Goal: Information Seeking & Learning: Understand process/instructions

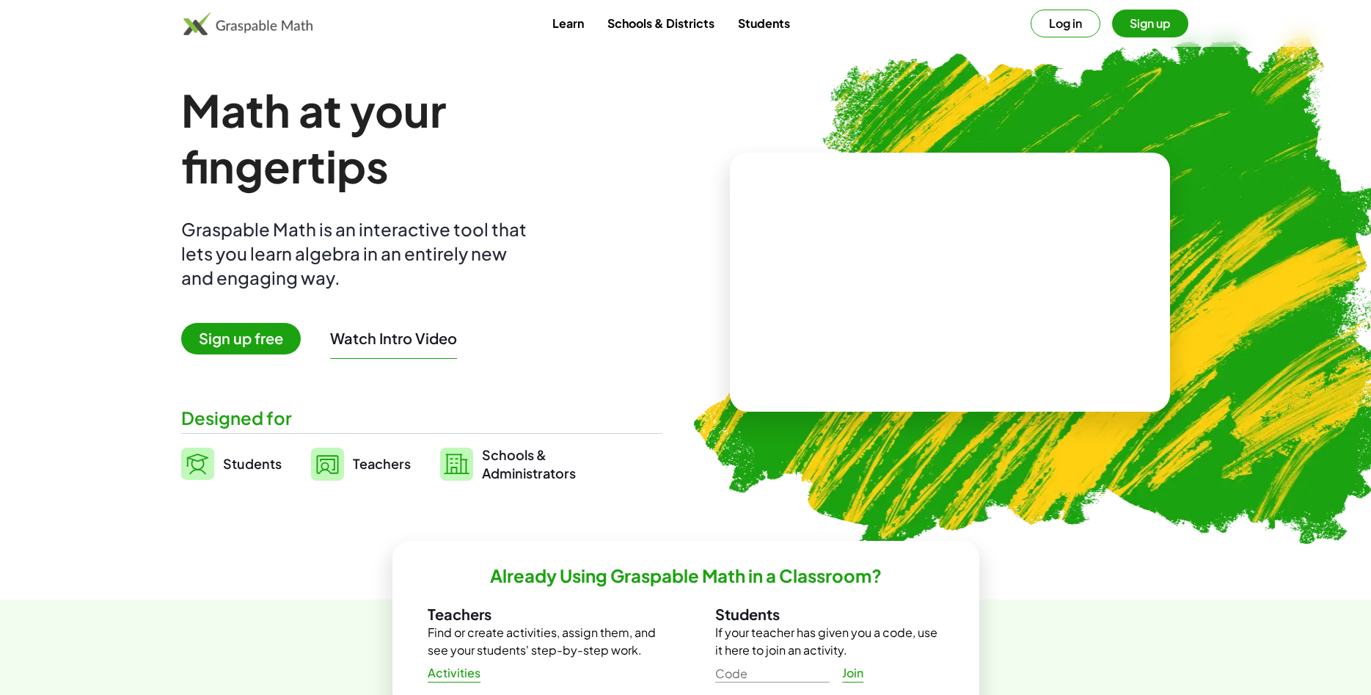
click at [1129, 30] on button "Sign up" at bounding box center [1150, 24] width 76 height 28
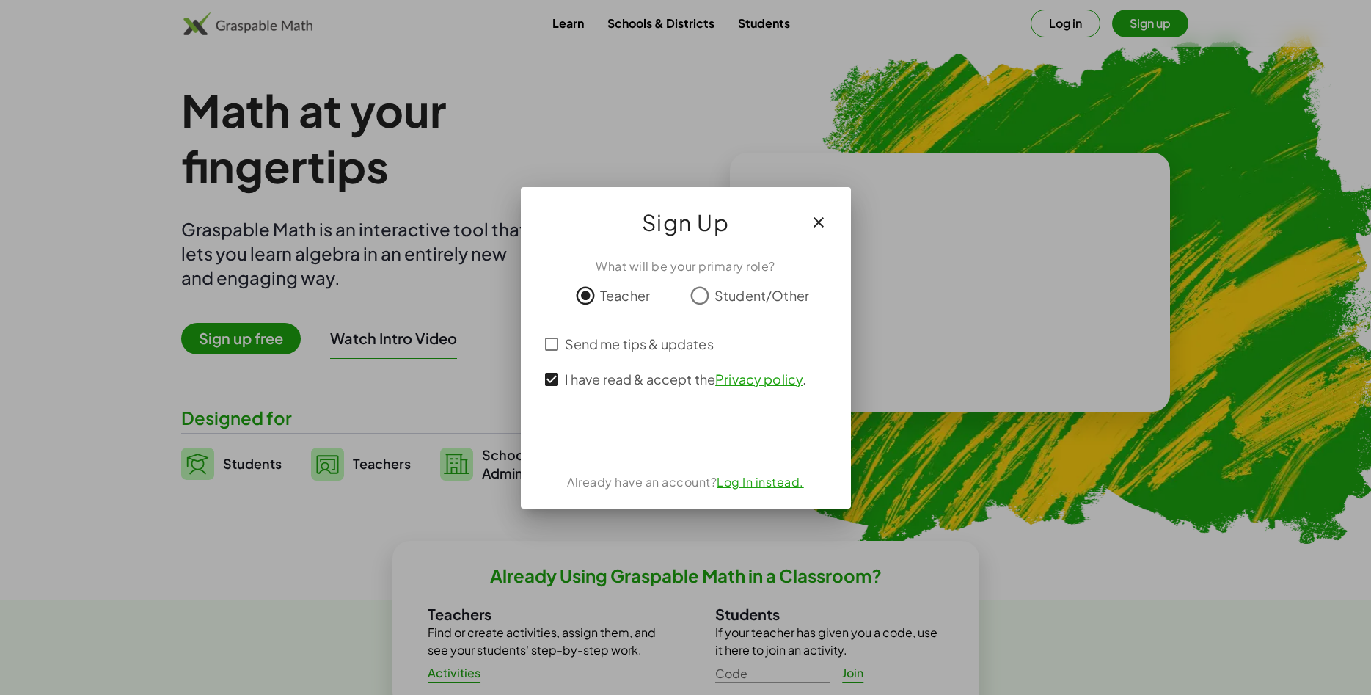
click at [693, 430] on div "Acceder con Google. Se abre en una pestaña nueva" at bounding box center [685, 435] width 139 height 32
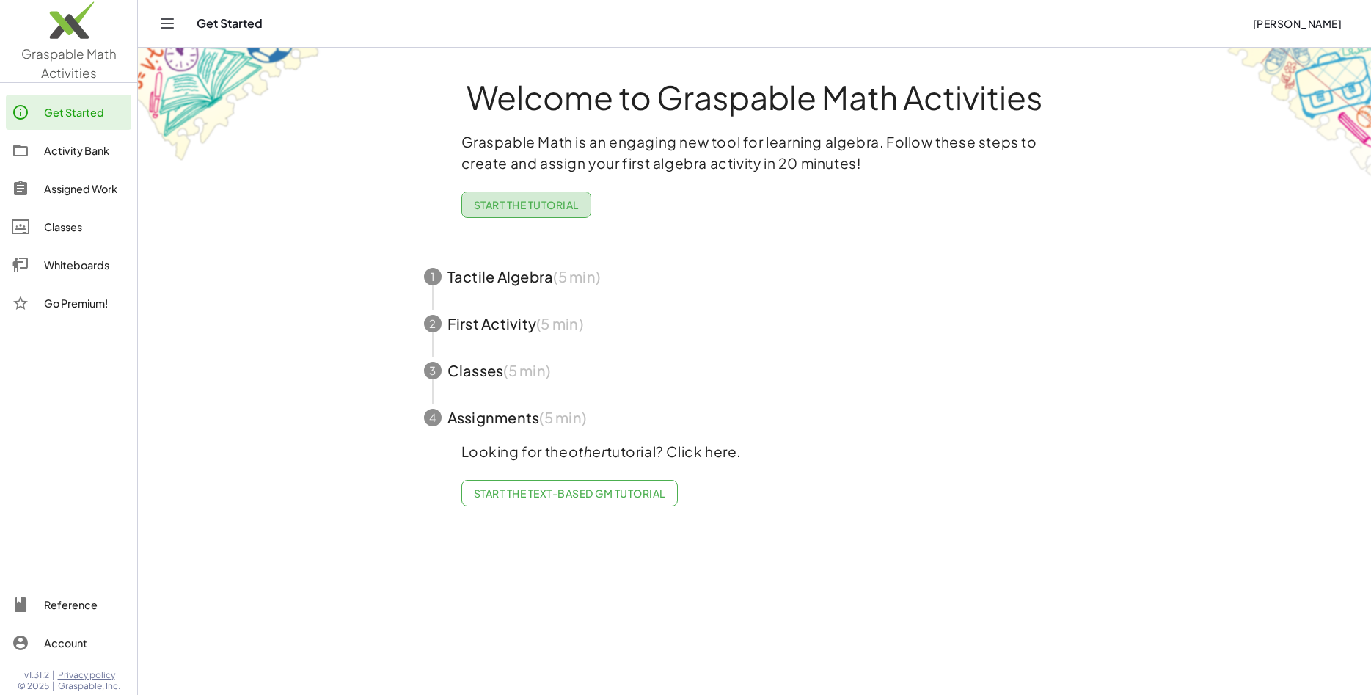
click at [502, 205] on span "Start the Tutorial" at bounding box center [526, 204] width 105 height 13
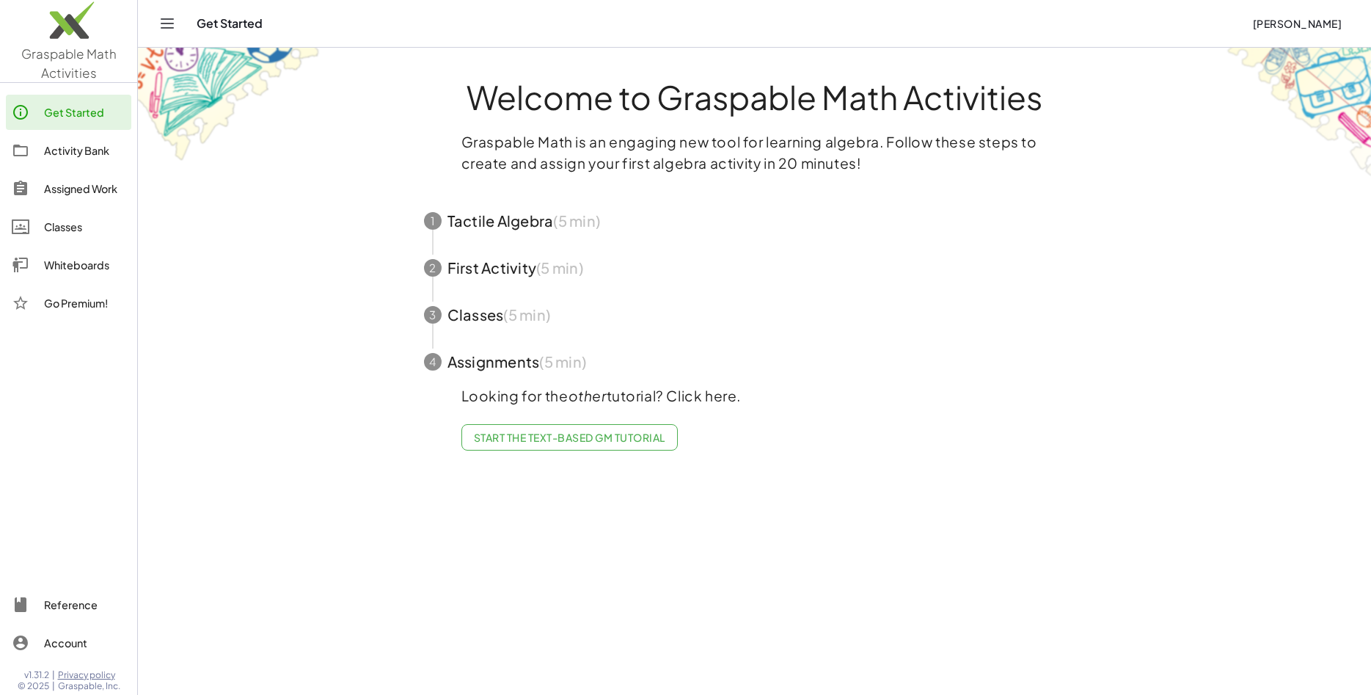
click at [510, 233] on span "button" at bounding box center [754, 220] width 697 height 47
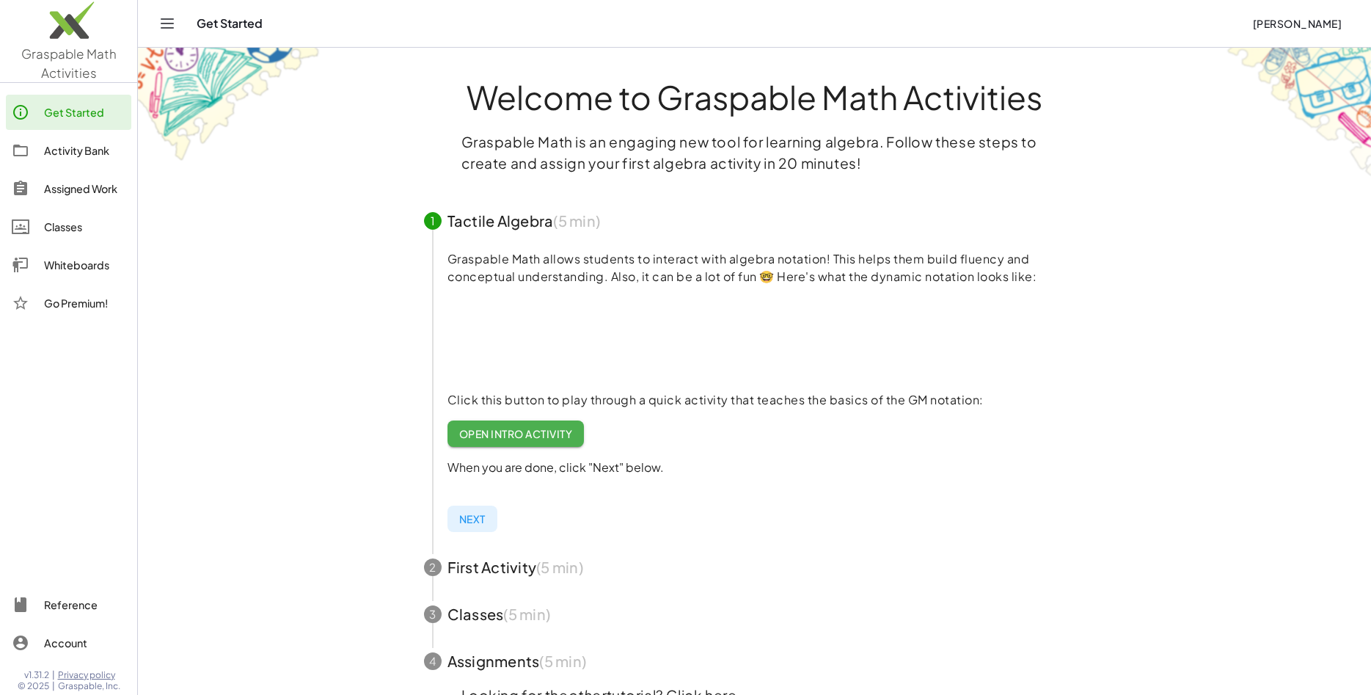
click at [527, 440] on link "Open Intro Activity" at bounding box center [515, 433] width 137 height 26
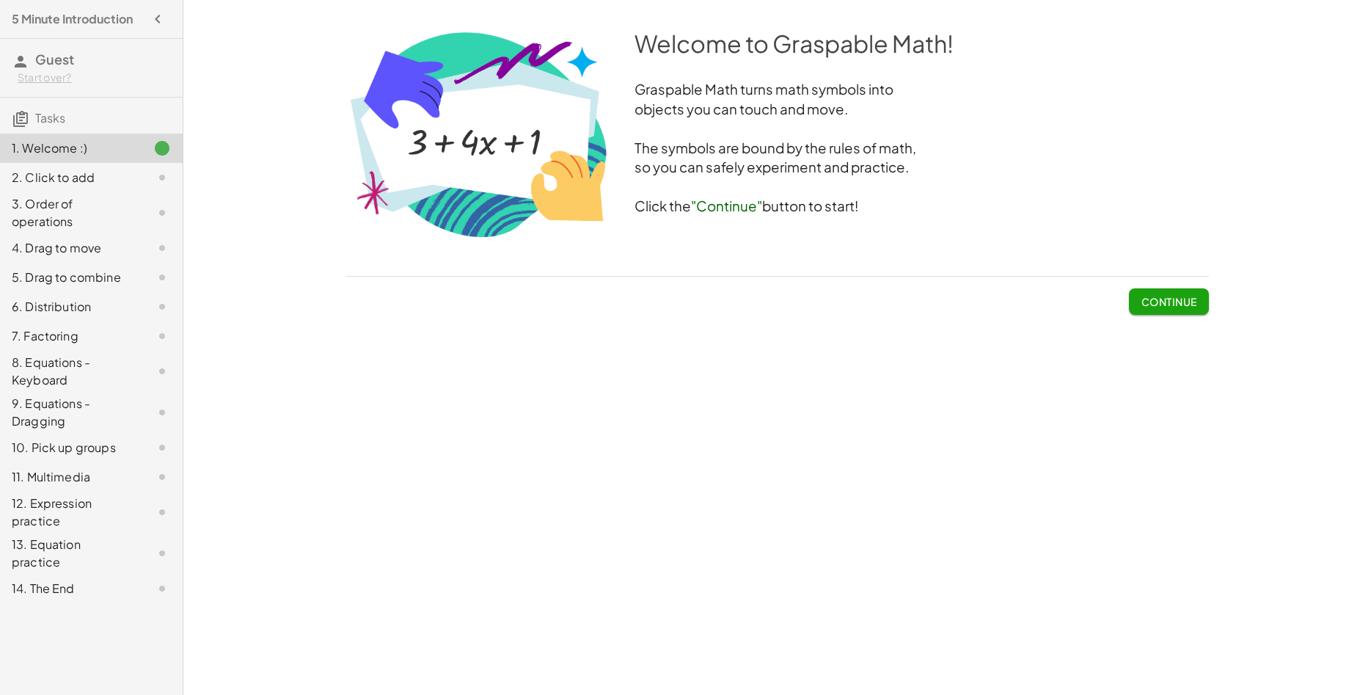
click at [1149, 300] on span "Continue" at bounding box center [1169, 301] width 56 height 13
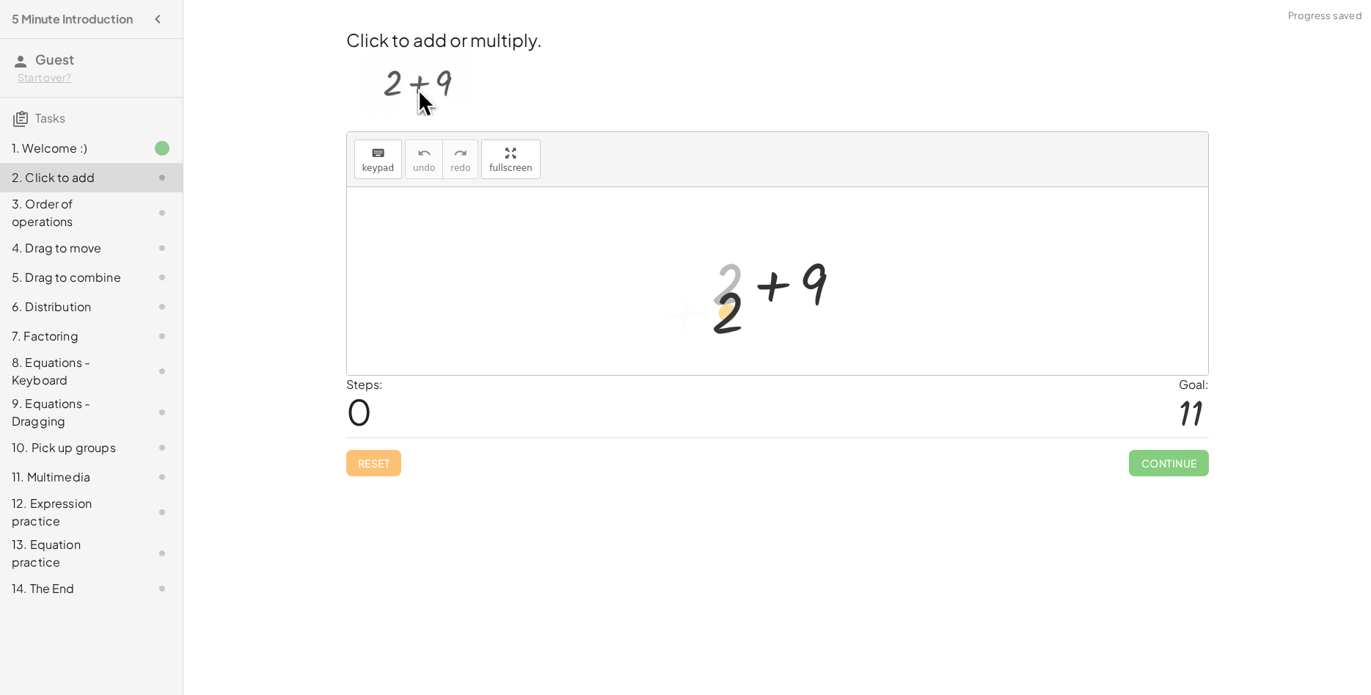
drag, startPoint x: 734, startPoint y: 282, endPoint x: 733, endPoint y: 335, distance: 52.8
click at [769, 283] on div "+ 2 + 2 + 9" at bounding box center [769, 283] width 0 height 0
drag, startPoint x: 731, startPoint y: 301, endPoint x: 898, endPoint y: 273, distance: 168.8
click at [769, 283] on div "+ 2 + 2 + 9" at bounding box center [769, 283] width 0 height 0
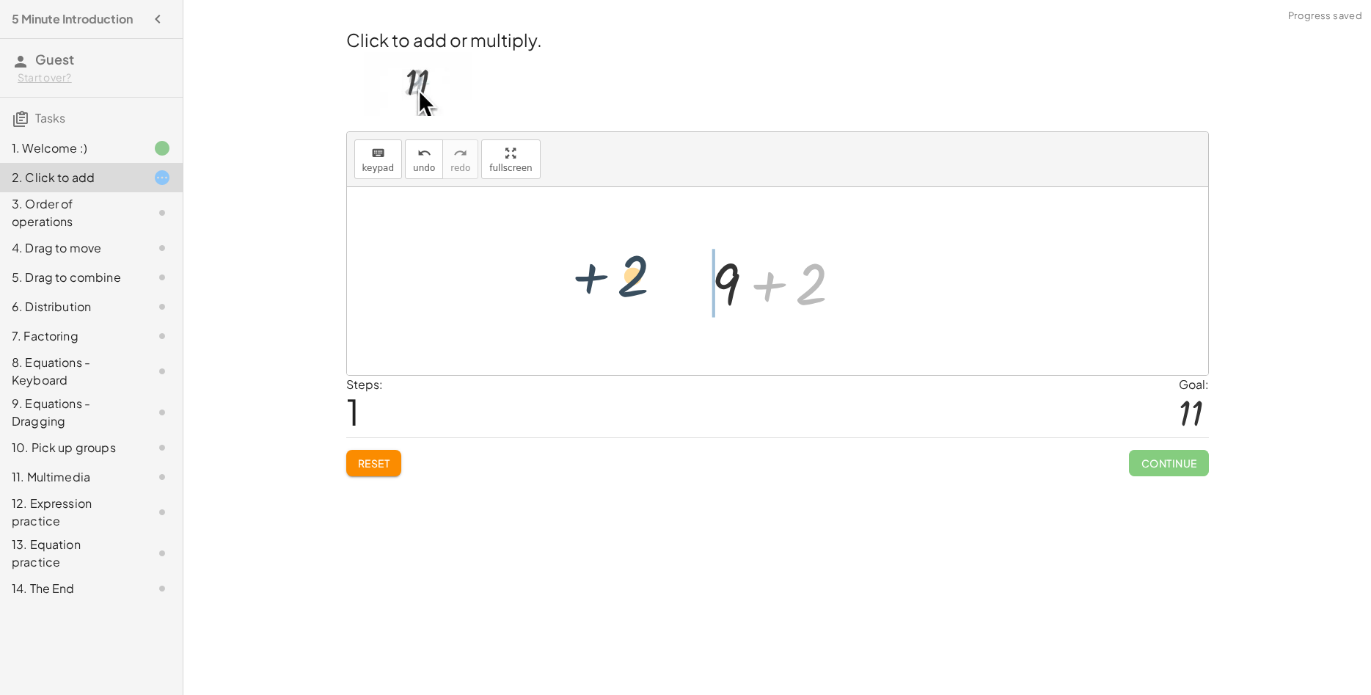
drag, startPoint x: 822, startPoint y: 285, endPoint x: 635, endPoint y: 281, distance: 186.4
click at [769, 283] on div "+ 2 + 2 + 9" at bounding box center [769, 283] width 0 height 0
click at [852, 284] on div at bounding box center [783, 282] width 156 height 76
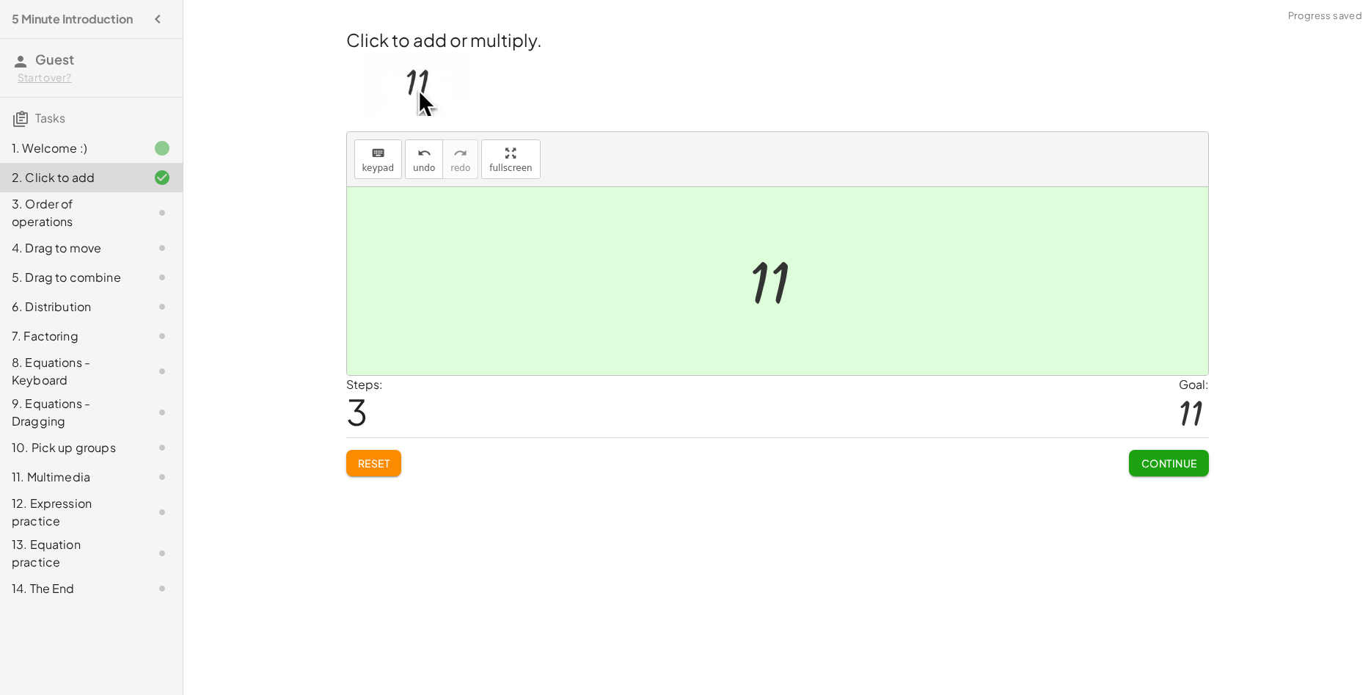
drag, startPoint x: 732, startPoint y: 286, endPoint x: 420, endPoint y: 281, distance: 311.8
click at [420, 281] on div "+ 2 + 9 + 9 + 2 + 2 + 9 11" at bounding box center [777, 281] width 861 height 188
drag, startPoint x: 793, startPoint y: 274, endPoint x: 516, endPoint y: 298, distance: 278.3
click at [516, 298] on div "+ 2 + 9 + 9 + 2 + 2 + 9 11 11" at bounding box center [777, 281] width 861 height 188
click at [350, 466] on button "Reset" at bounding box center [374, 463] width 56 height 26
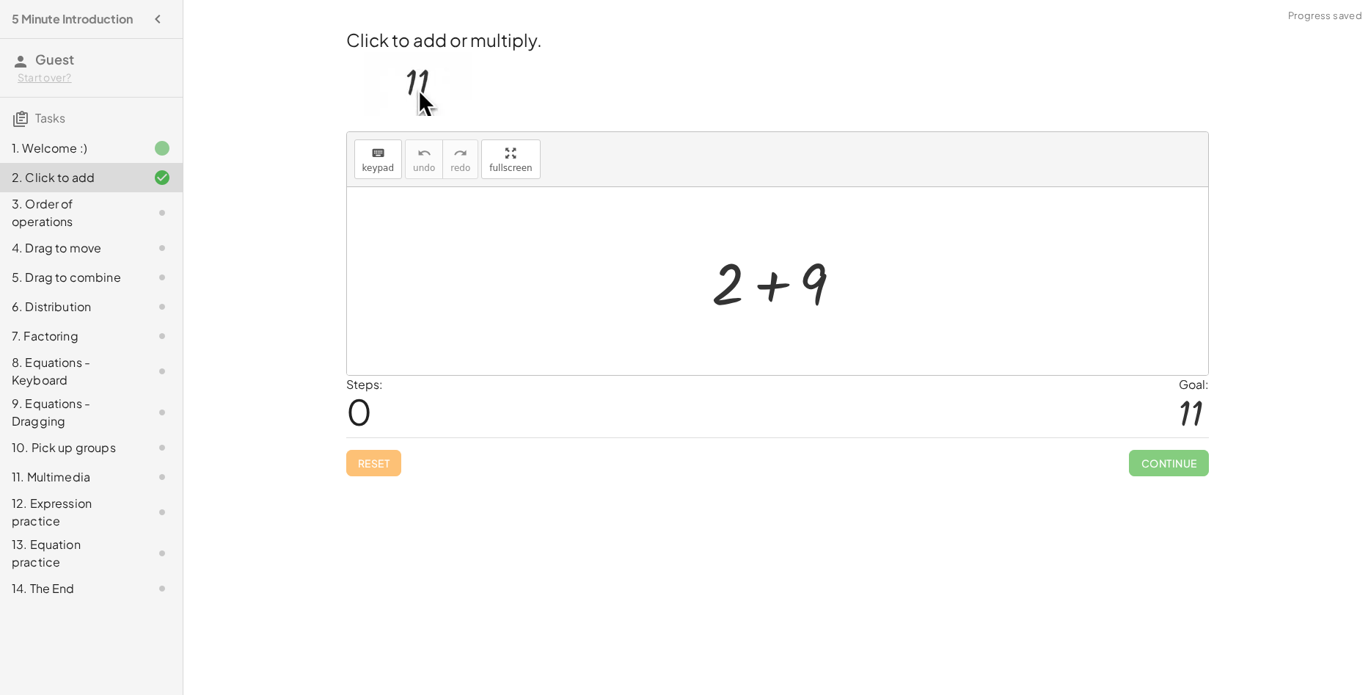
click at [739, 288] on div at bounding box center [783, 282] width 156 height 76
click at [746, 288] on div at bounding box center [783, 282] width 156 height 76
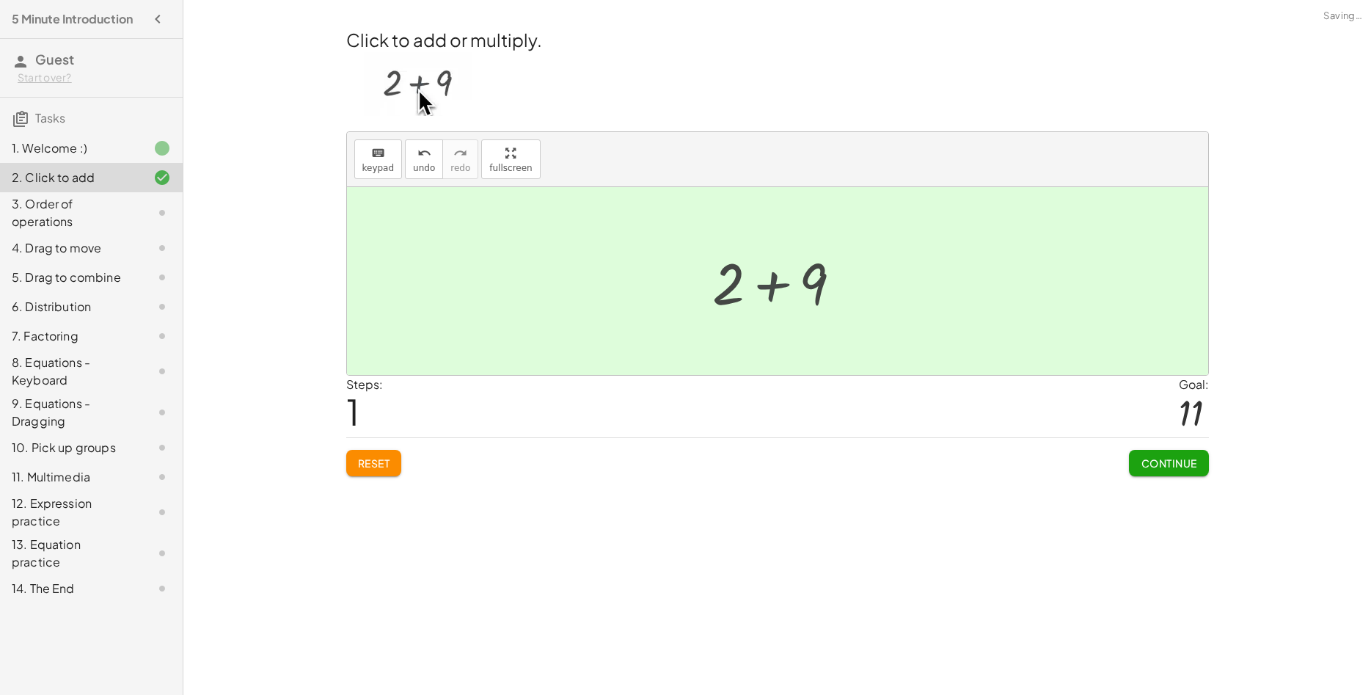
click at [746, 288] on div at bounding box center [782, 281] width 81 height 73
drag, startPoint x: 395, startPoint y: 272, endPoint x: 698, endPoint y: 335, distance: 310.2
click at [681, 336] on div at bounding box center [777, 281] width 861 height 188
click at [373, 161] on icon "keyboard" at bounding box center [378, 154] width 14 height 18
click at [574, 258] on div at bounding box center [777, 281] width 861 height 188
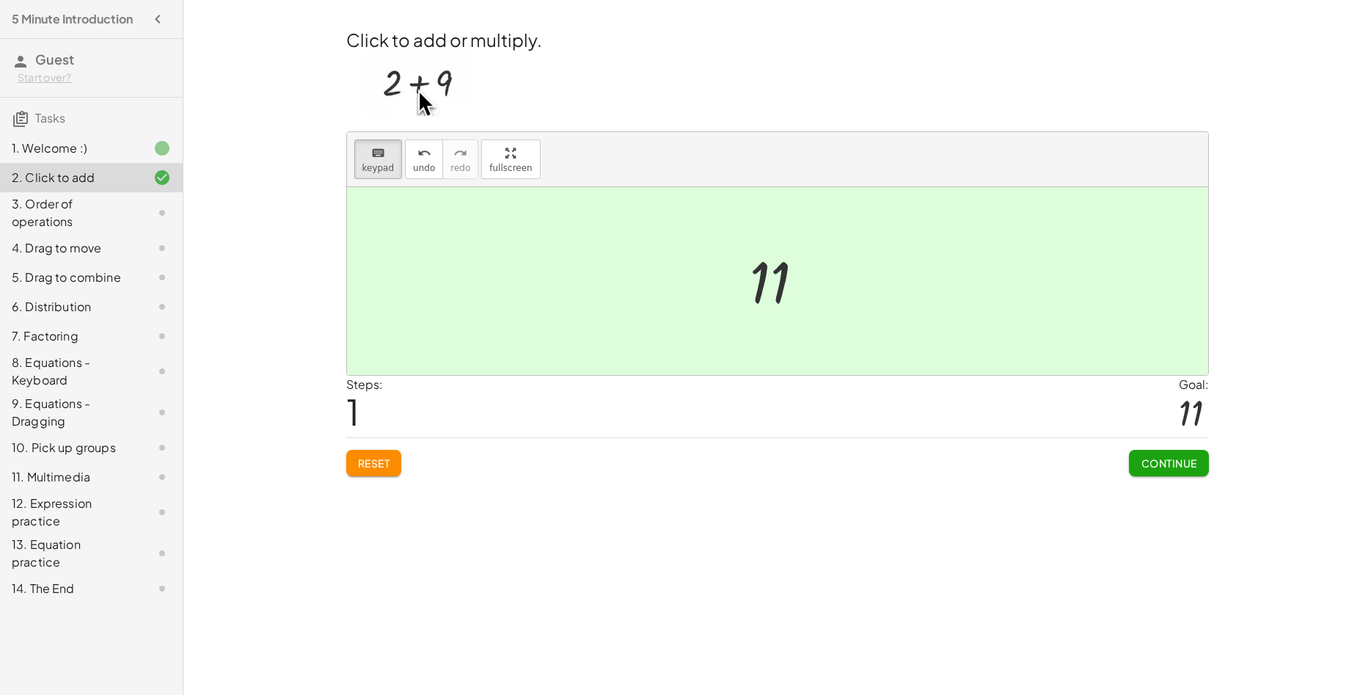
click at [377, 136] on div "keyboard keypad undo [PERSON_NAME] redo fullscreen" at bounding box center [777, 159] width 861 height 55
click at [385, 152] on div "keyboard" at bounding box center [378, 153] width 32 height 18
click at [766, 274] on div at bounding box center [782, 281] width 81 height 73
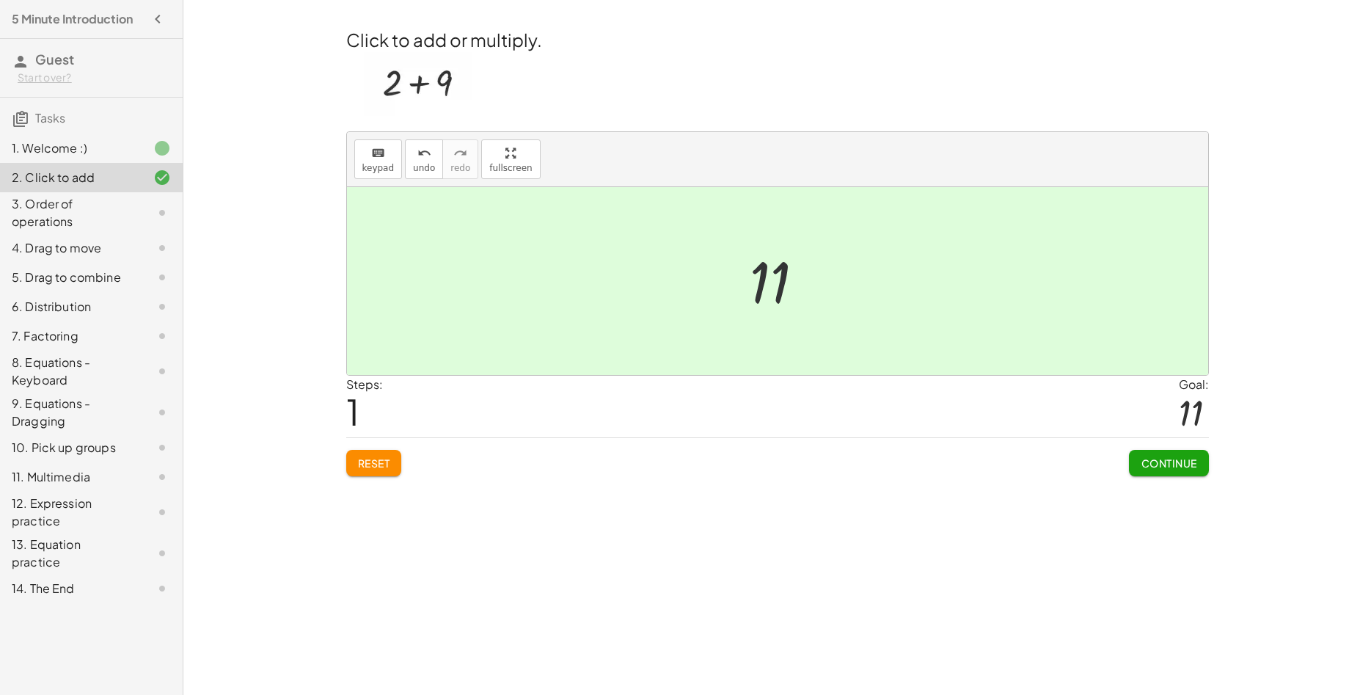
click at [766, 274] on div at bounding box center [782, 281] width 81 height 73
click at [692, 290] on div at bounding box center [777, 281] width 861 height 188
click at [368, 463] on span "Reset" at bounding box center [374, 462] width 32 height 13
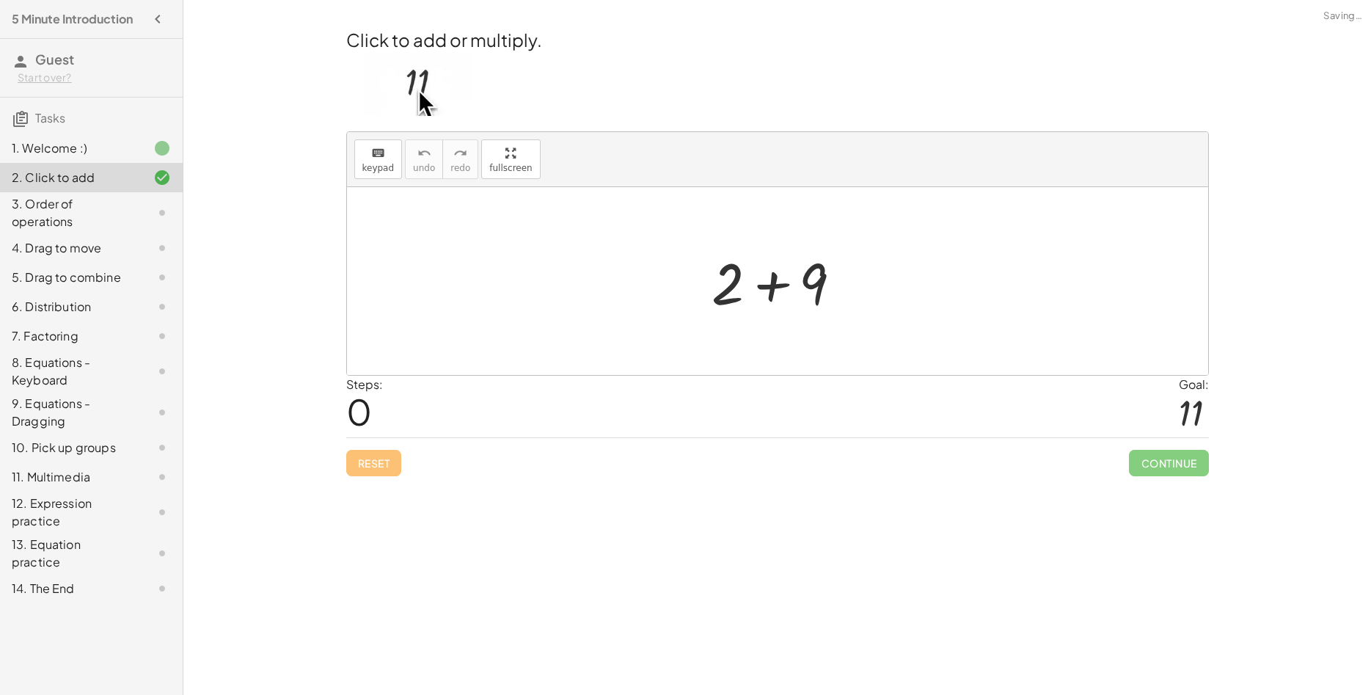
click at [780, 300] on div at bounding box center [783, 282] width 156 height 76
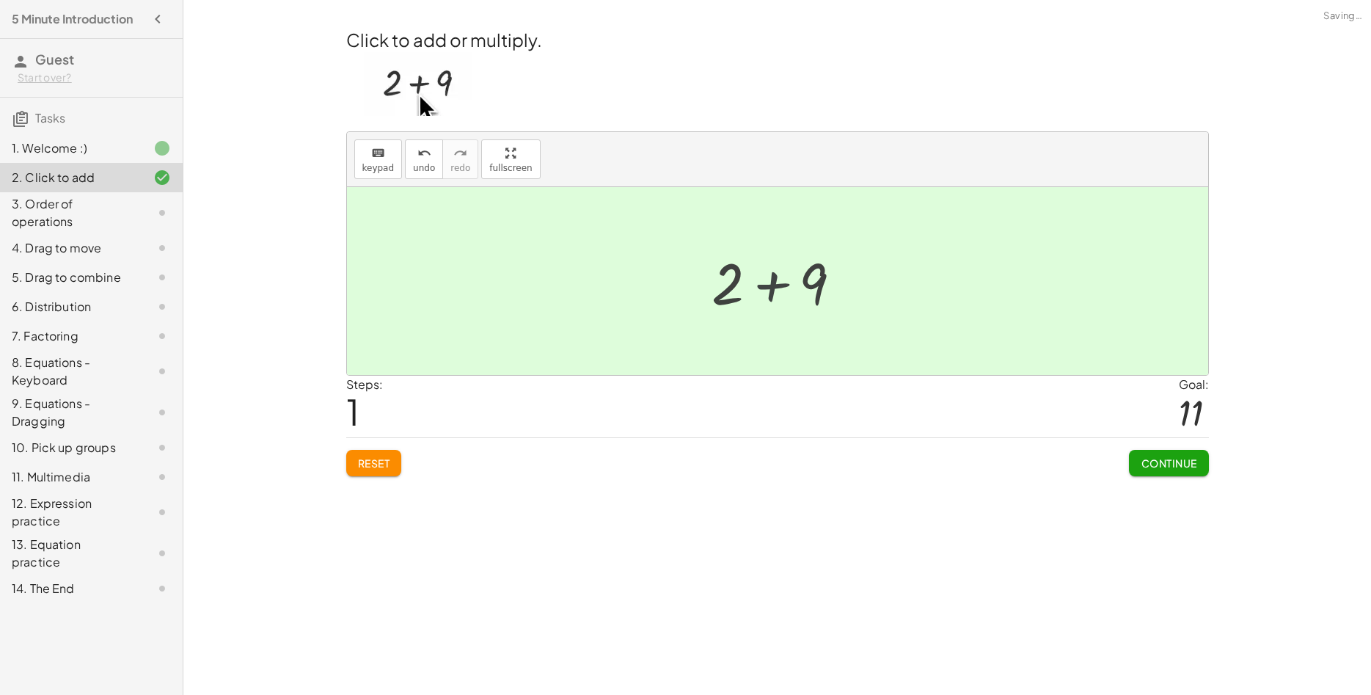
click at [780, 300] on div at bounding box center [782, 281] width 81 height 73
click at [1230, 473] on div "Welcome to Graspable Math! Graspable Math turns math symbols into objects you c…" at bounding box center [777, 347] width 1188 height 695
click at [1169, 471] on button "Continue" at bounding box center [1168, 463] width 79 height 26
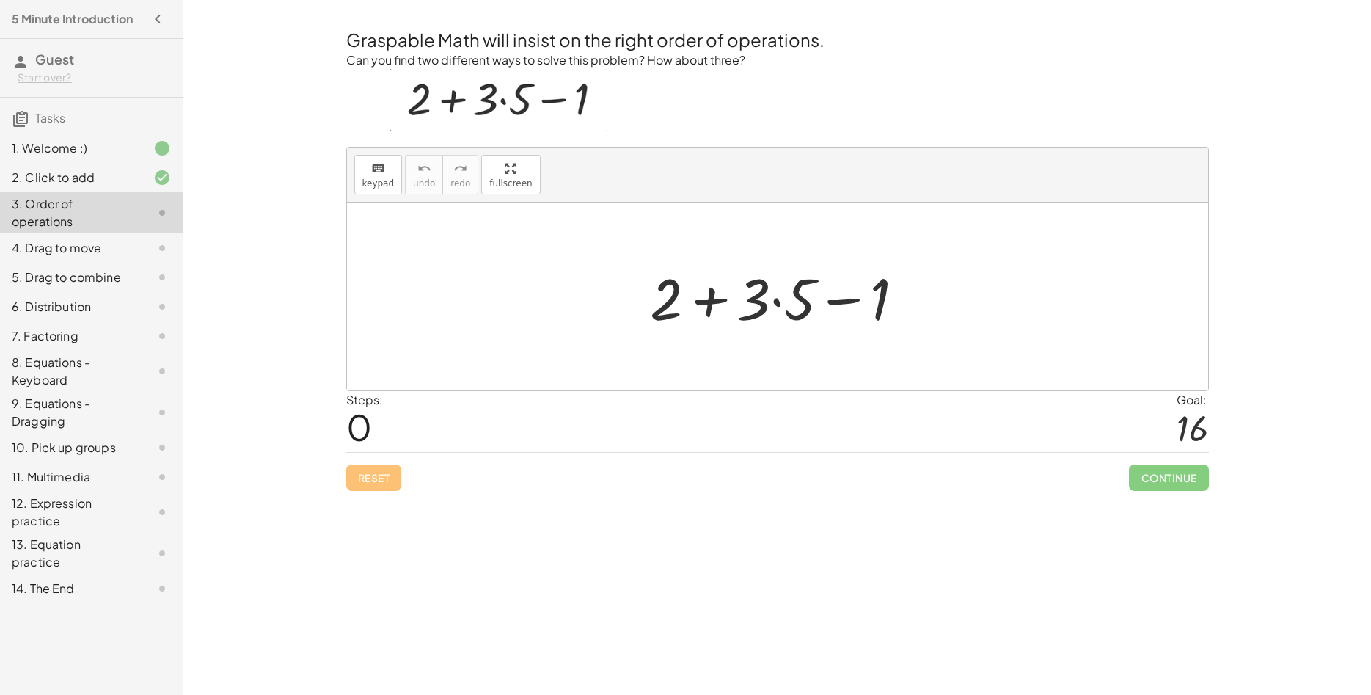
click at [775, 302] on div at bounding box center [784, 297] width 282 height 76
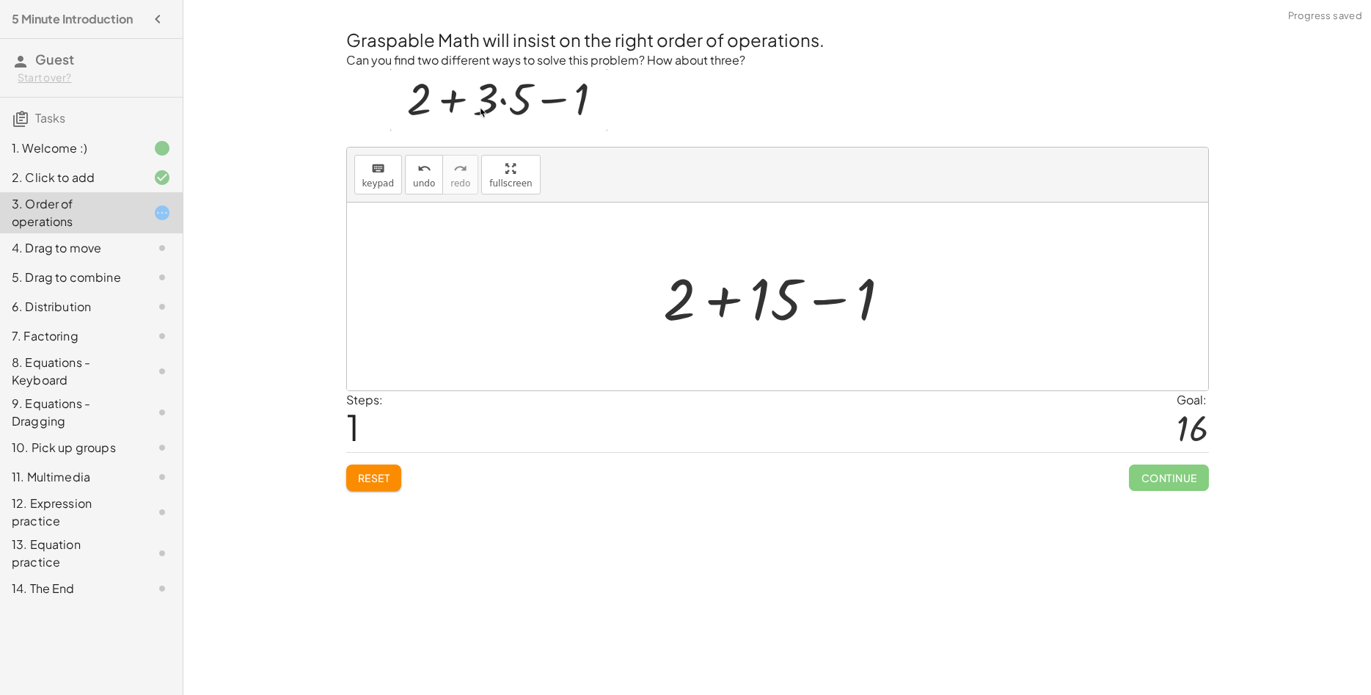
click at [830, 299] on div at bounding box center [783, 297] width 255 height 76
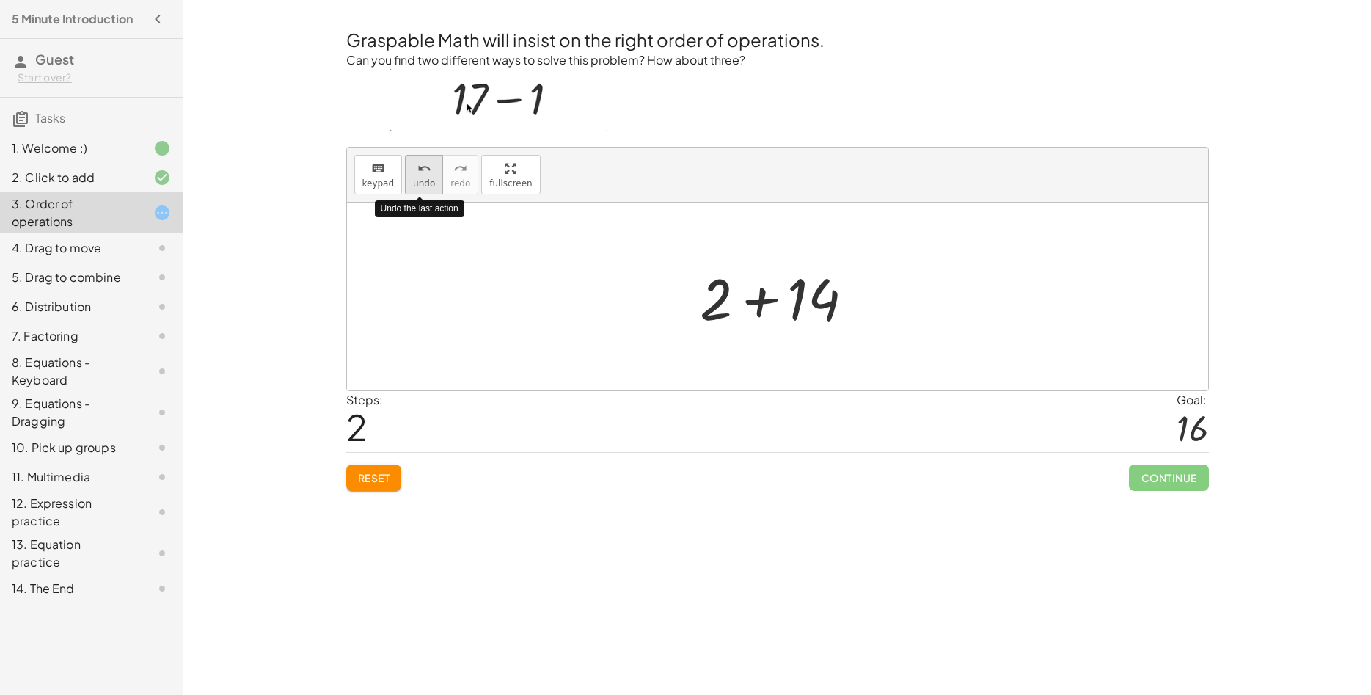
click at [423, 170] on icon "undo" at bounding box center [424, 169] width 14 height 18
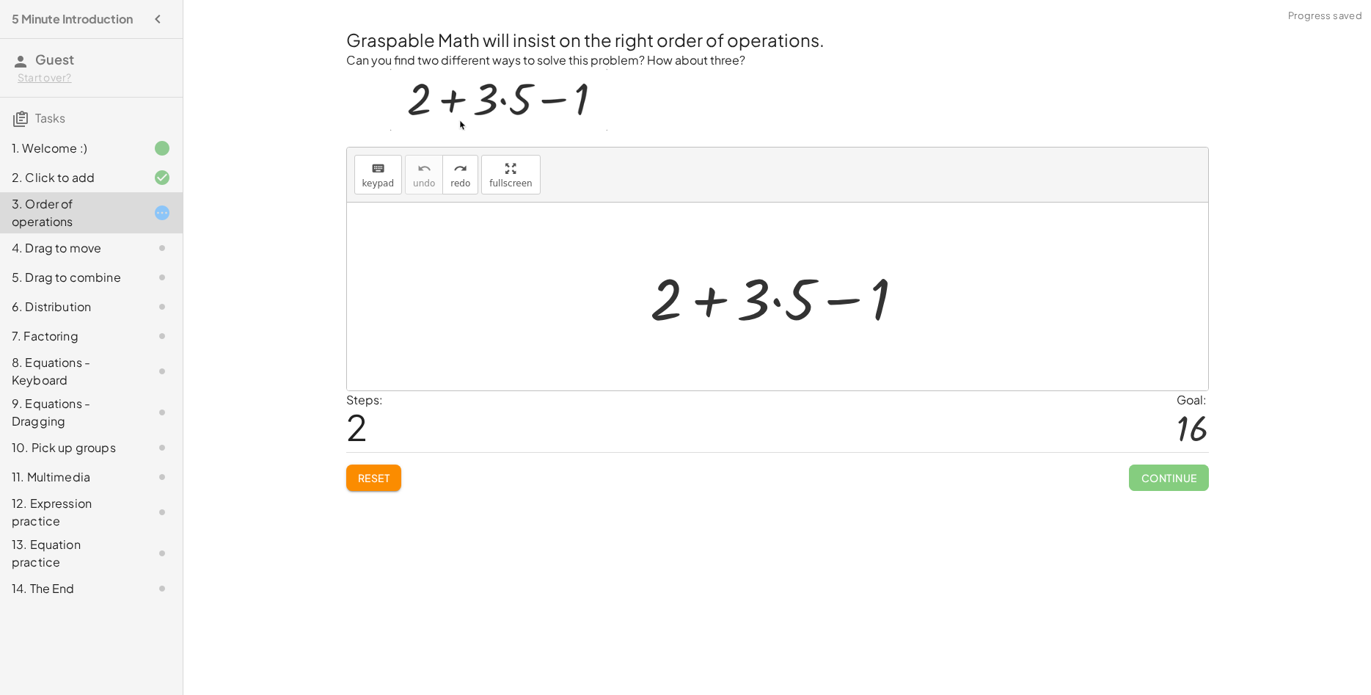
click at [712, 302] on div at bounding box center [784, 297] width 282 height 76
click at [853, 303] on div at bounding box center [784, 297] width 282 height 76
click at [778, 300] on div at bounding box center [784, 297] width 282 height 76
click at [714, 293] on div at bounding box center [783, 297] width 255 height 76
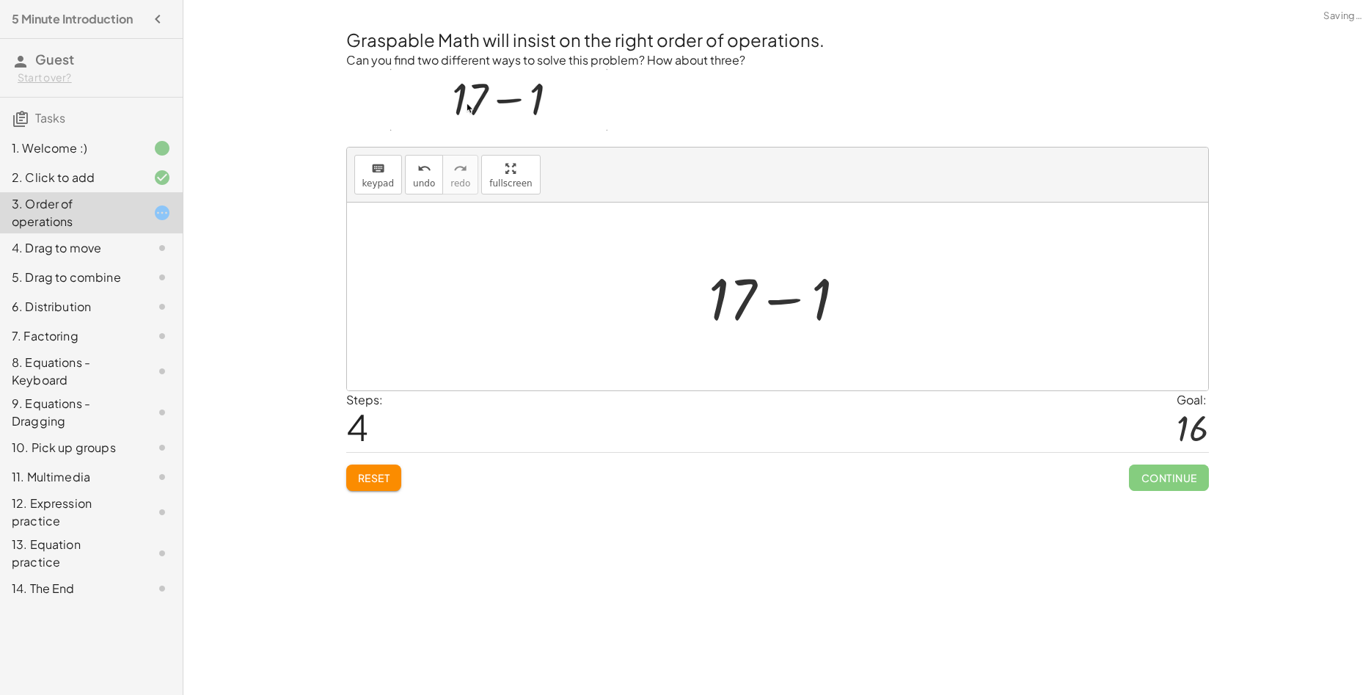
click at [781, 302] on div at bounding box center [782, 297] width 163 height 76
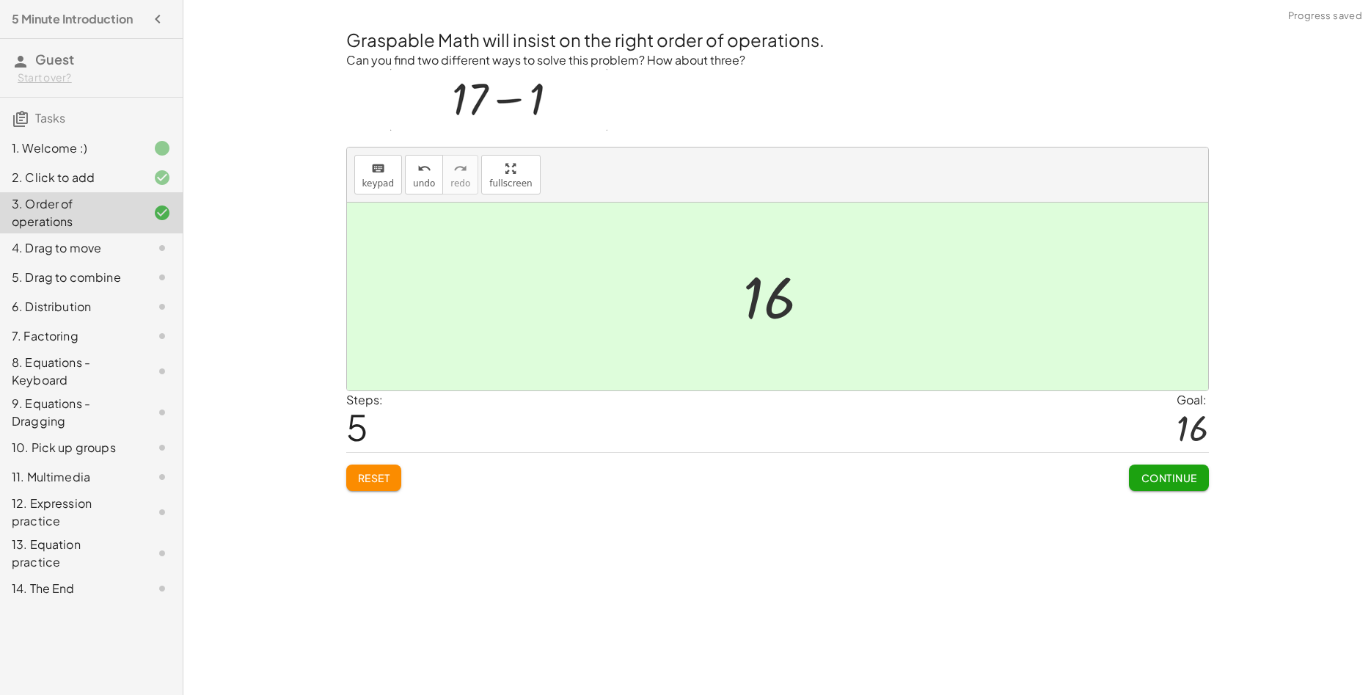
click at [391, 482] on button "Reset" at bounding box center [374, 477] width 56 height 26
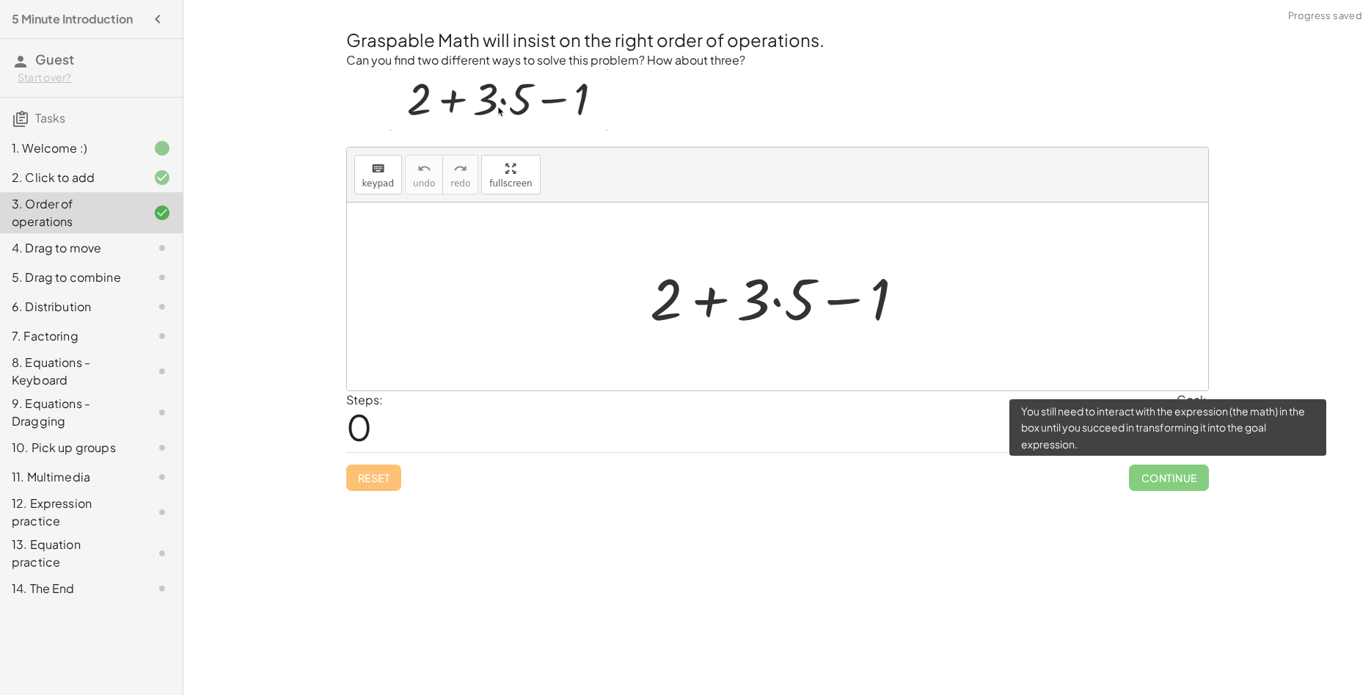
click at [1169, 471] on span "Continue" at bounding box center [1168, 477] width 79 height 26
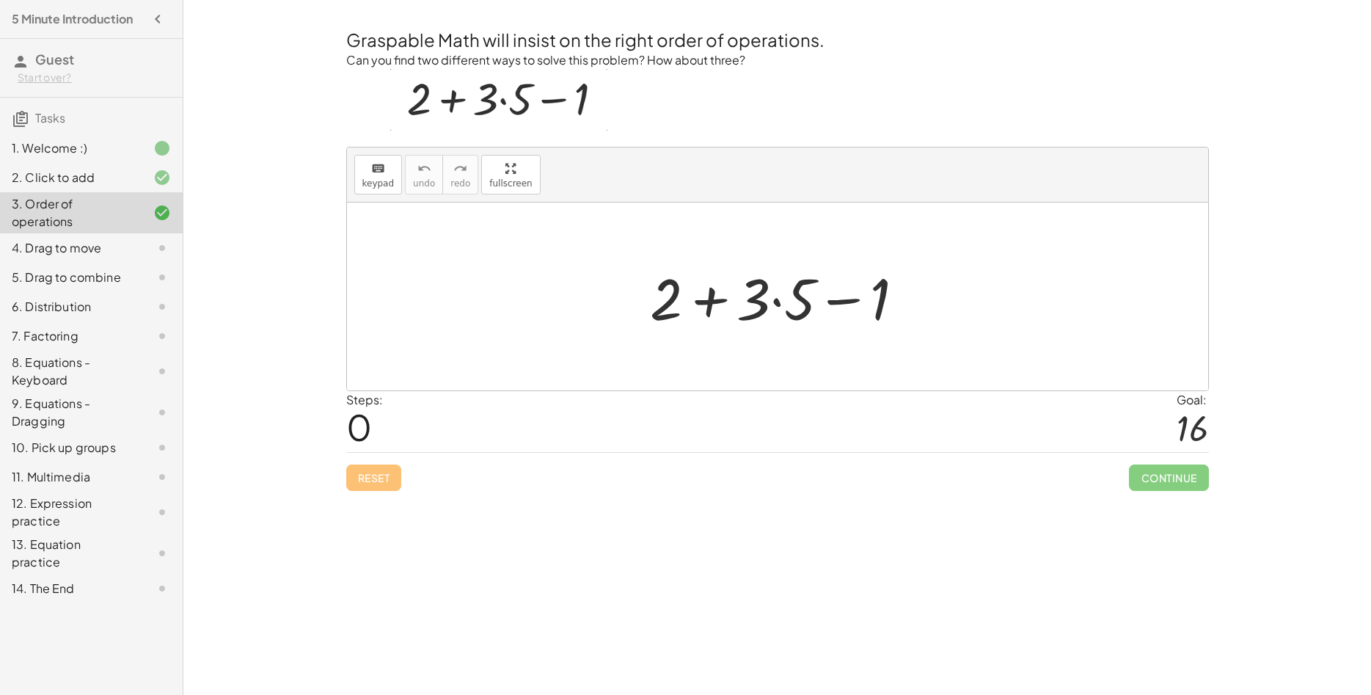
click at [772, 295] on div at bounding box center [784, 297] width 282 height 76
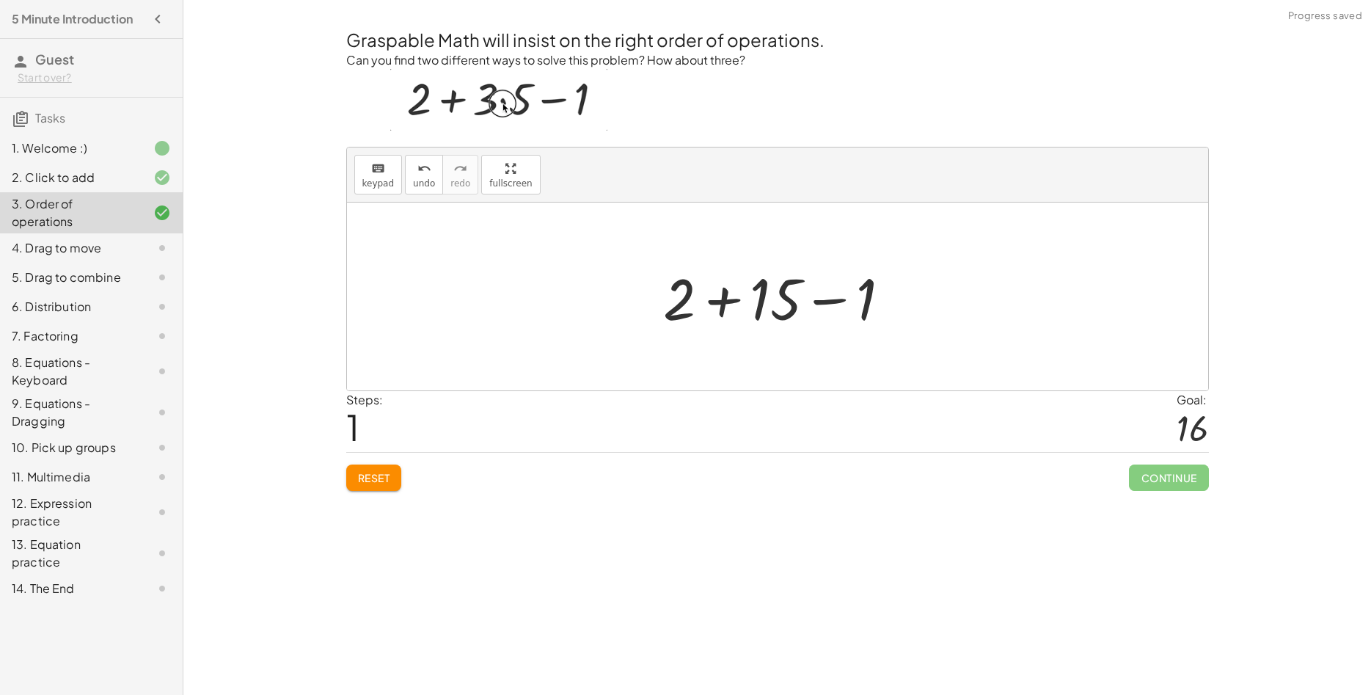
click at [723, 308] on div at bounding box center [783, 297] width 255 height 76
click at [782, 307] on div at bounding box center [782, 297] width 163 height 76
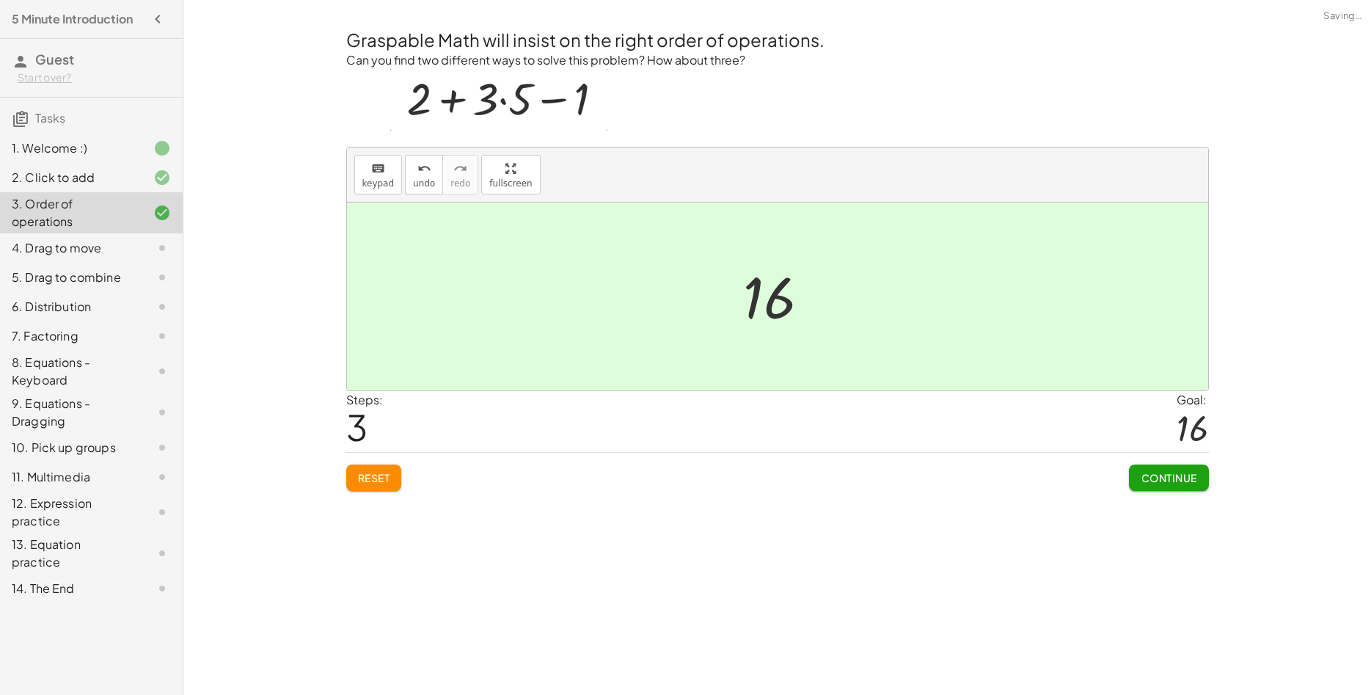
click at [1170, 482] on span "Continue" at bounding box center [1169, 477] width 56 height 13
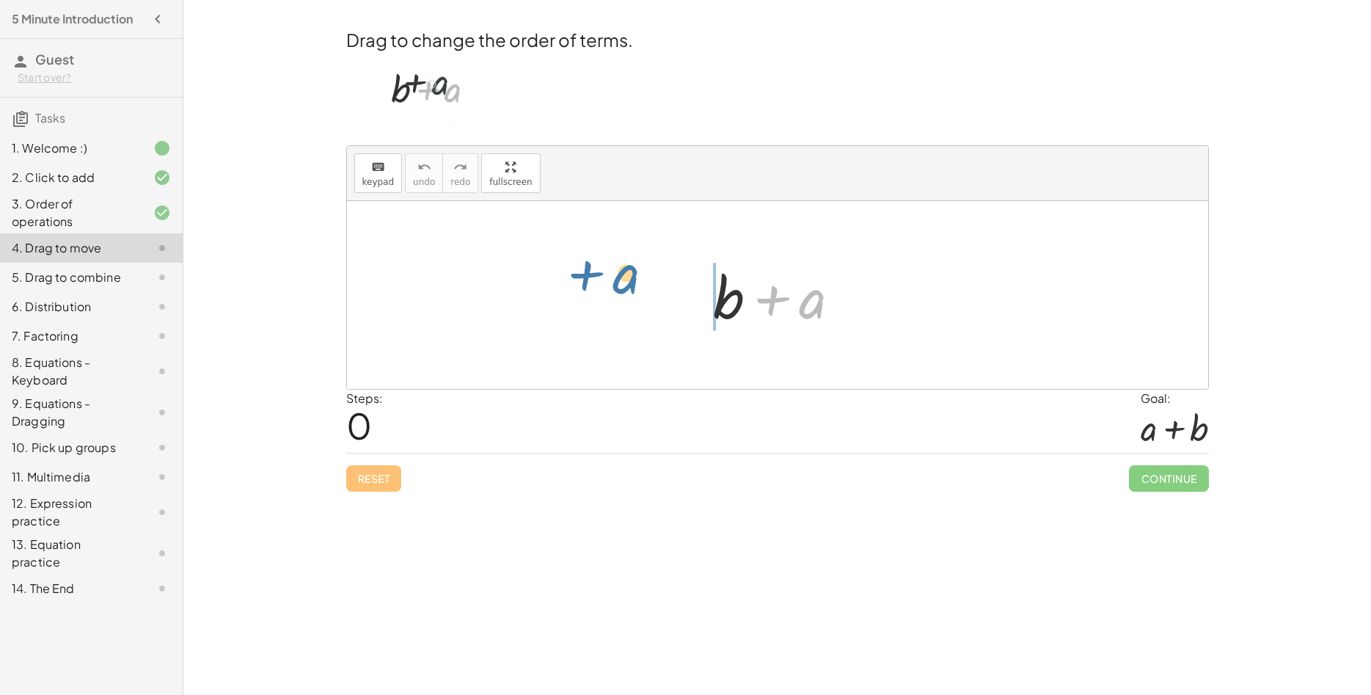
drag, startPoint x: 816, startPoint y: 312, endPoint x: 629, endPoint y: 296, distance: 188.5
click at [629, 296] on div "+ a + b + a" at bounding box center [777, 295] width 861 height 188
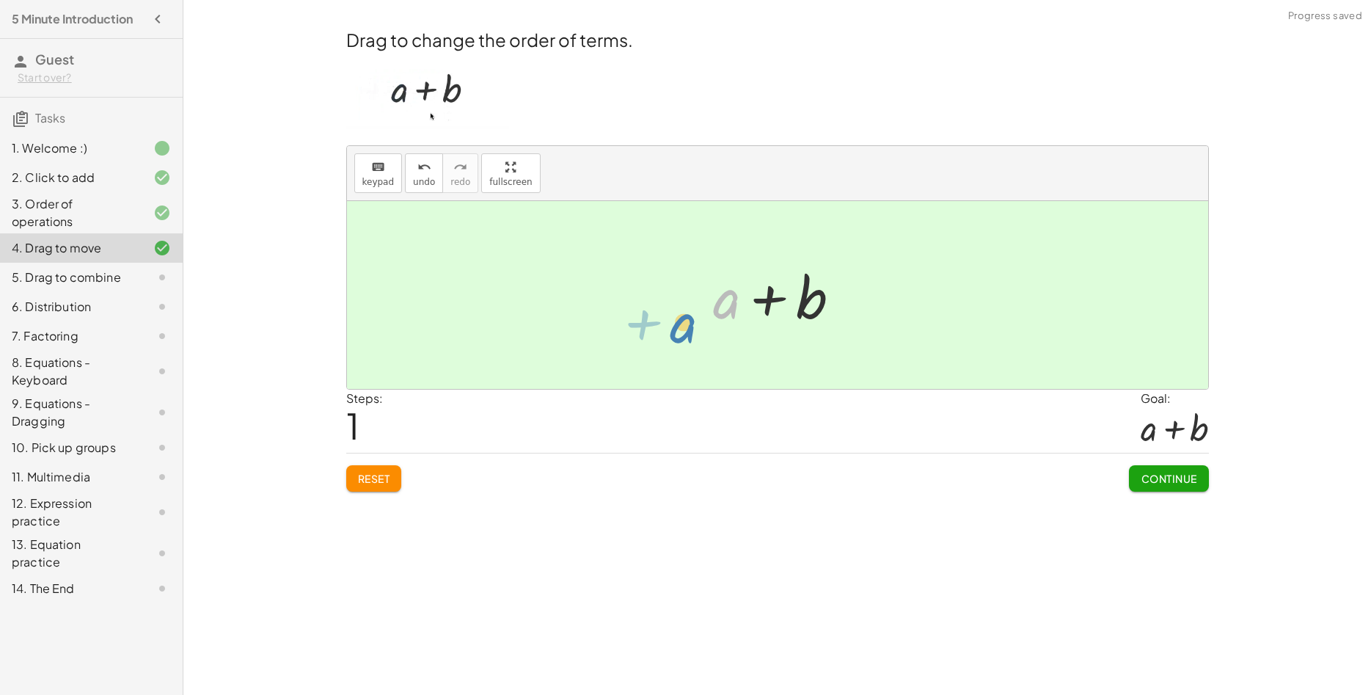
drag, startPoint x: 738, startPoint y: 308, endPoint x: 665, endPoint y: 329, distance: 76.4
click at [665, 329] on div "+ b + a + a + b + a" at bounding box center [777, 295] width 861 height 188
click at [1191, 479] on span "Continue" at bounding box center [1169, 478] width 56 height 13
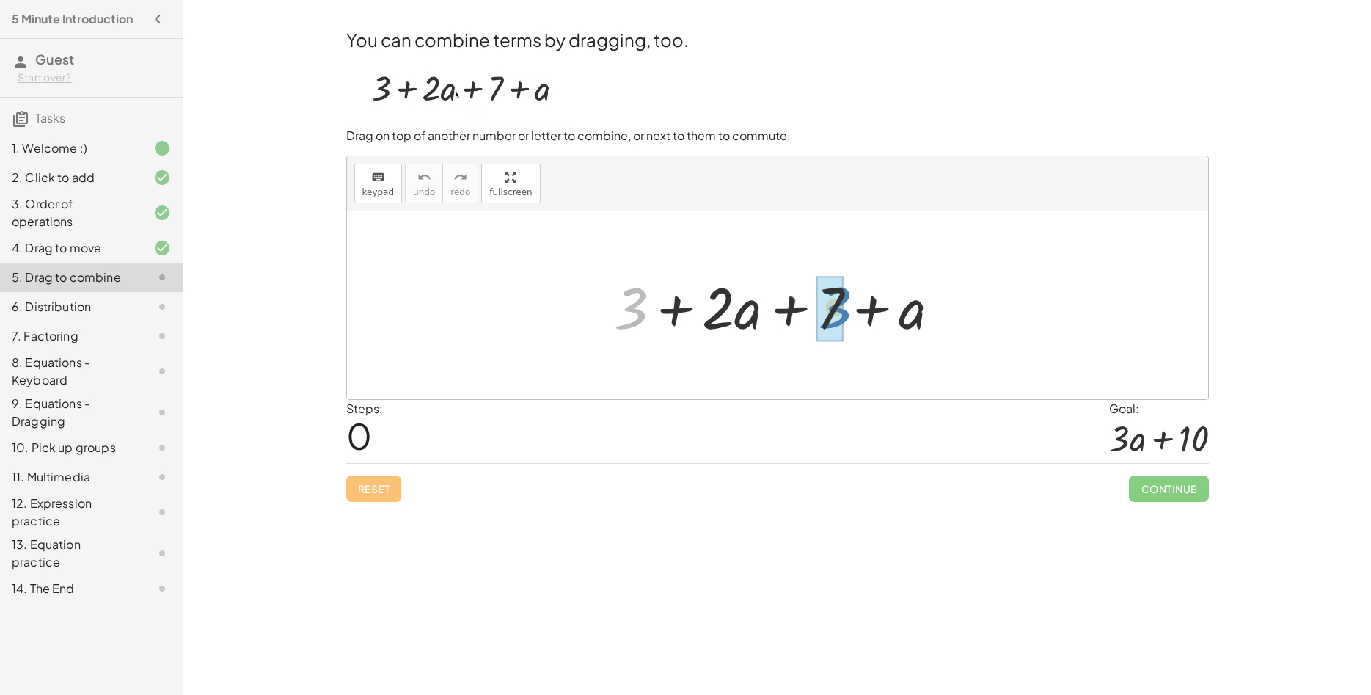
drag, startPoint x: 644, startPoint y: 312, endPoint x: 848, endPoint y: 311, distance: 203.9
click at [848, 311] on div at bounding box center [783, 306] width 353 height 76
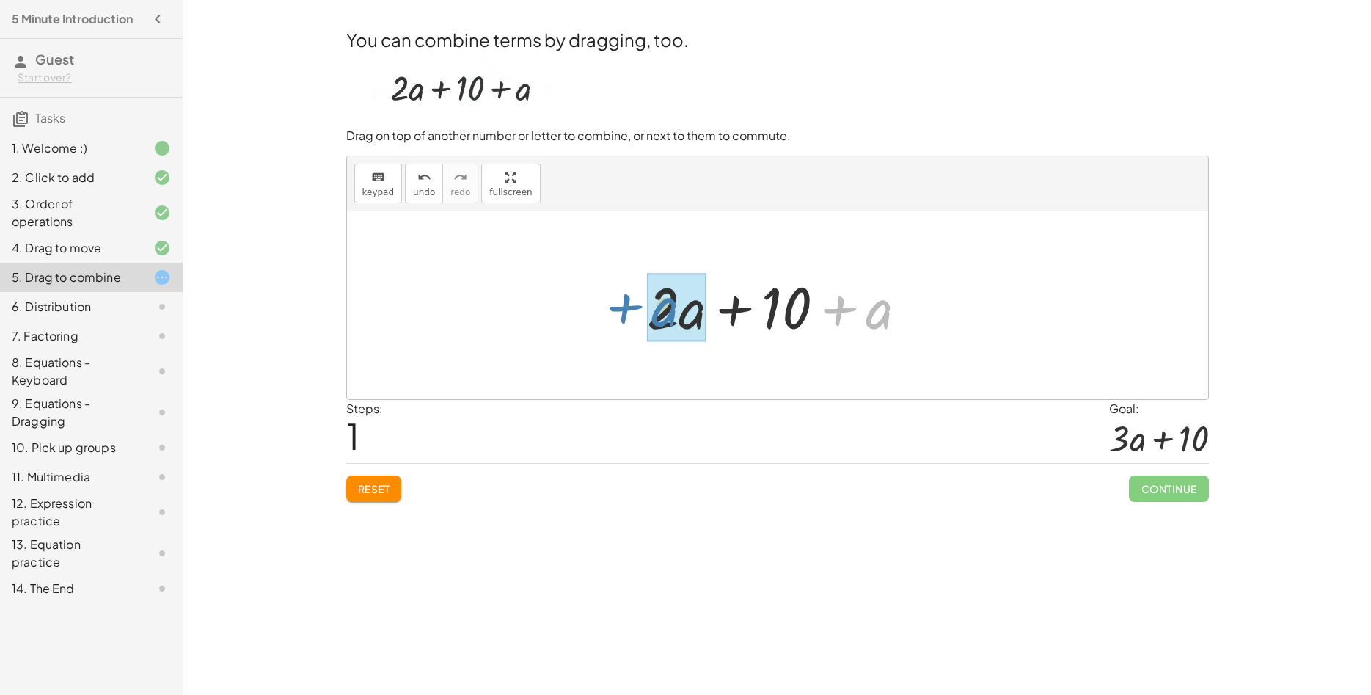
drag, startPoint x: 882, startPoint y: 320, endPoint x: 668, endPoint y: 319, distance: 214.9
click at [769, 307] on div "+ a + + · 2 · a + a 10" at bounding box center [769, 307] width 0 height 0
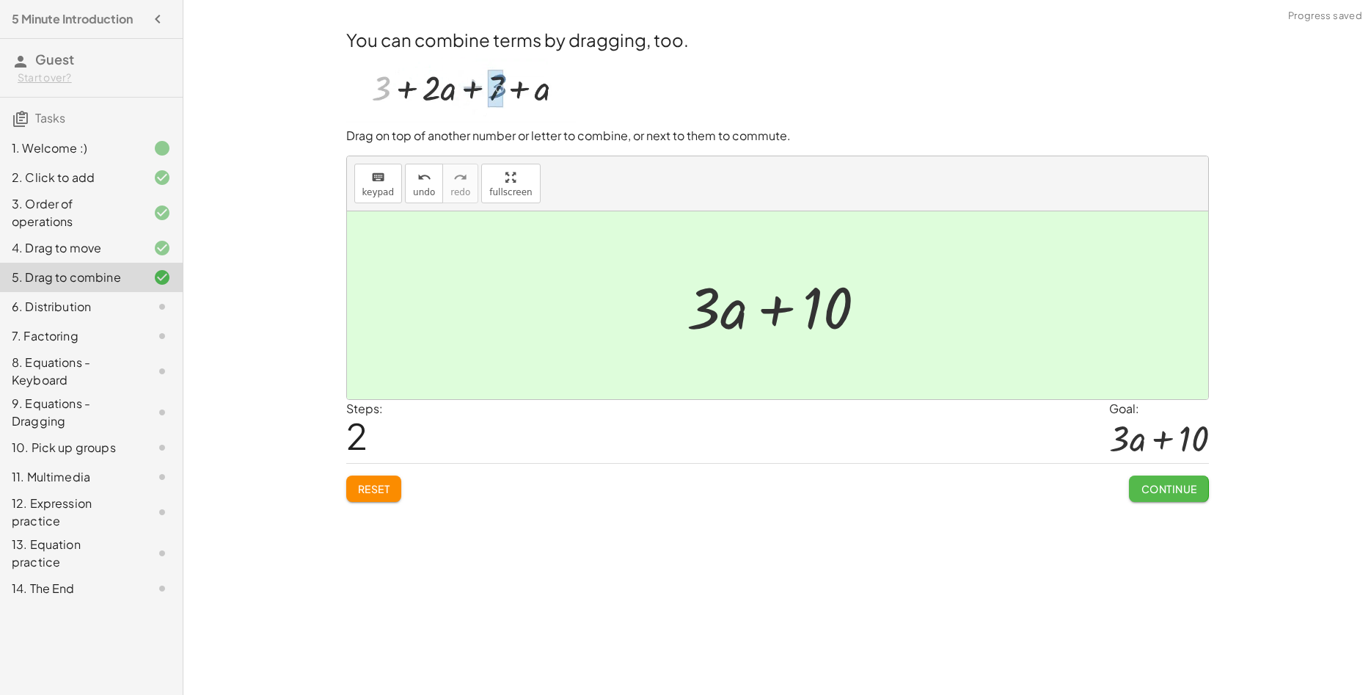
click at [1174, 489] on span "Continue" at bounding box center [1169, 488] width 56 height 13
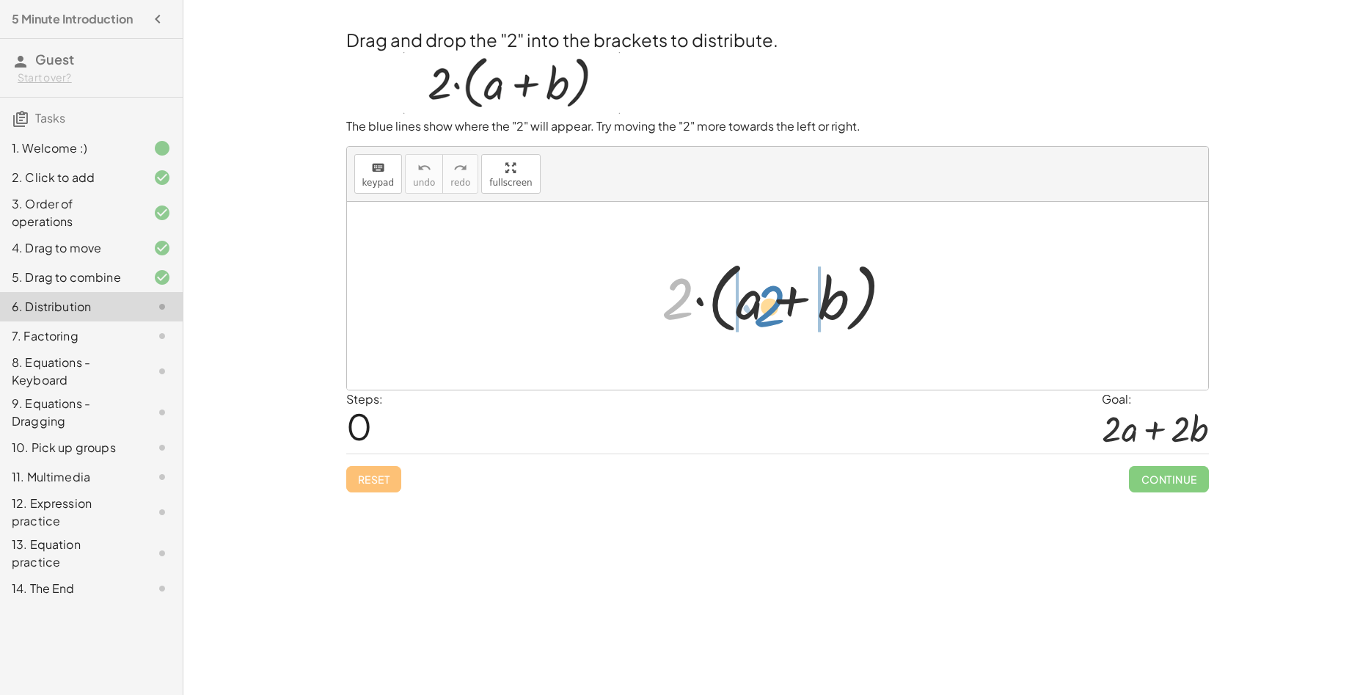
drag, startPoint x: 679, startPoint y: 308, endPoint x: 769, endPoint y: 320, distance: 90.3
click at [769, 320] on div at bounding box center [782, 296] width 257 height 84
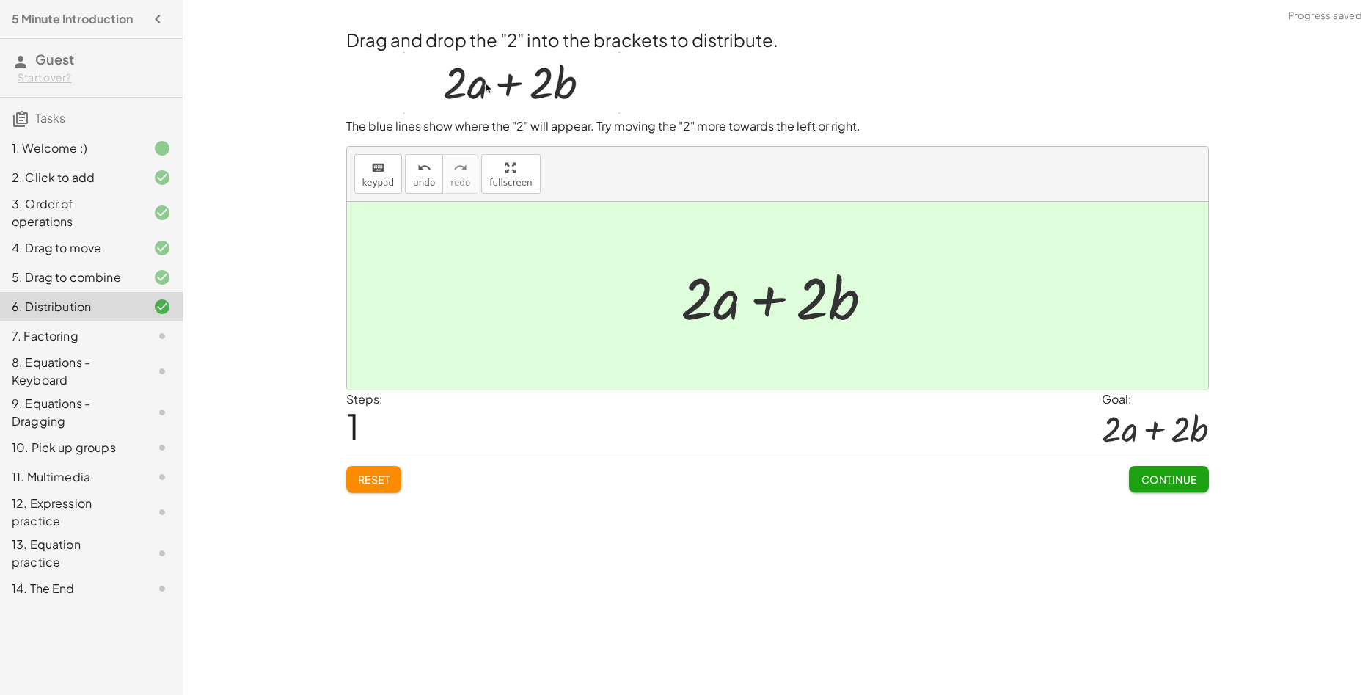
click at [1184, 451] on div "+ · 2 · a + · 2 · b" at bounding box center [1155, 430] width 106 height 45
click at [1173, 480] on span "Continue" at bounding box center [1169, 478] width 56 height 13
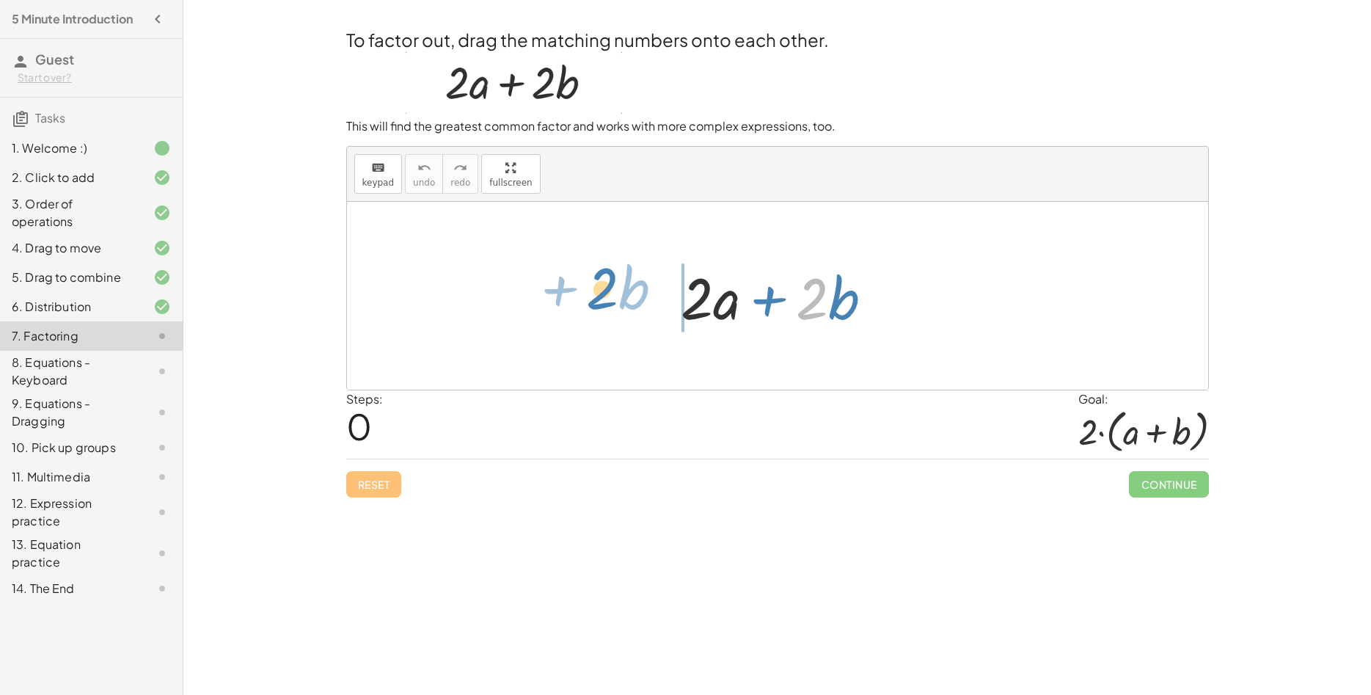
drag, startPoint x: 810, startPoint y: 314, endPoint x: 585, endPoint y: 315, distance: 224.5
click at [585, 315] on div "· 2 + · b + · 2 · a + · 2 · b" at bounding box center [777, 296] width 861 height 188
drag, startPoint x: 794, startPoint y: 263, endPoint x: 686, endPoint y: 311, distance: 118.6
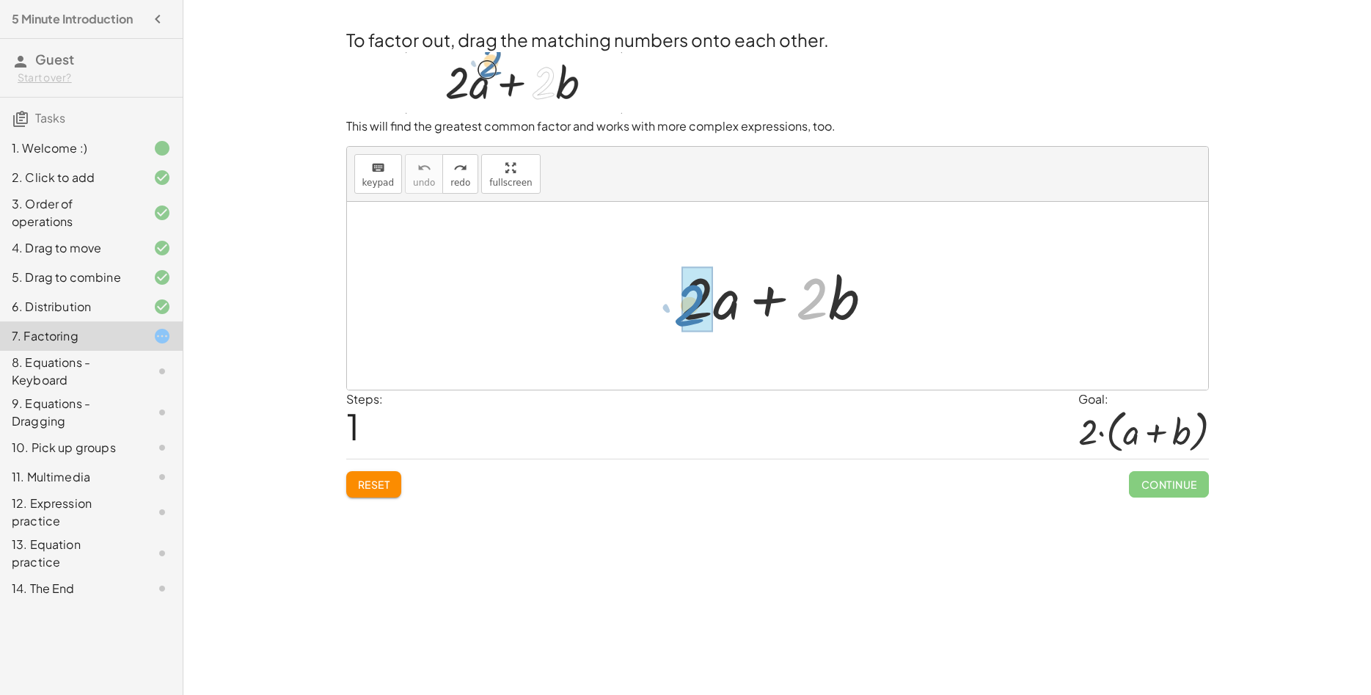
click at [770, 298] on div "· 2 + · b + · 2 · a + · 2 · b" at bounding box center [770, 298] width 0 height 0
click at [815, 304] on div at bounding box center [783, 296] width 218 height 76
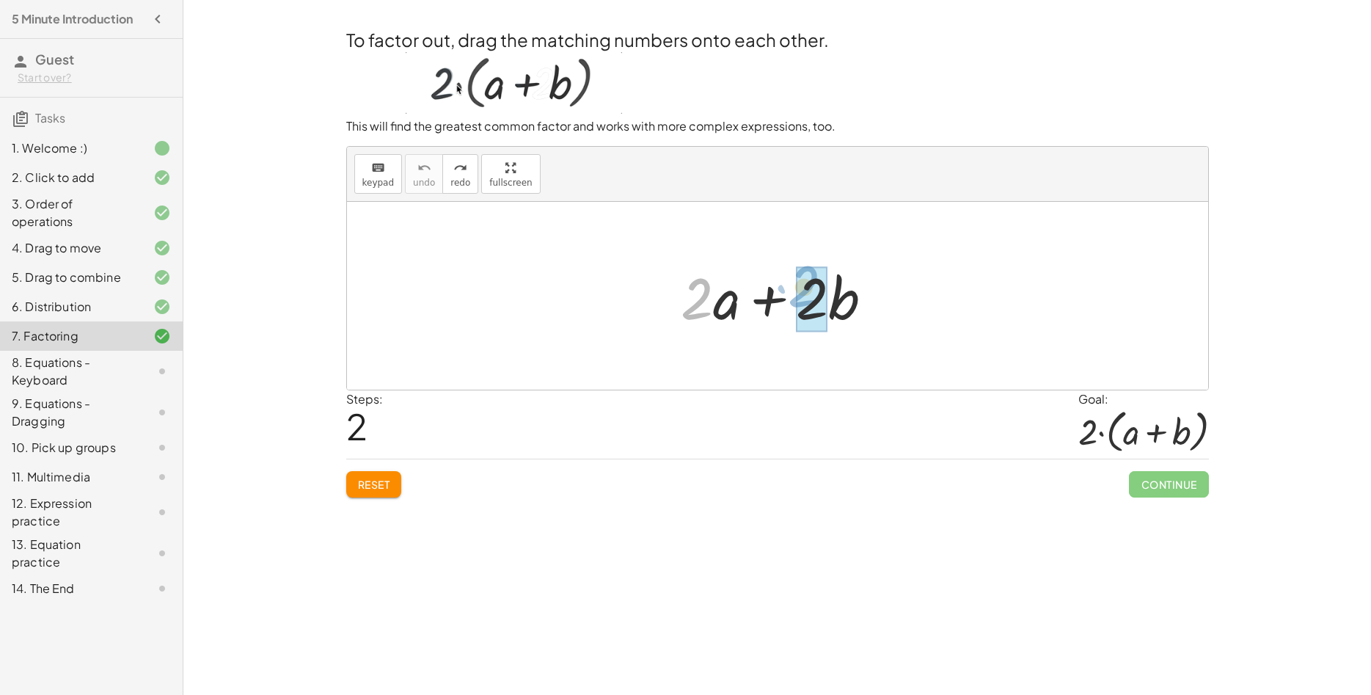
drag, startPoint x: 693, startPoint y: 297, endPoint x: 800, endPoint y: 290, distance: 107.3
click at [770, 298] on div "· 2 · 2 + · 2 · a + · 2 · b" at bounding box center [770, 298] width 0 height 0
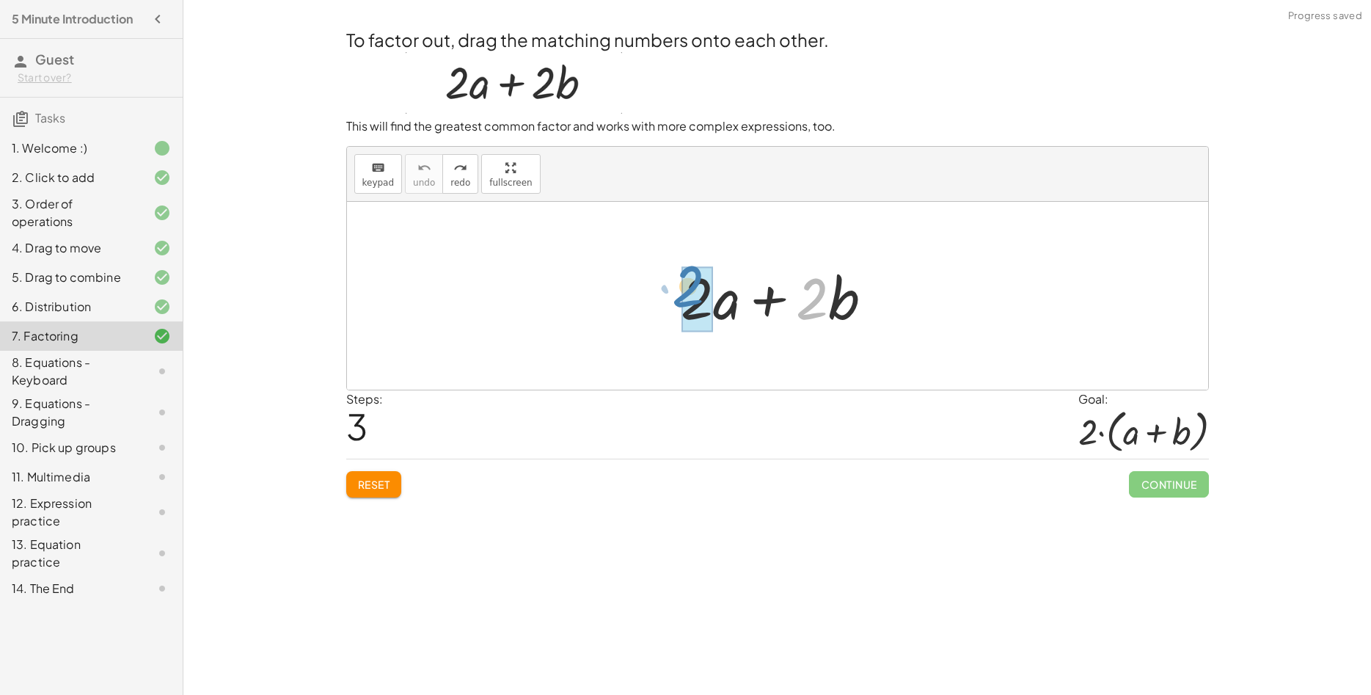
drag, startPoint x: 809, startPoint y: 297, endPoint x: 687, endPoint y: 285, distance: 123.1
click at [770, 298] on div "· 2 + · b + · 2 · a + · 2 · b" at bounding box center [770, 298] width 0 height 0
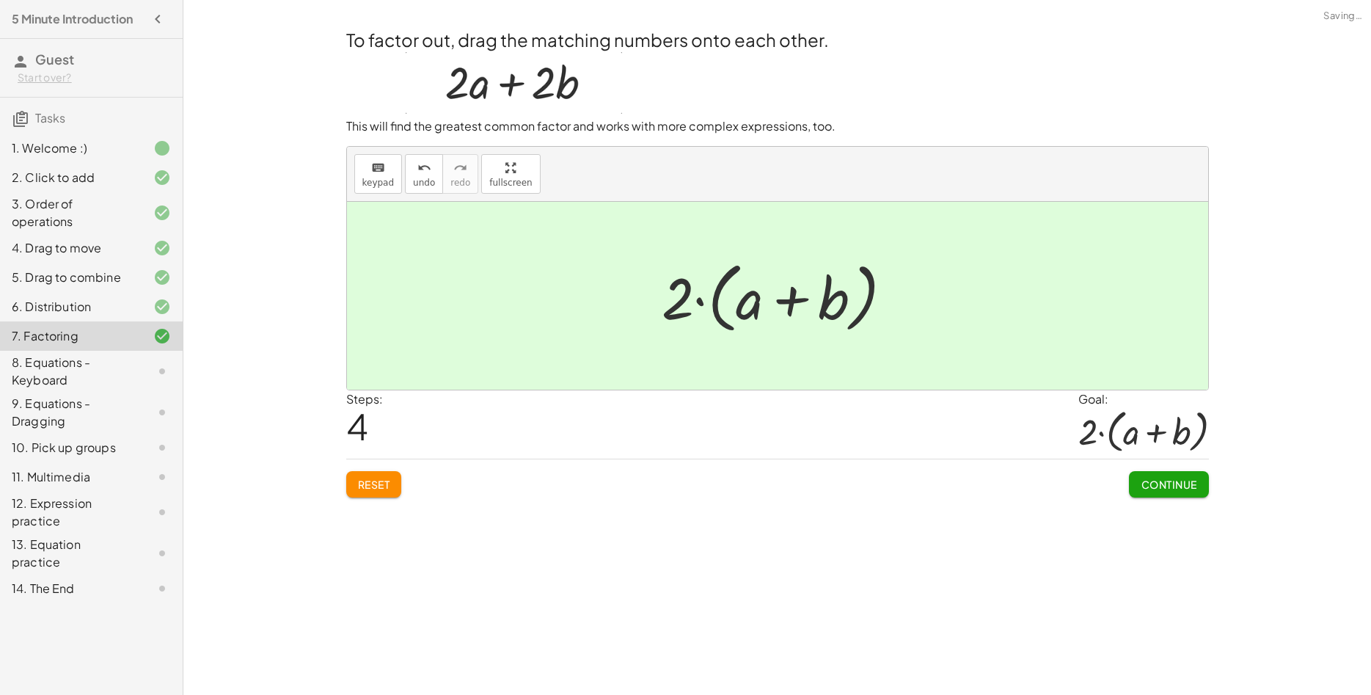
click at [1146, 475] on button "Continue" at bounding box center [1168, 484] width 79 height 26
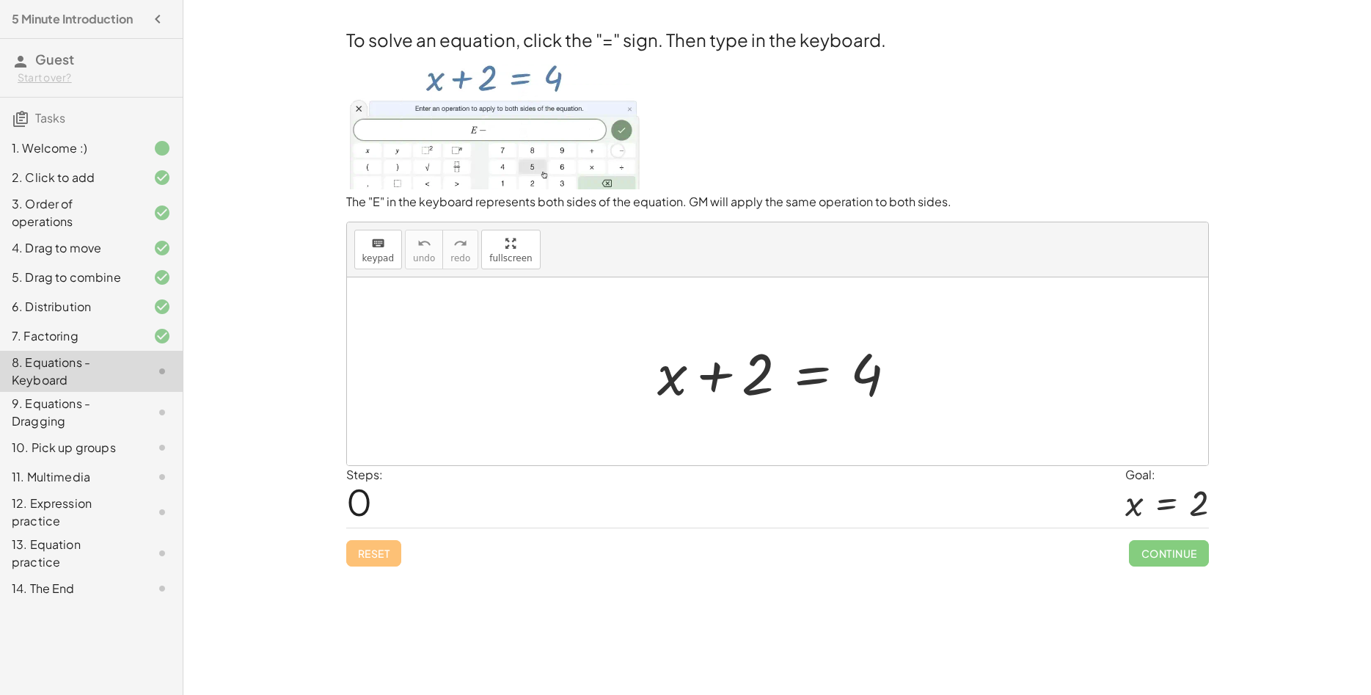
click at [811, 376] on div at bounding box center [783, 372] width 266 height 76
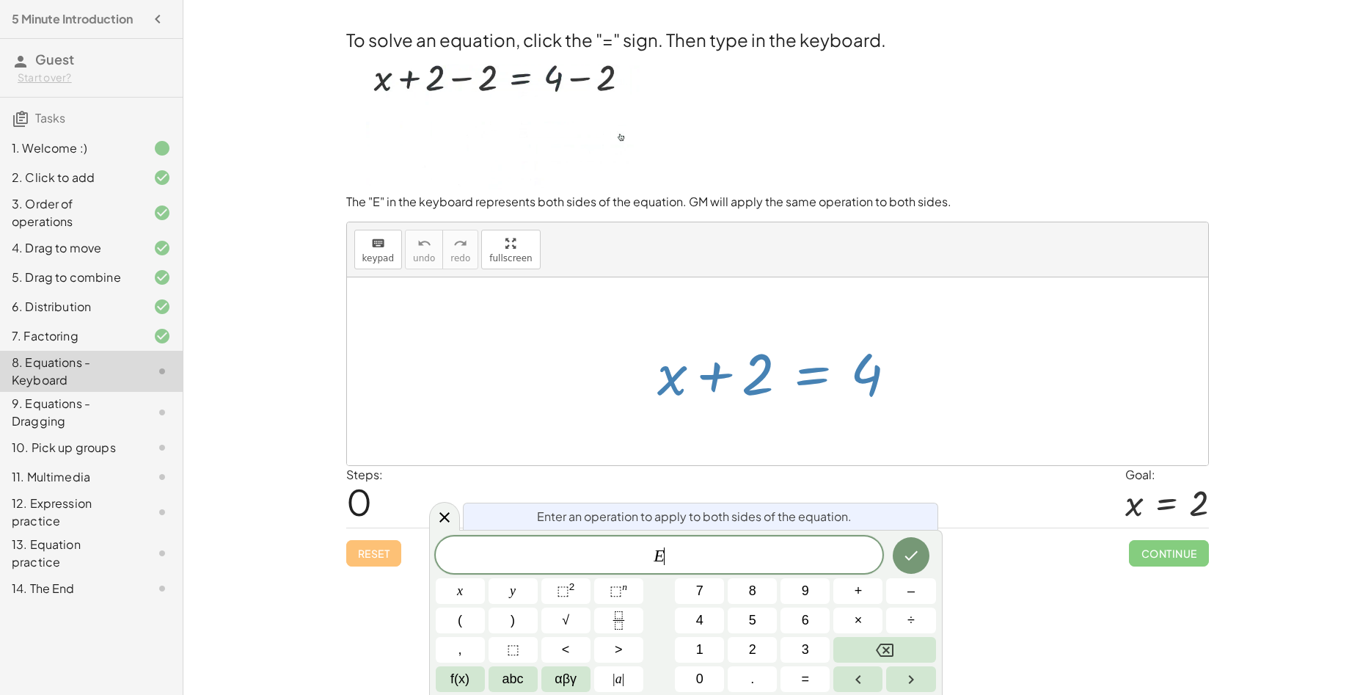
scroll to position [14, 0]
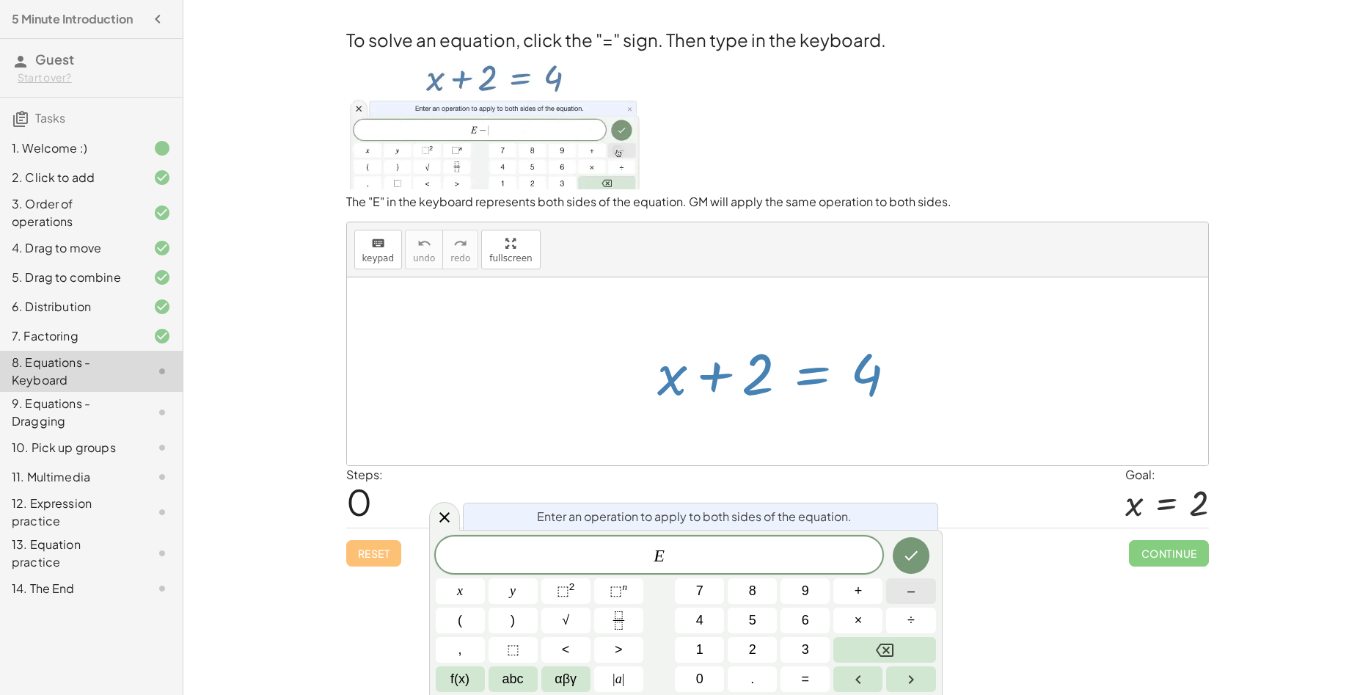
click at [926, 598] on button "–" at bounding box center [910, 591] width 49 height 26
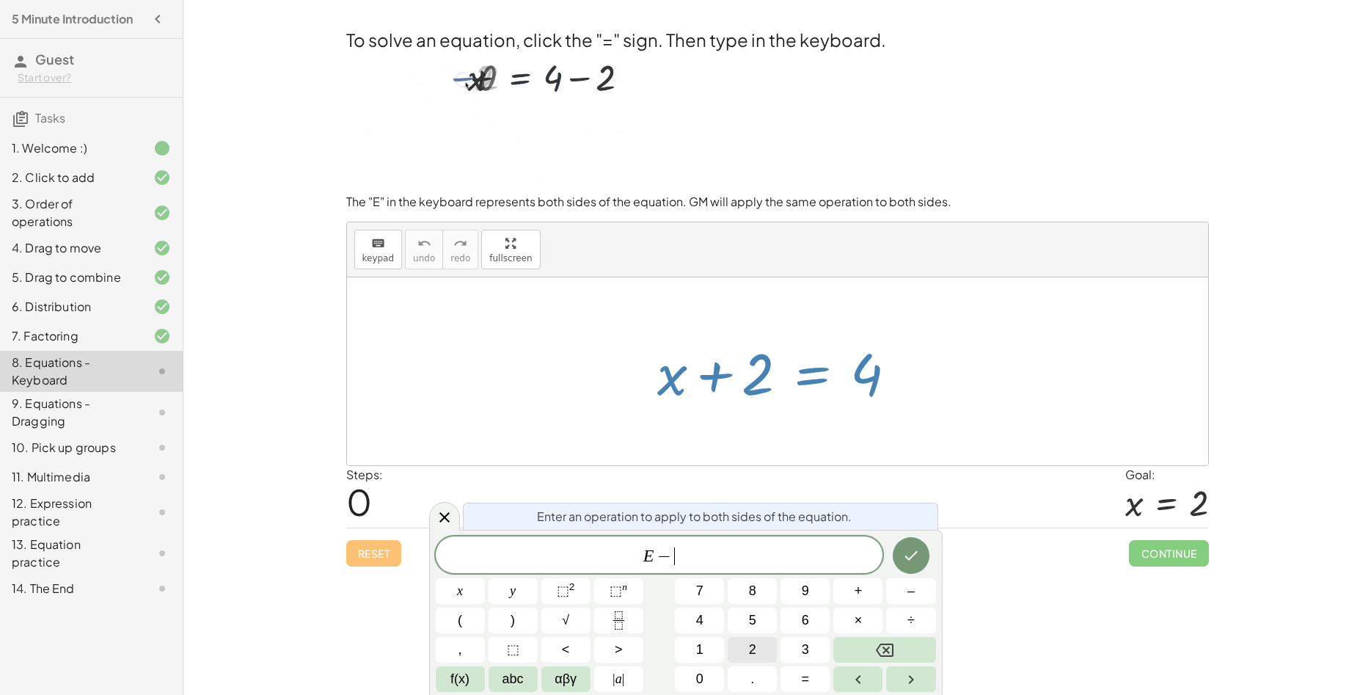
click at [767, 652] on button "2" at bounding box center [752, 650] width 49 height 26
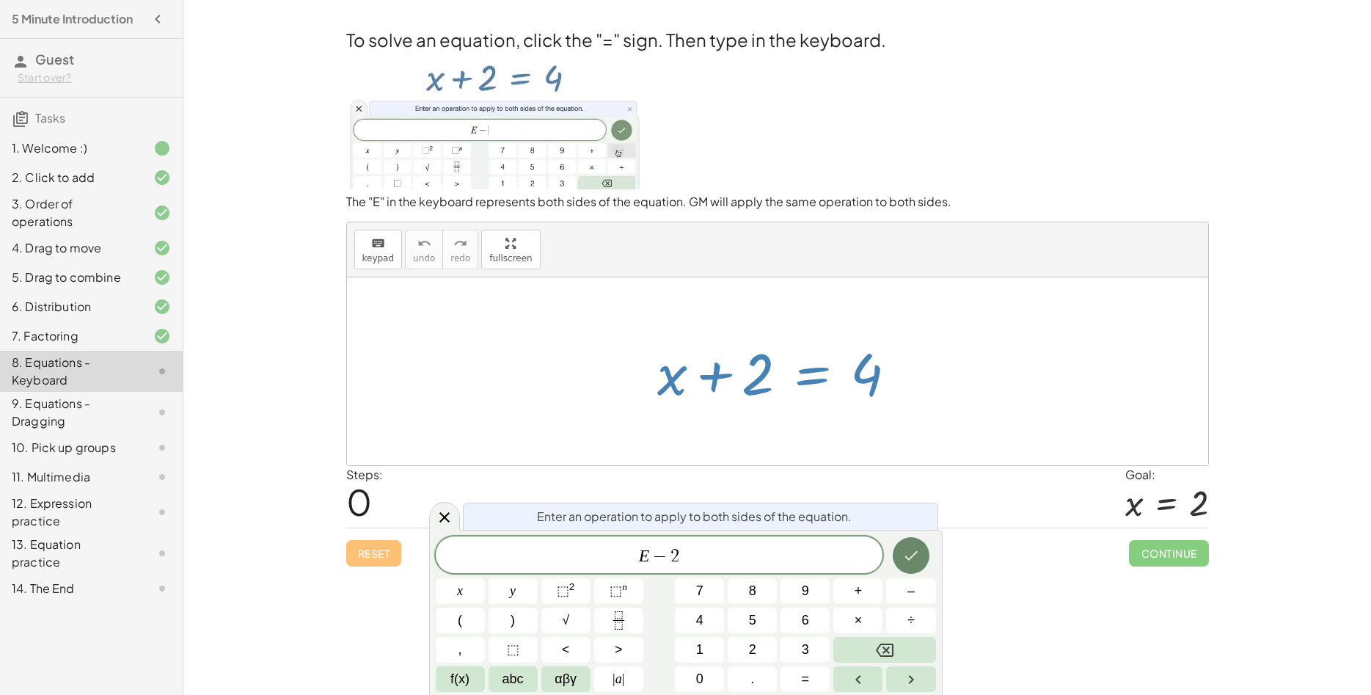
click at [910, 559] on icon "Done" at bounding box center [910, 556] width 13 height 10
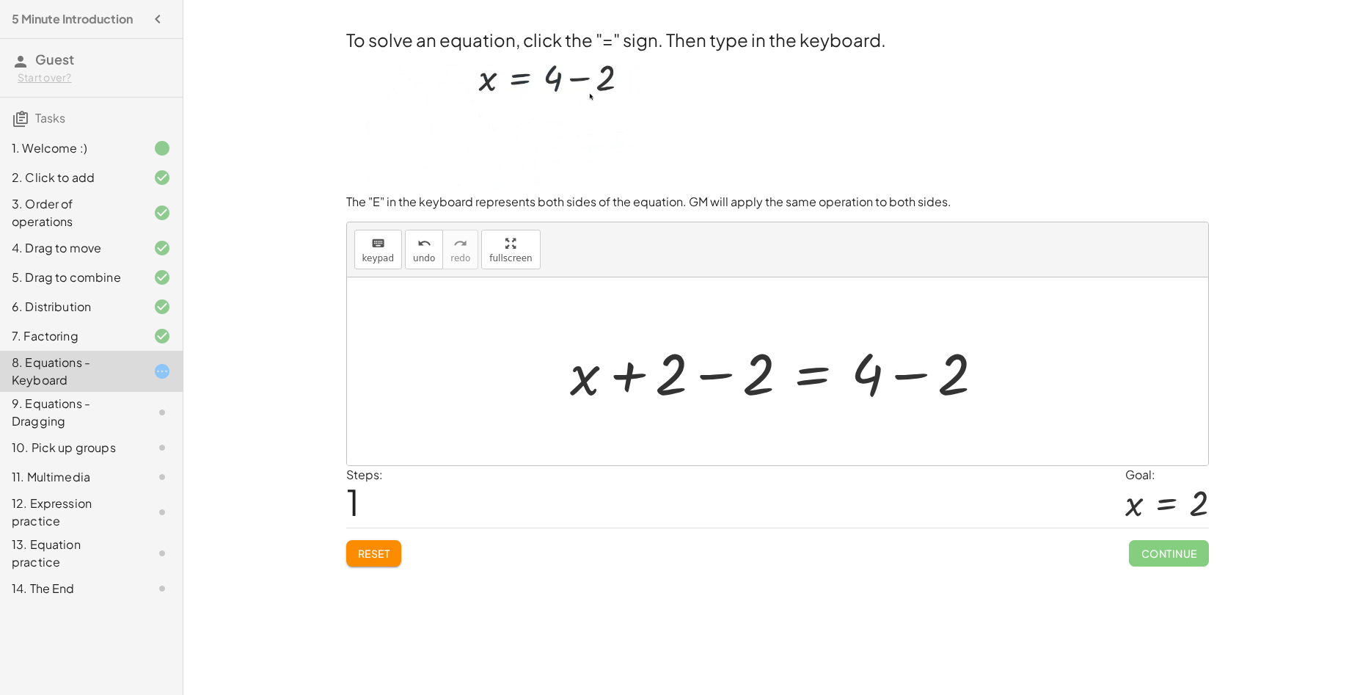
click at [712, 376] on div at bounding box center [783, 372] width 440 height 76
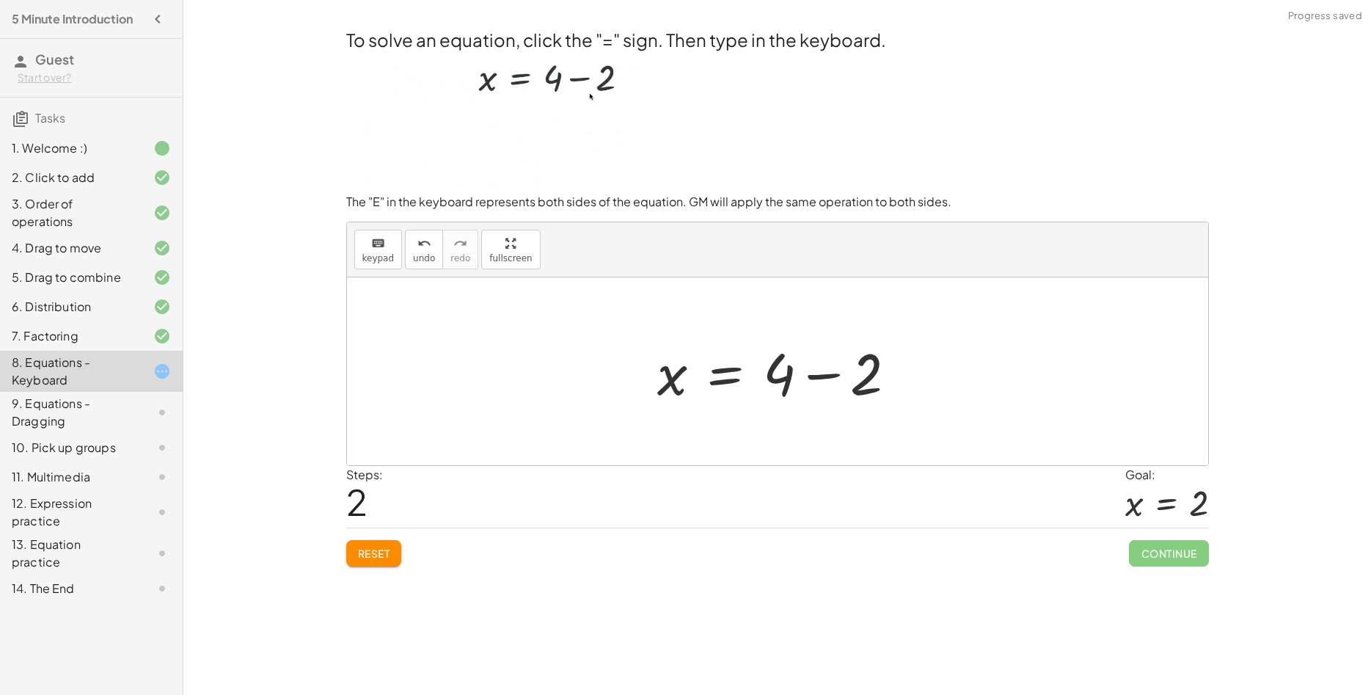
click at [819, 381] on div at bounding box center [783, 372] width 266 height 76
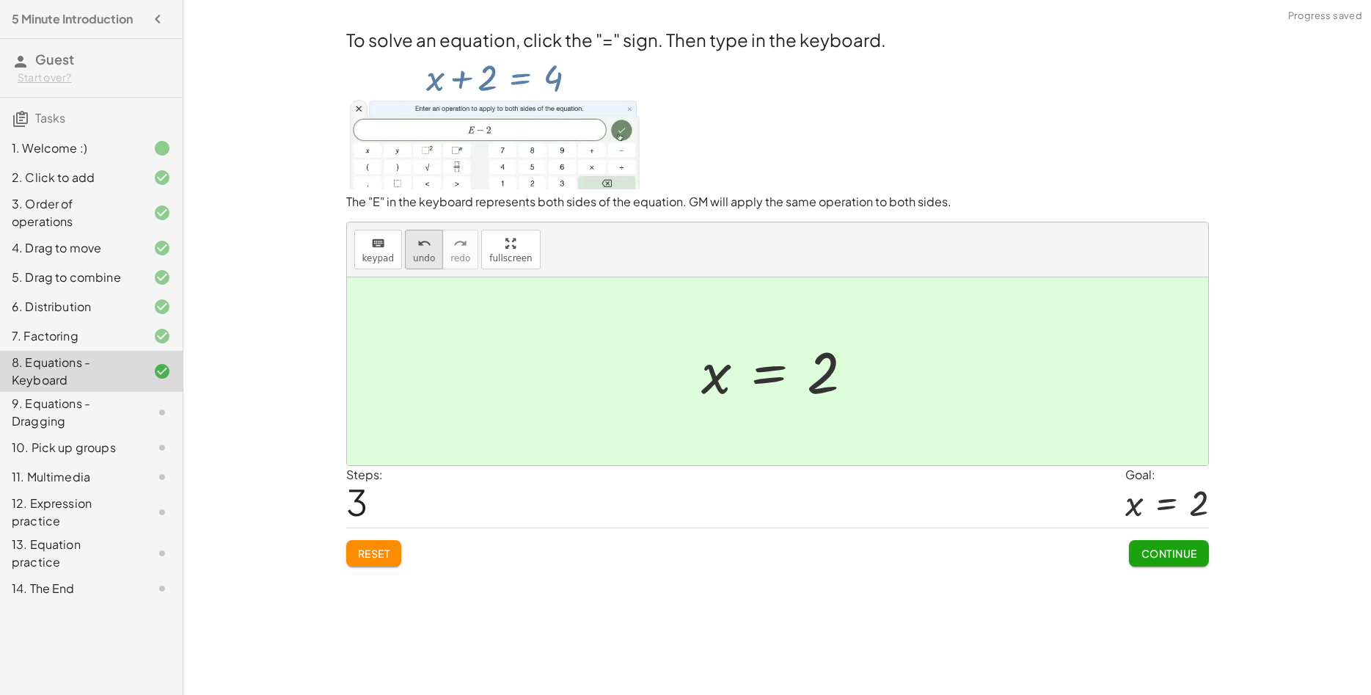
click at [422, 258] on span "undo" at bounding box center [424, 258] width 22 height 10
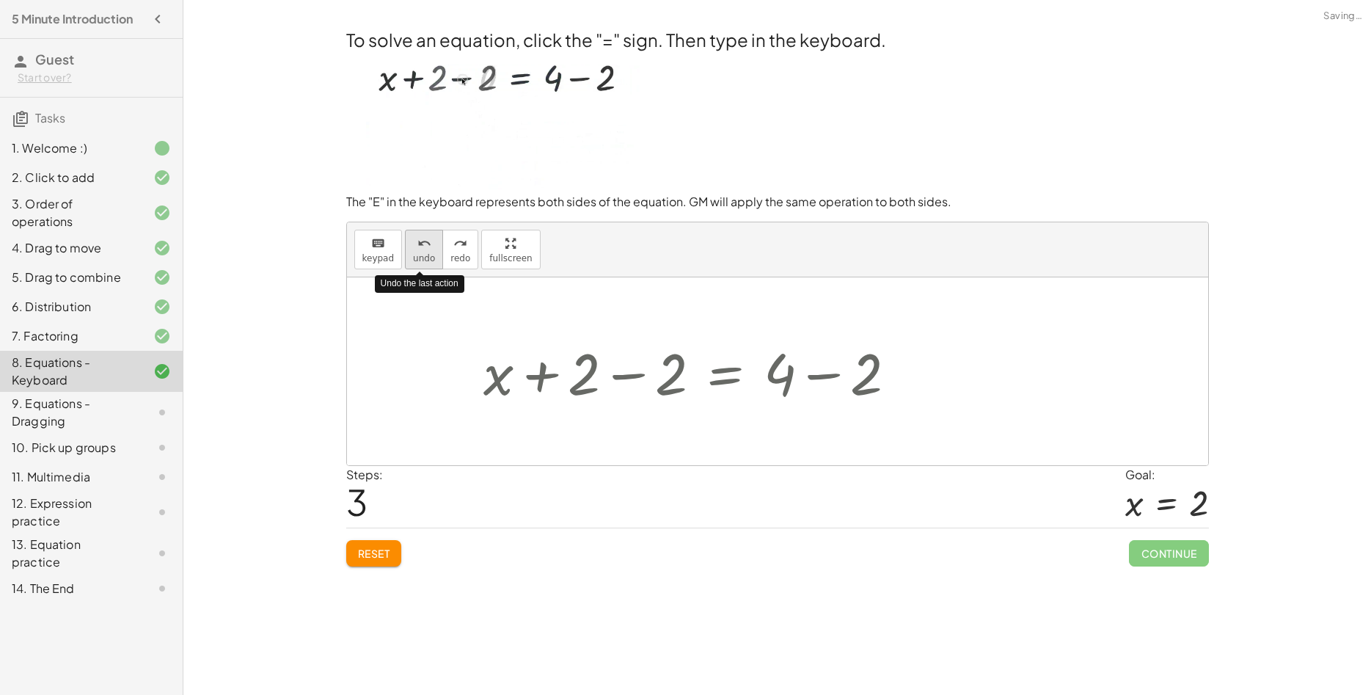
click at [422, 258] on span "undo" at bounding box center [424, 258] width 22 height 10
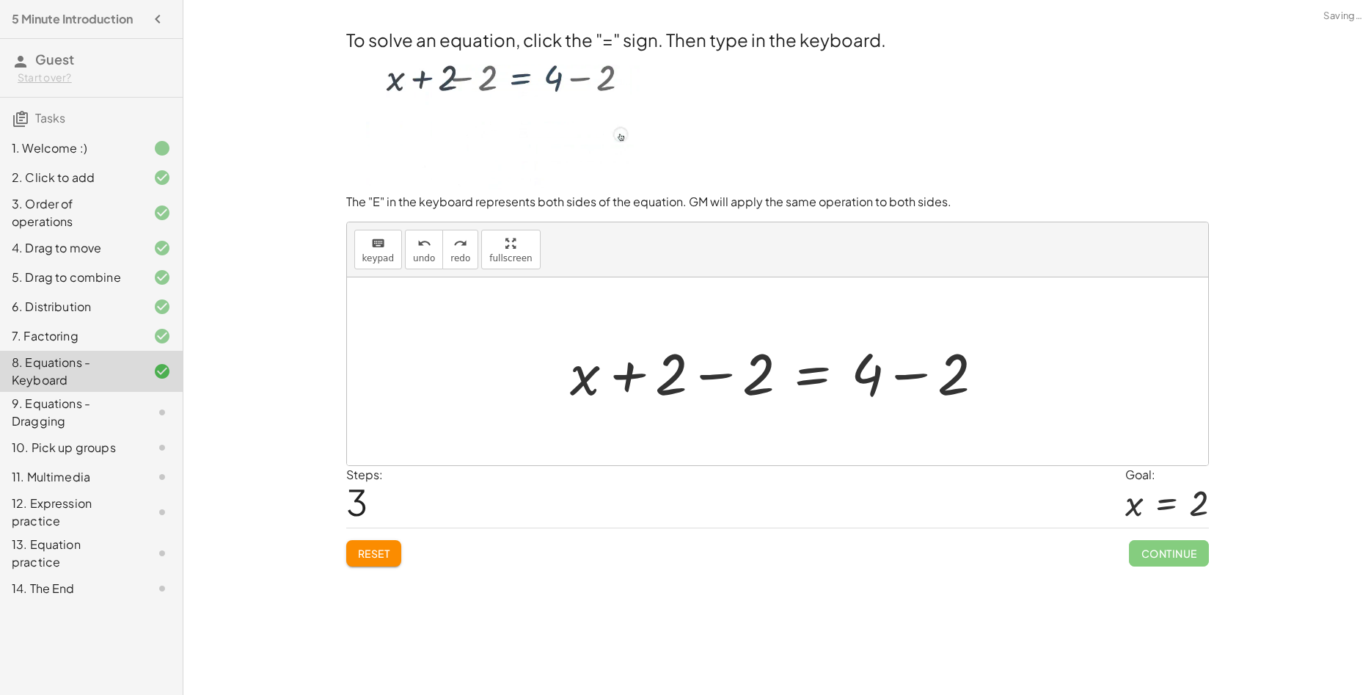
click at [817, 387] on div at bounding box center [783, 372] width 440 height 76
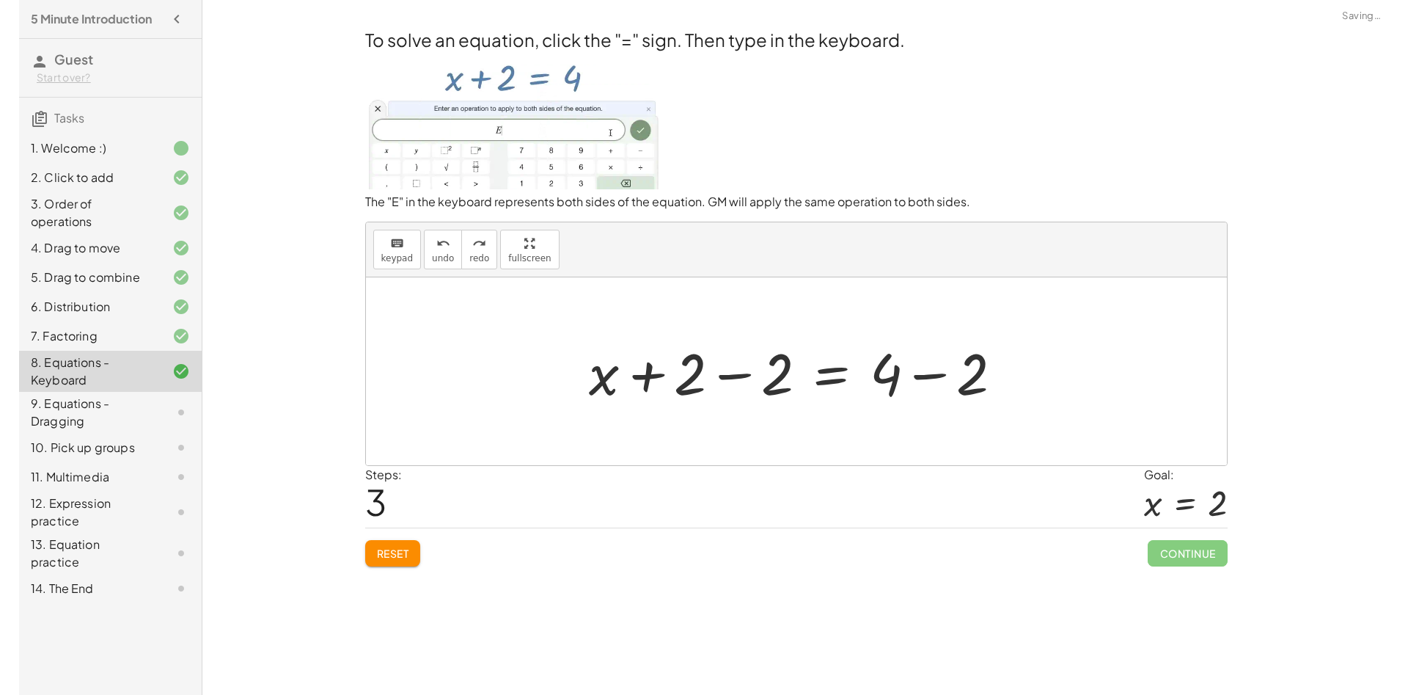
scroll to position [13, 0]
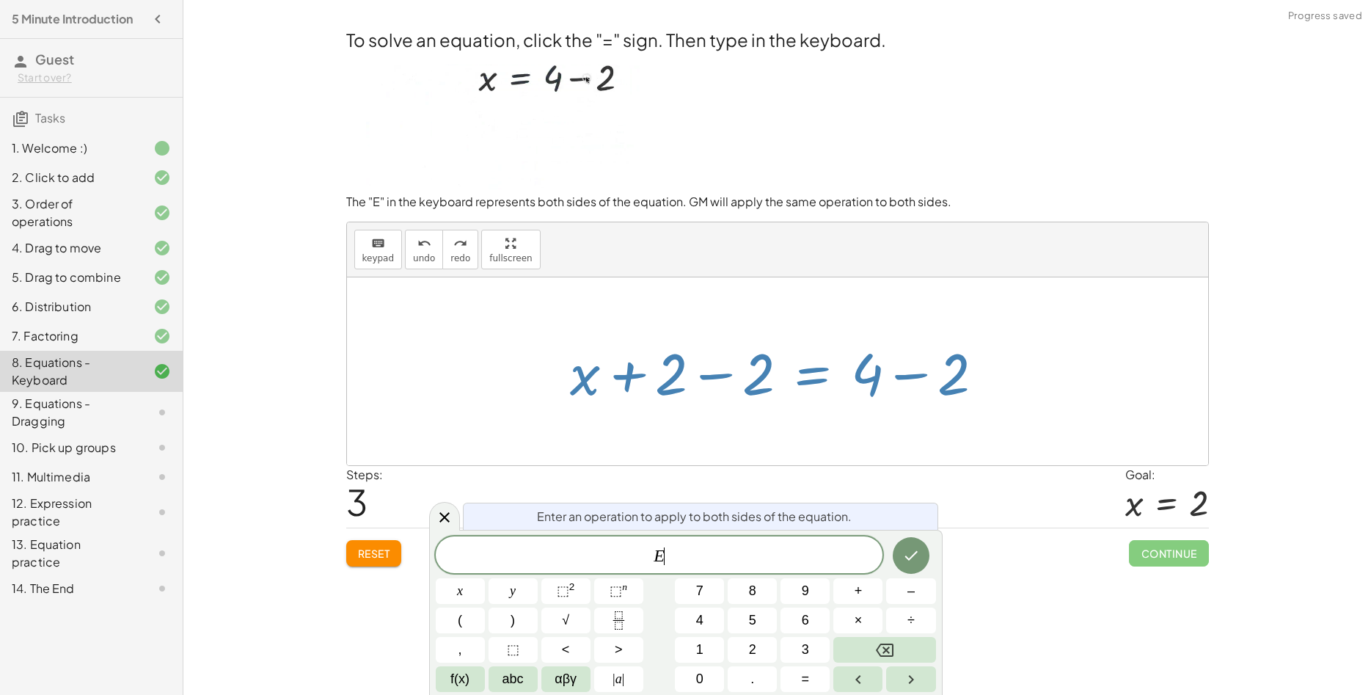
click at [910, 375] on div at bounding box center [783, 372] width 440 height 76
click at [917, 556] on icon "Done" at bounding box center [911, 555] width 18 height 18
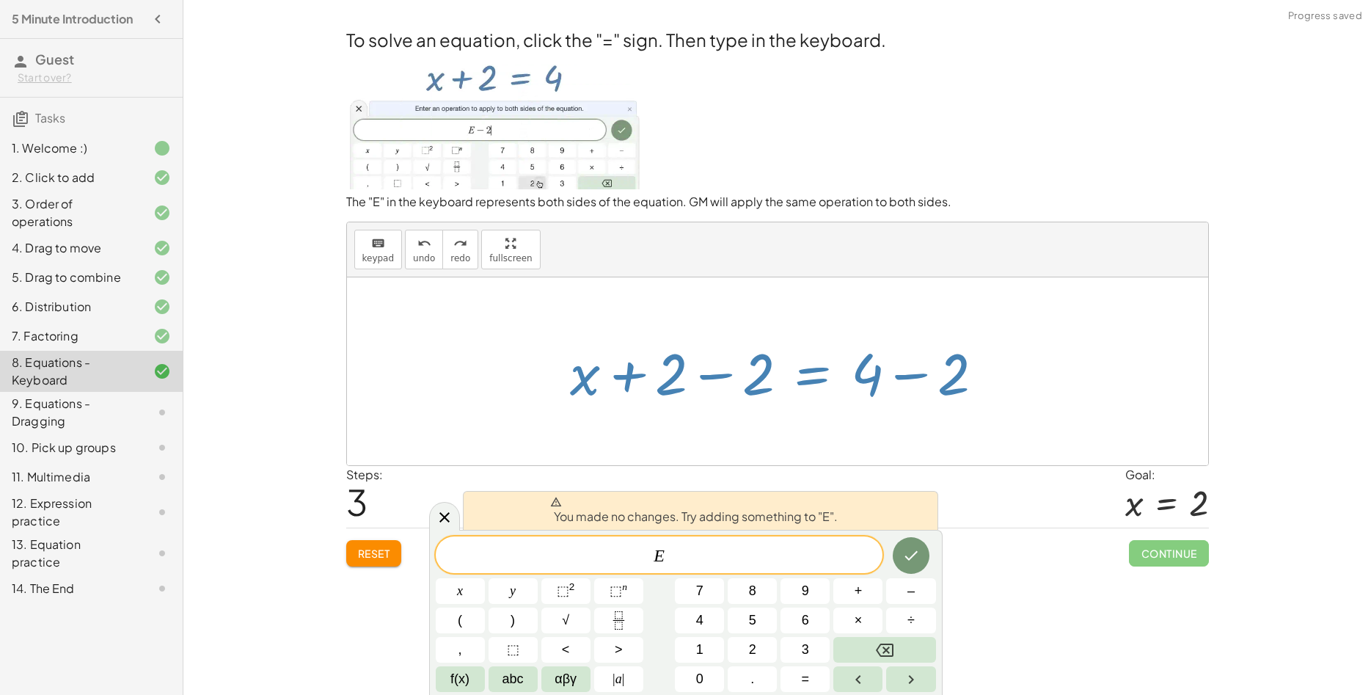
click at [1127, 564] on div "Reset Continue" at bounding box center [777, 546] width 863 height 39
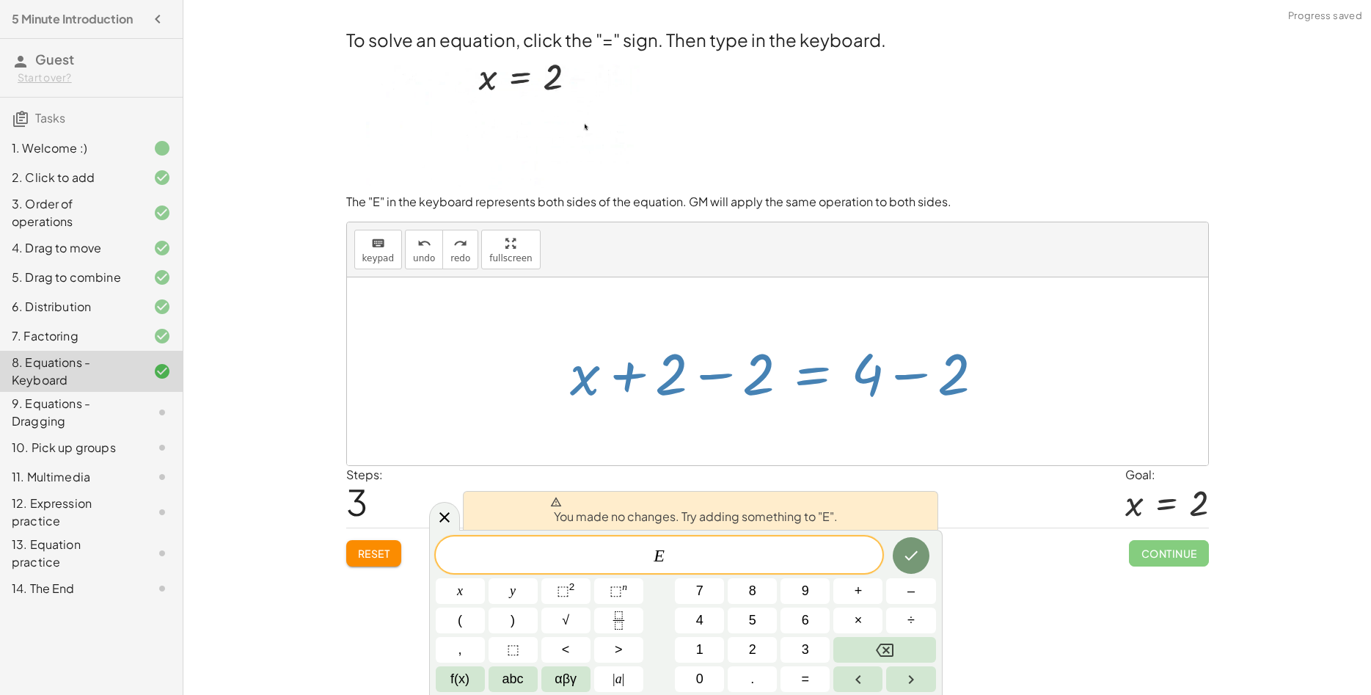
click at [1045, 555] on div "Reset Continue" at bounding box center [777, 546] width 863 height 39
click at [447, 520] on icon at bounding box center [444, 517] width 10 height 10
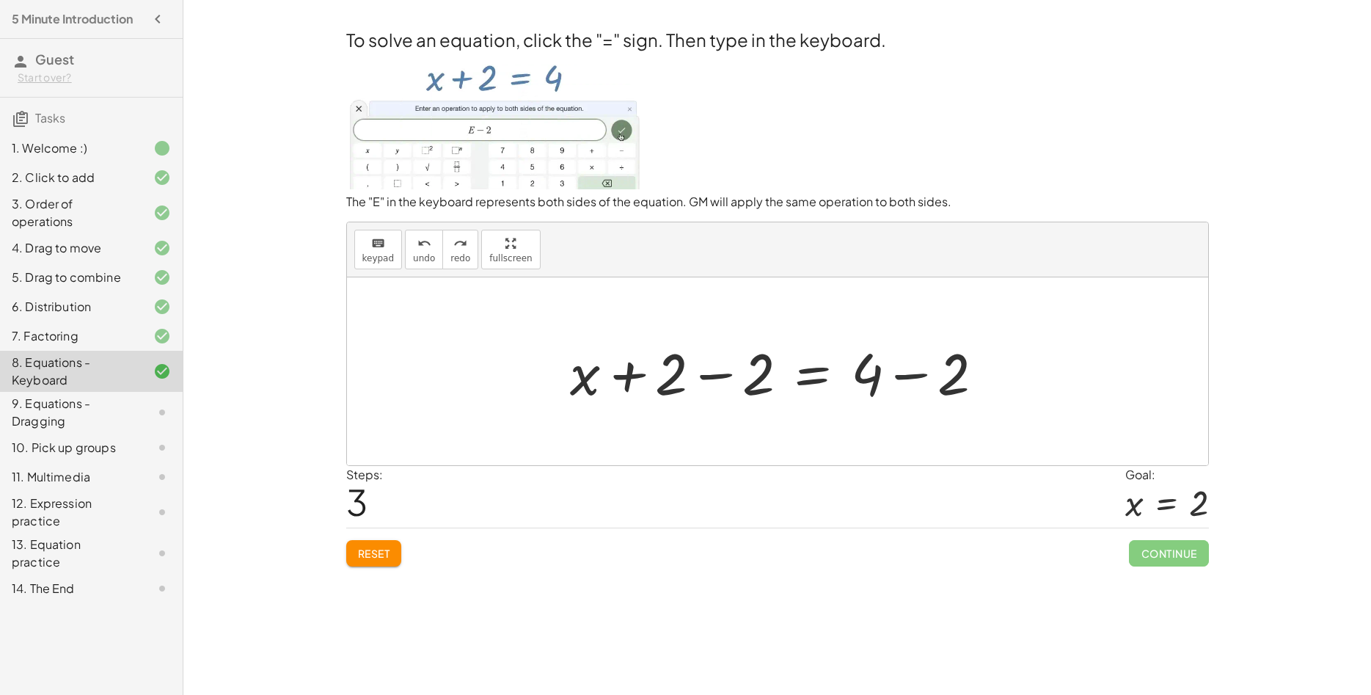
click at [910, 379] on div at bounding box center [783, 372] width 440 height 76
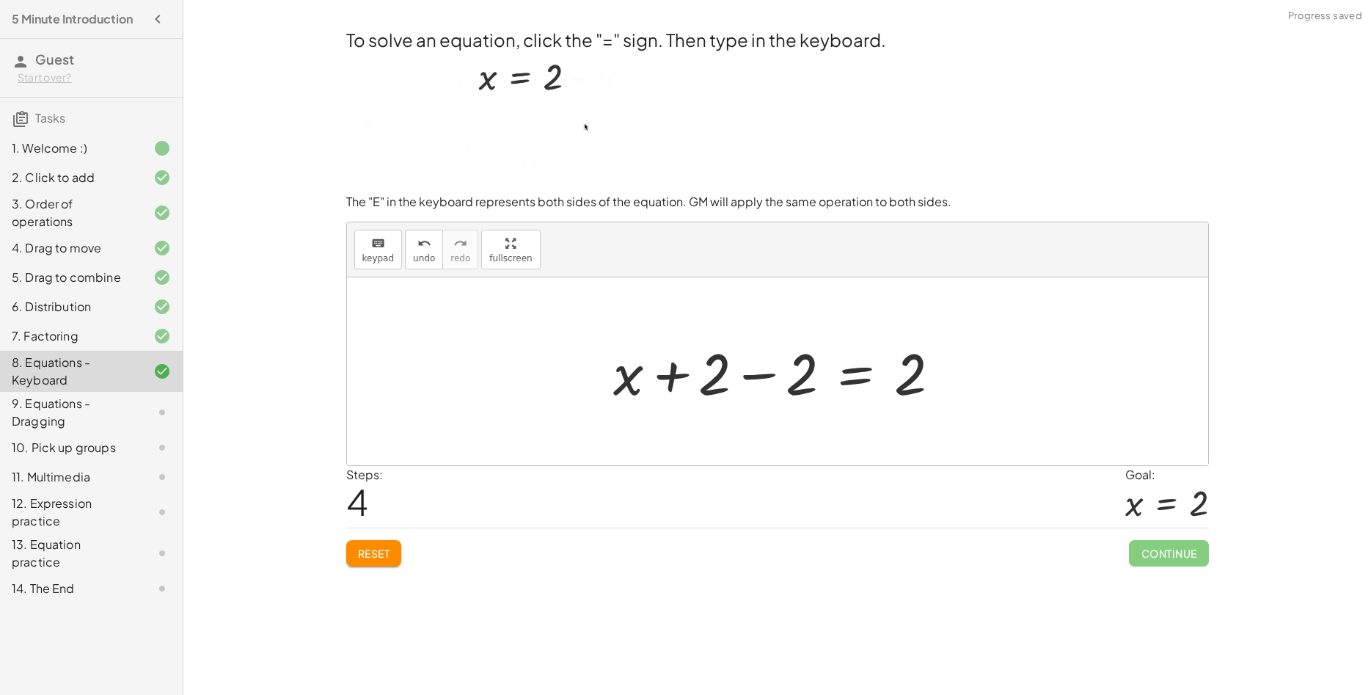
click at [772, 380] on div at bounding box center [783, 372] width 353 height 76
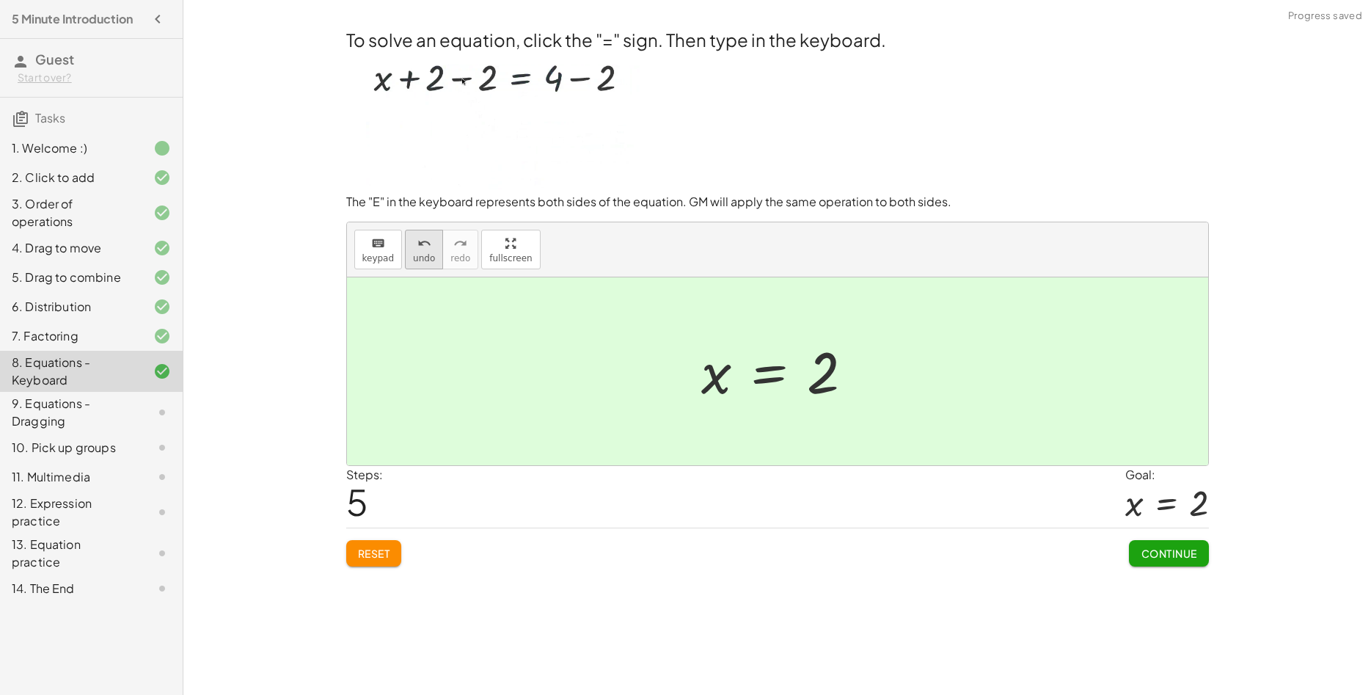
click at [425, 252] on icon "undo" at bounding box center [424, 244] width 14 height 18
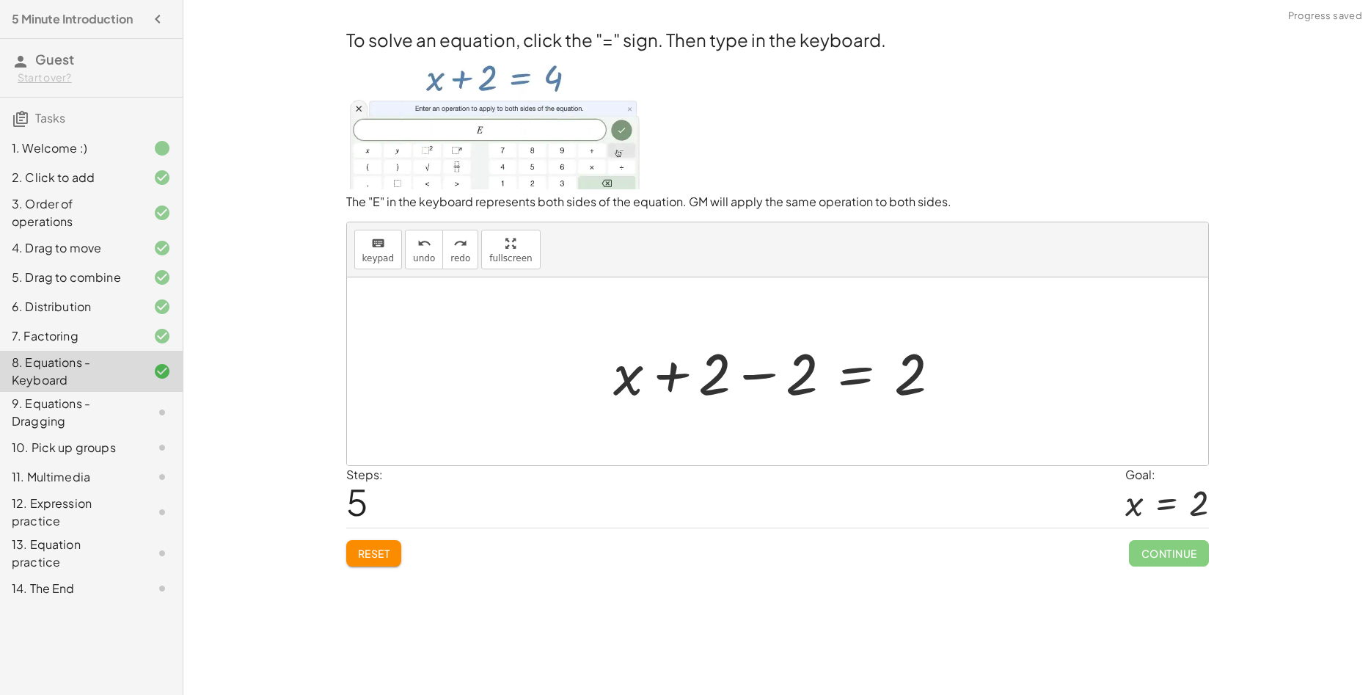
click at [676, 388] on div at bounding box center [783, 372] width 353 height 76
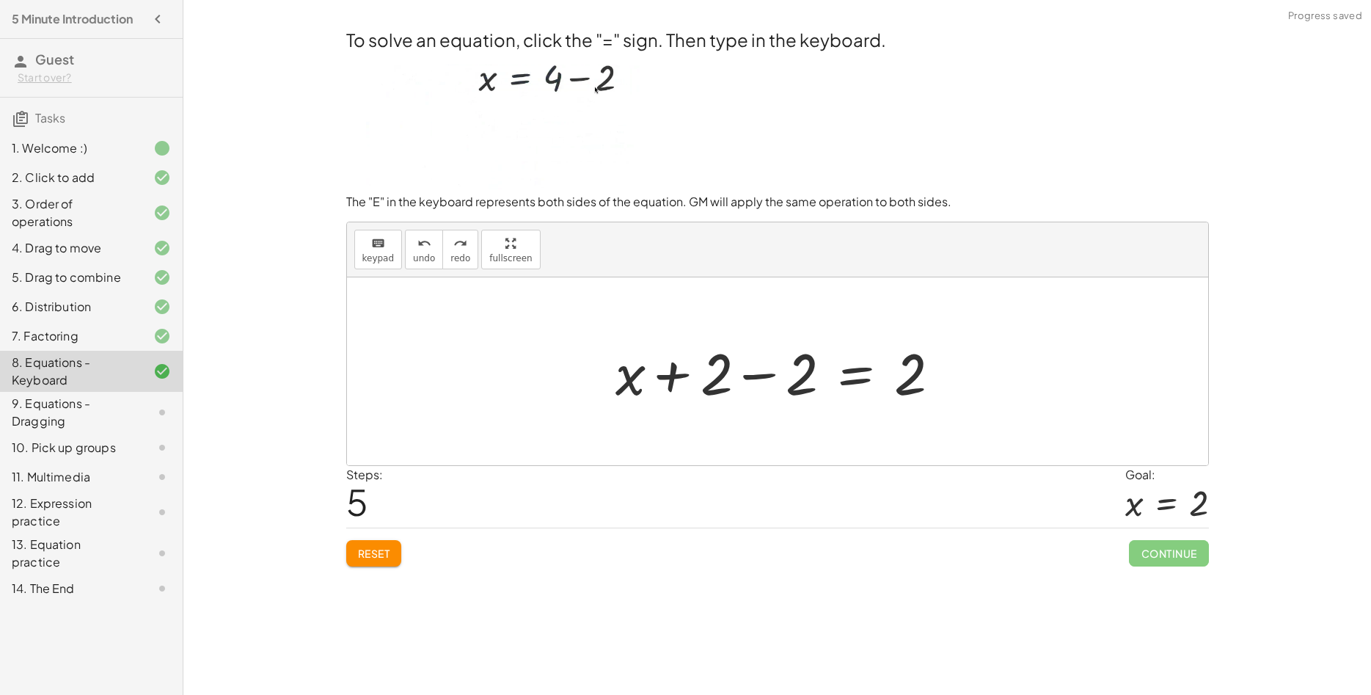
click at [672, 377] on div at bounding box center [783, 372] width 353 height 76
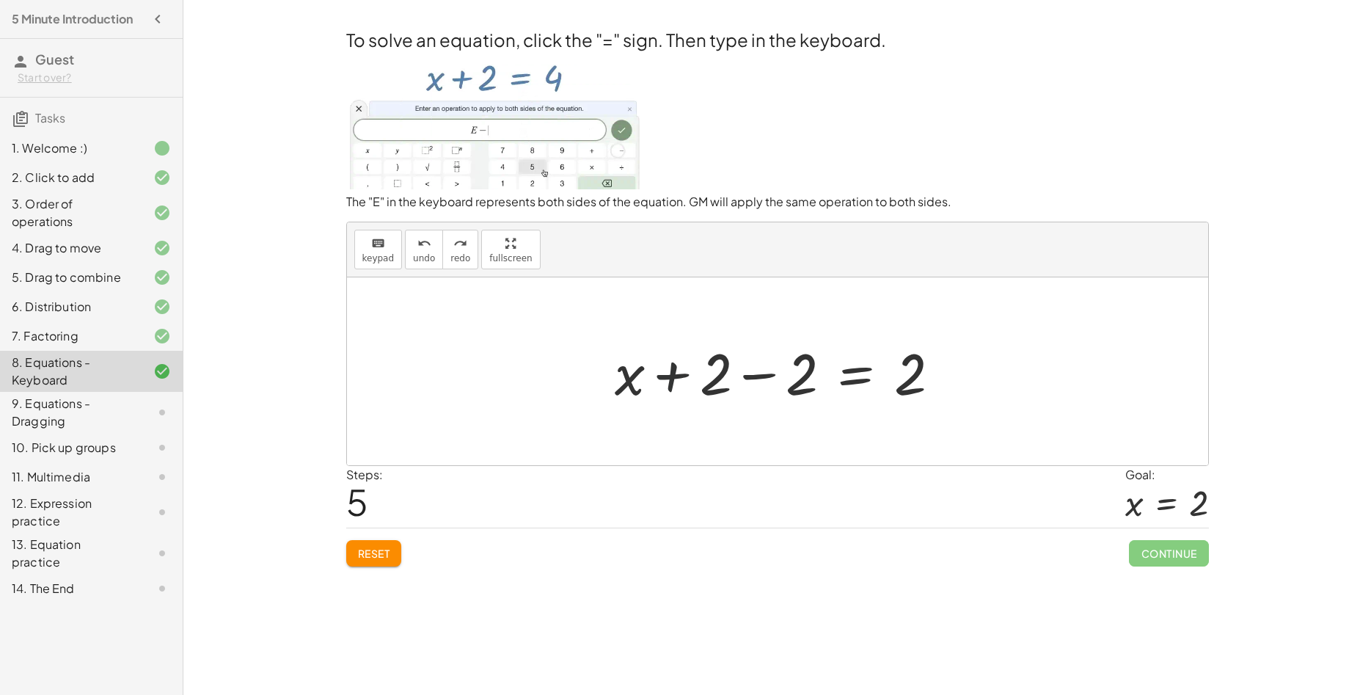
click at [672, 377] on div at bounding box center [783, 372] width 353 height 76
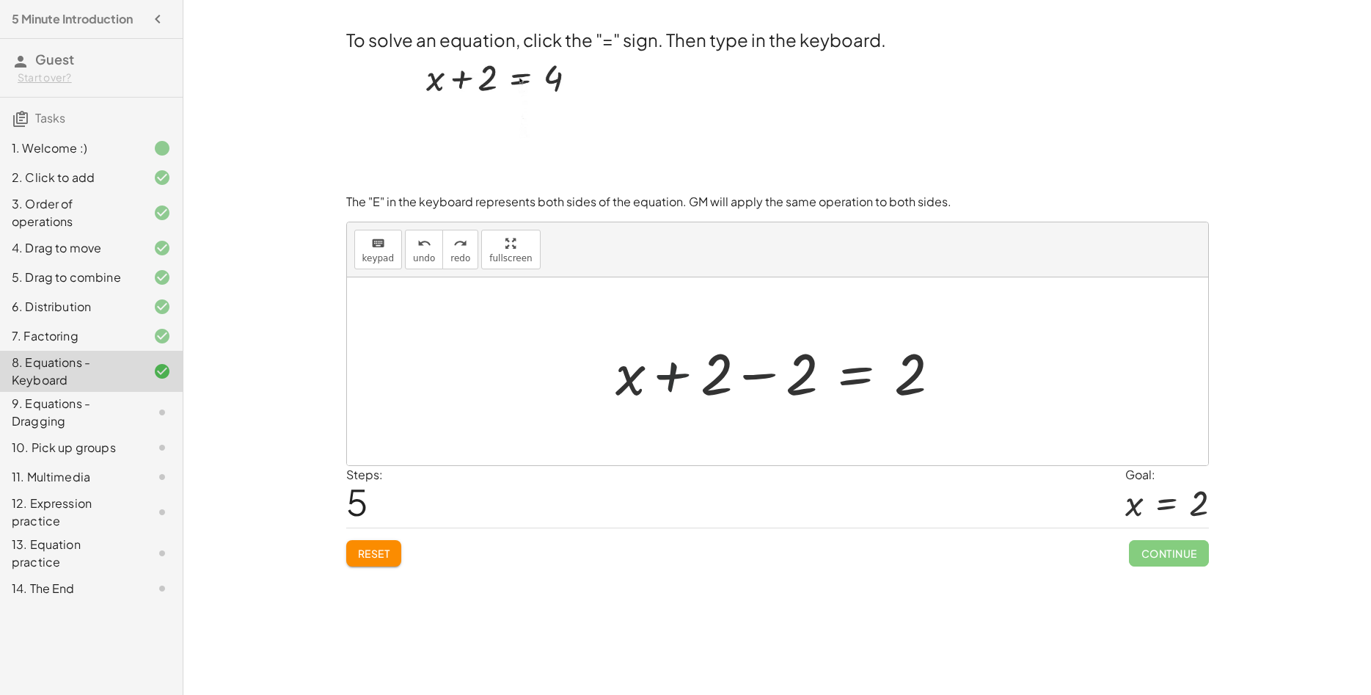
click at [672, 377] on div at bounding box center [783, 372] width 353 height 76
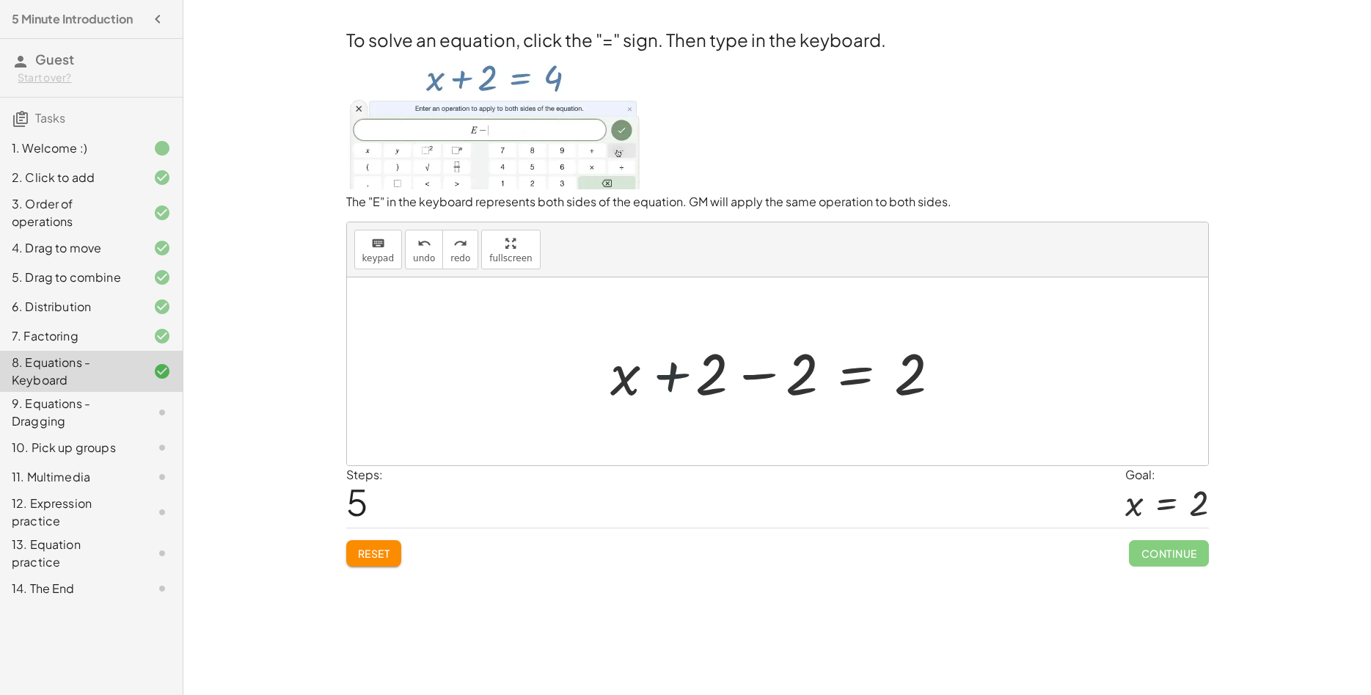
click at [672, 377] on div at bounding box center [783, 372] width 353 height 76
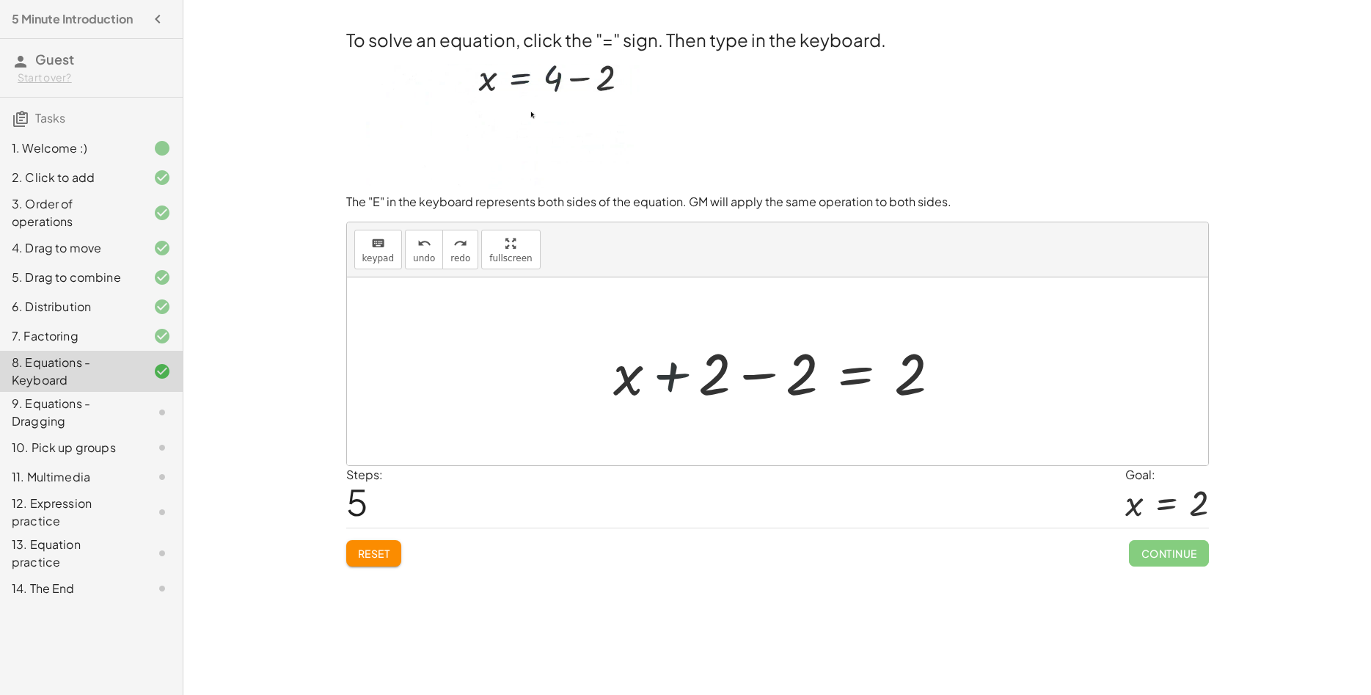
click at [672, 377] on div at bounding box center [783, 372] width 353 height 76
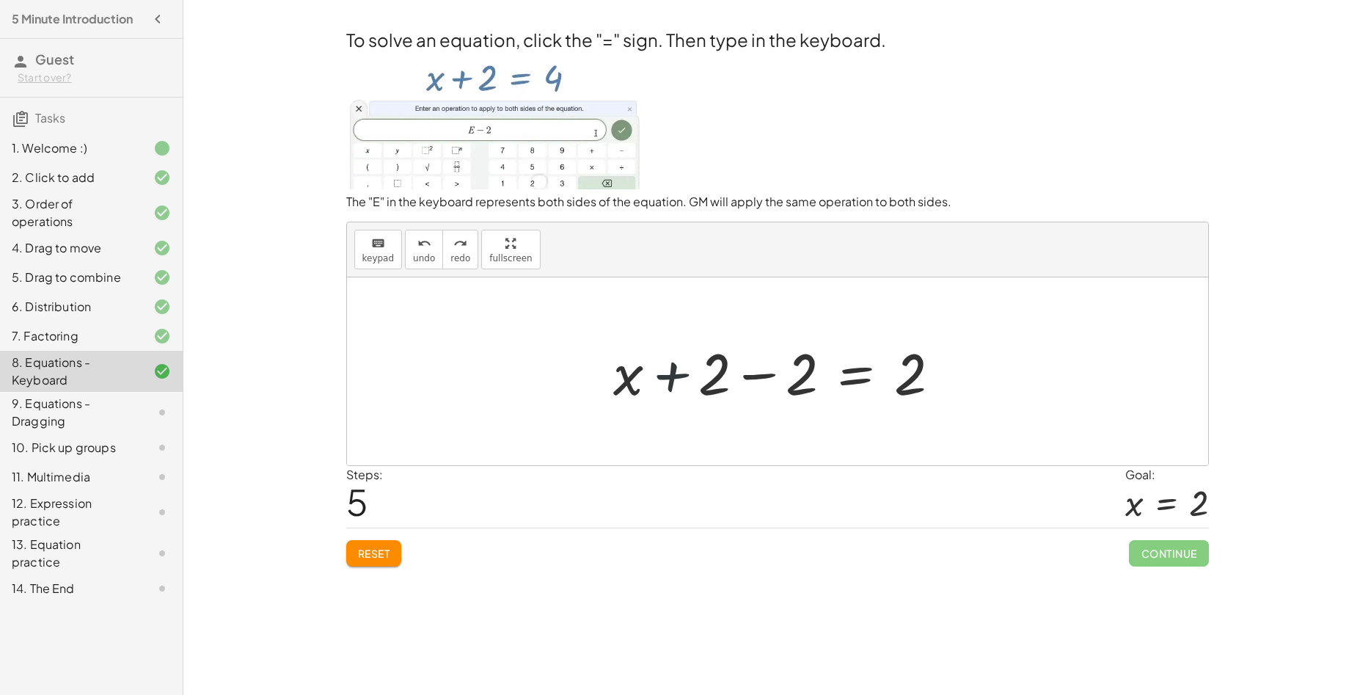
click at [672, 377] on div at bounding box center [783, 372] width 353 height 76
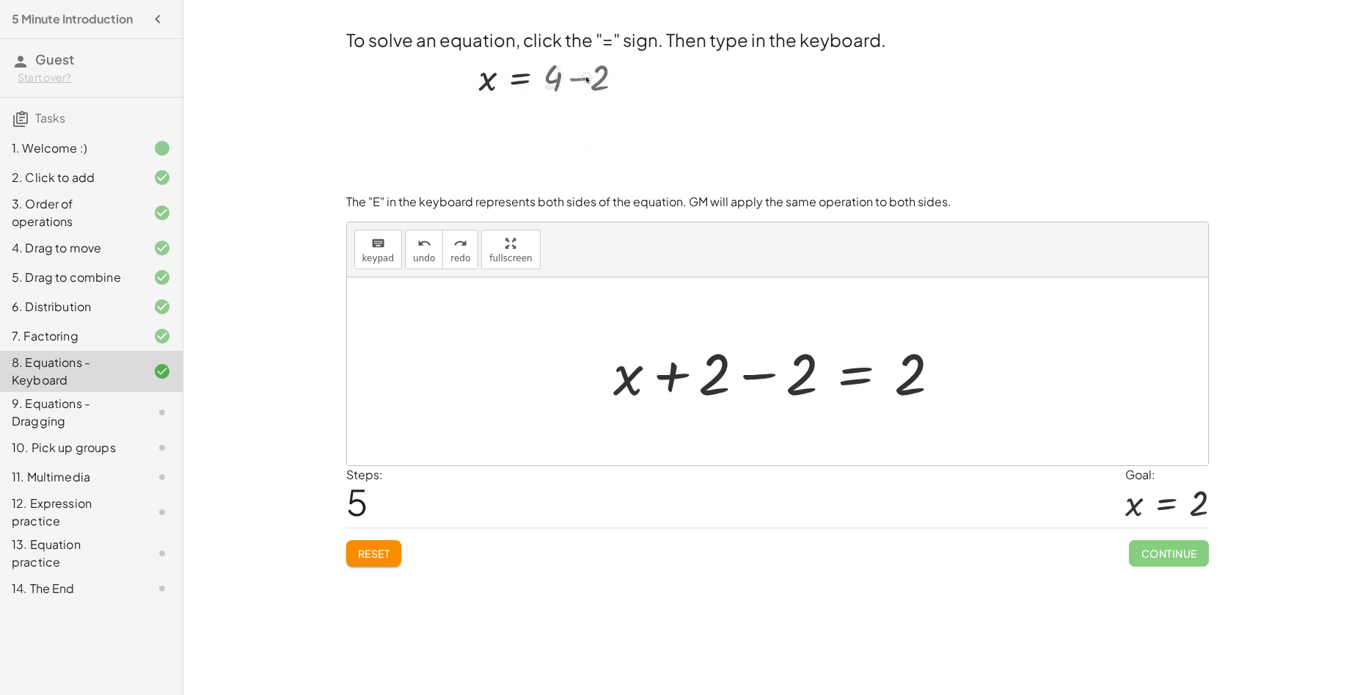
click at [904, 377] on div at bounding box center [783, 372] width 353 height 76
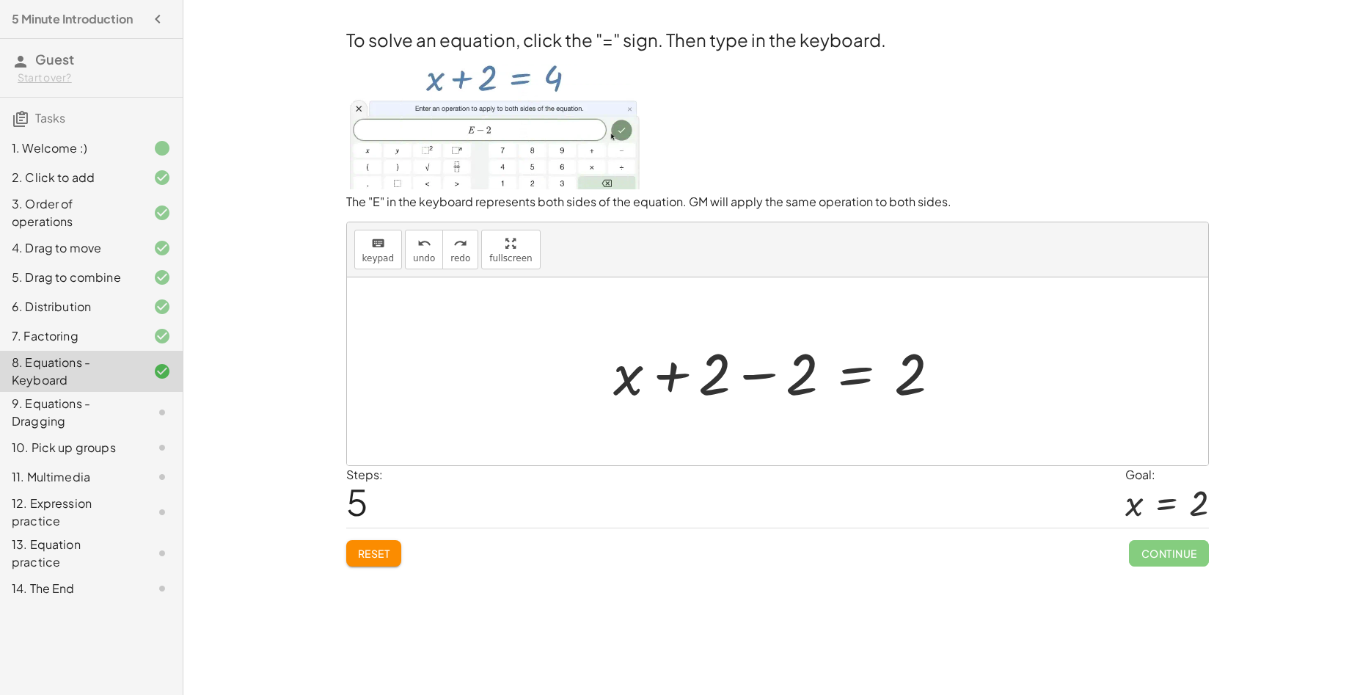
click at [769, 376] on div at bounding box center [783, 372] width 353 height 76
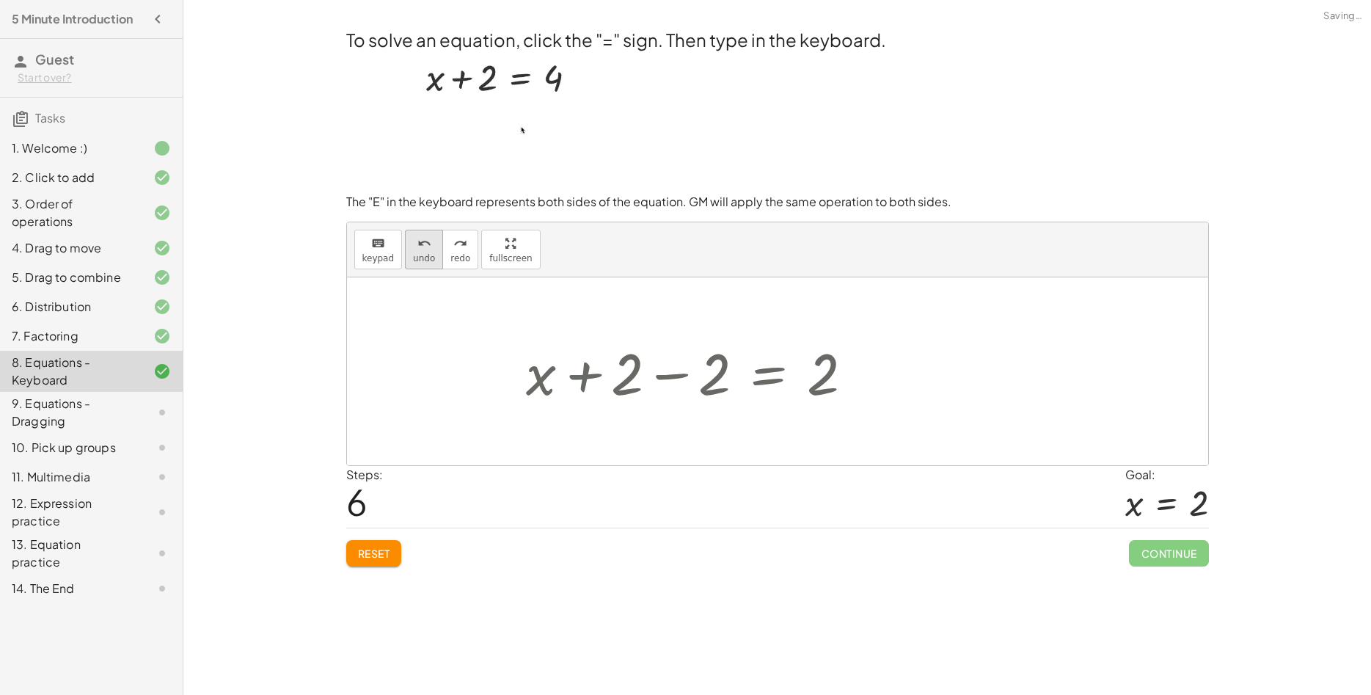
click at [434, 250] on button "undo undo" at bounding box center [424, 250] width 38 height 40
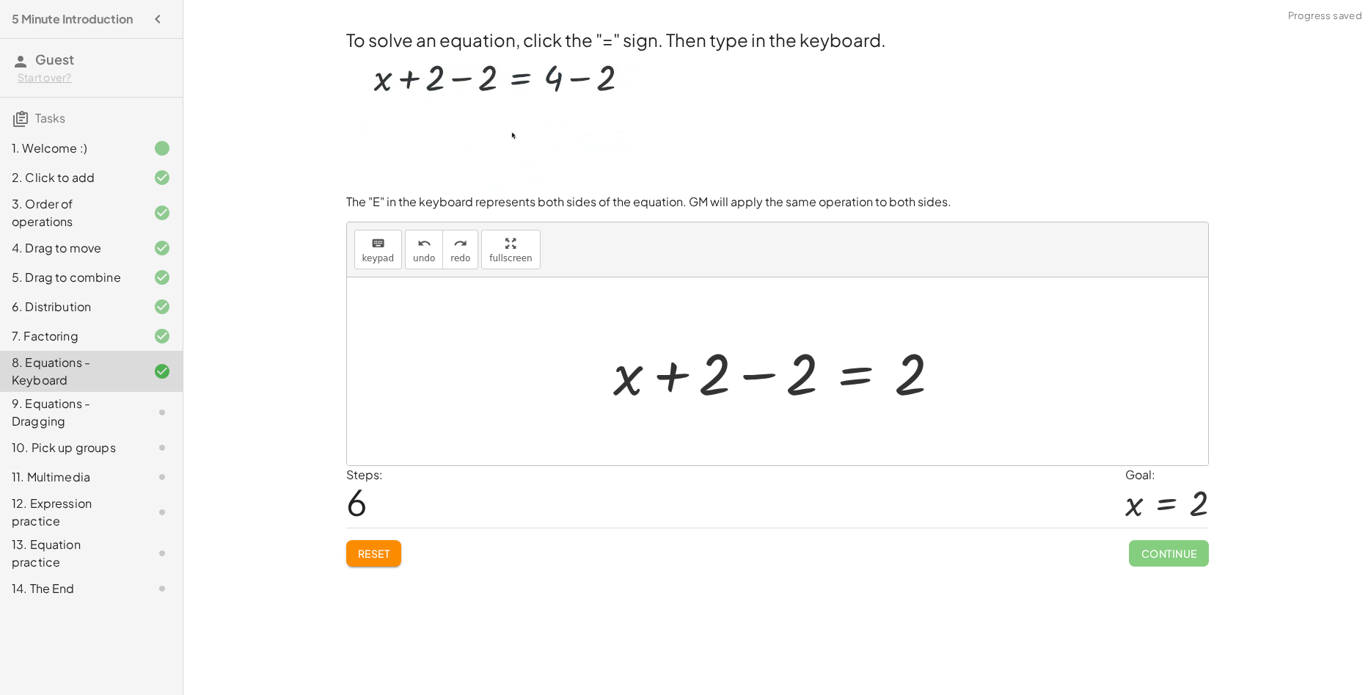
click at [756, 376] on div at bounding box center [783, 372] width 353 height 76
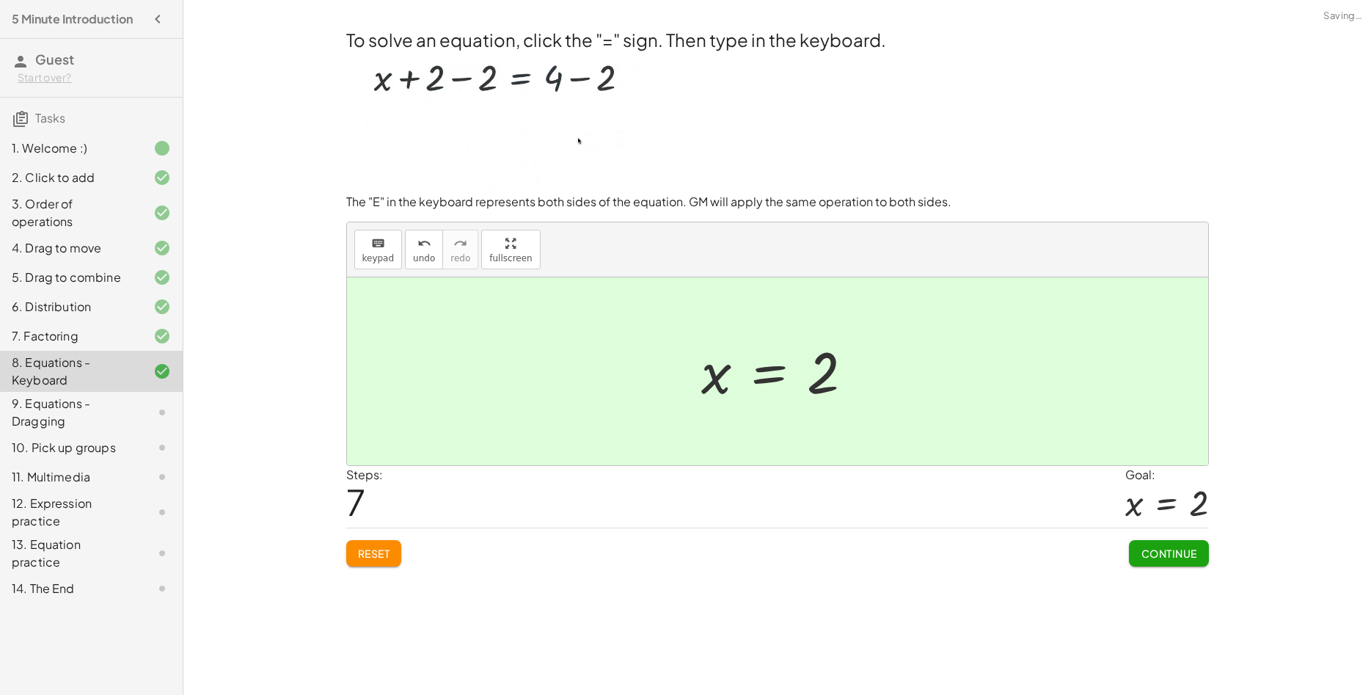
click at [1168, 543] on button "Continue" at bounding box center [1168, 553] width 79 height 26
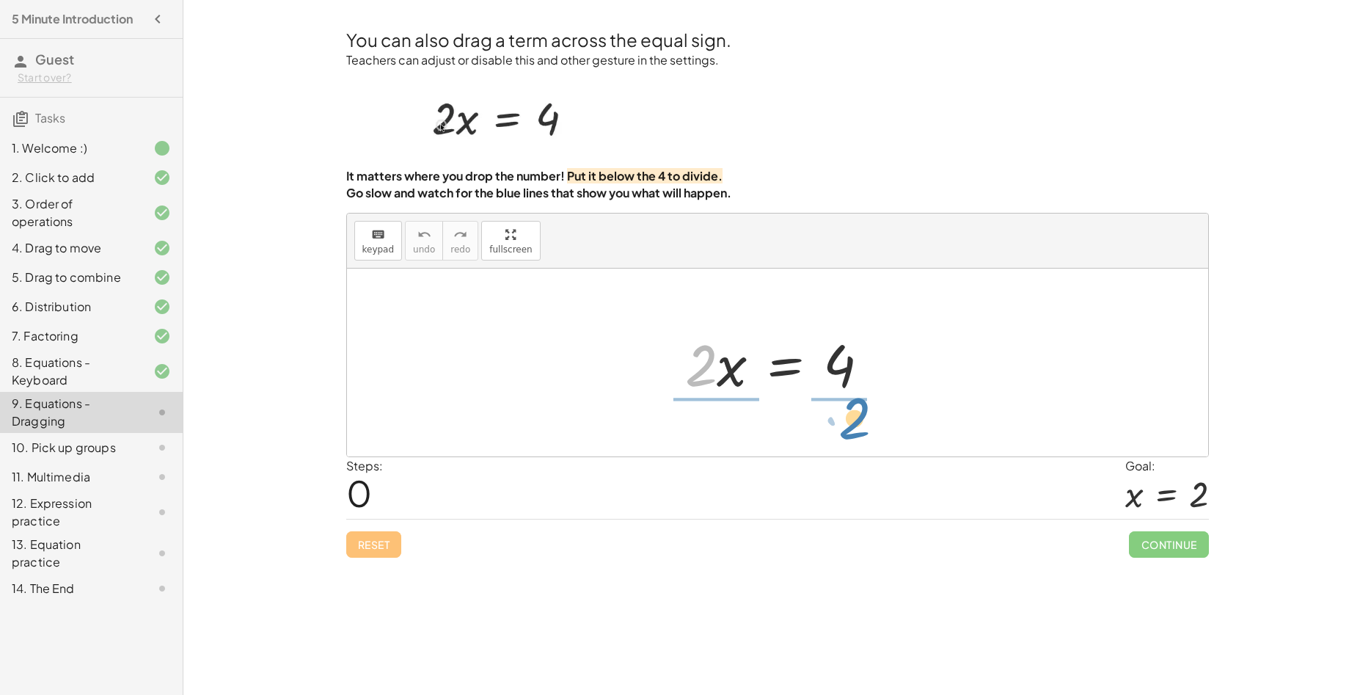
drag, startPoint x: 700, startPoint y: 370, endPoint x: 853, endPoint y: 423, distance: 162.2
click at [785, 365] on div "· 2 · 2 · x = 4" at bounding box center [785, 365] width 0 height 0
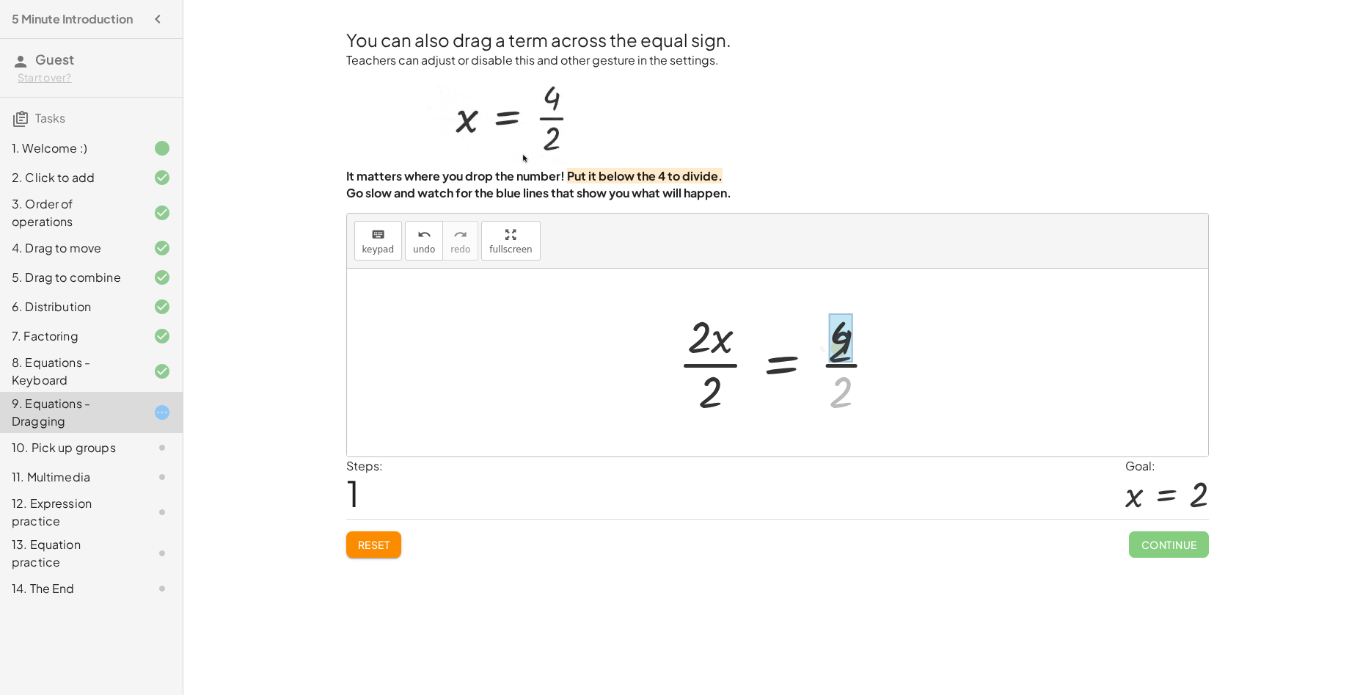
drag, startPoint x: 839, startPoint y: 391, endPoint x: 842, endPoint y: 332, distance: 59.5
click at [781, 364] on div "· 2 · x = 4 · 2 · 2 · · 2" at bounding box center [781, 364] width 0 height 0
drag, startPoint x: 712, startPoint y: 404, endPoint x: 698, endPoint y: 340, distance: 65.5
click at [786, 364] on div "· 2 · x = · 2 · 2 2" at bounding box center [786, 364] width 0 height 0
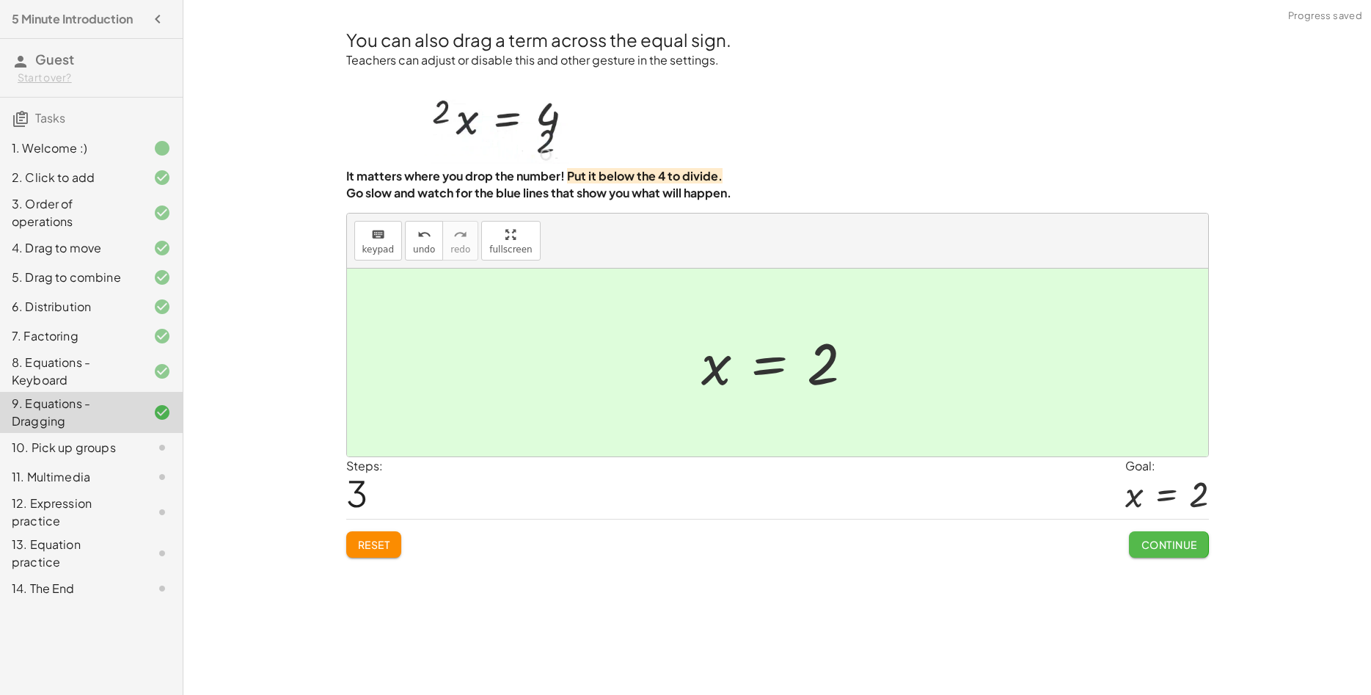
click at [1149, 550] on button "Continue" at bounding box center [1168, 544] width 79 height 26
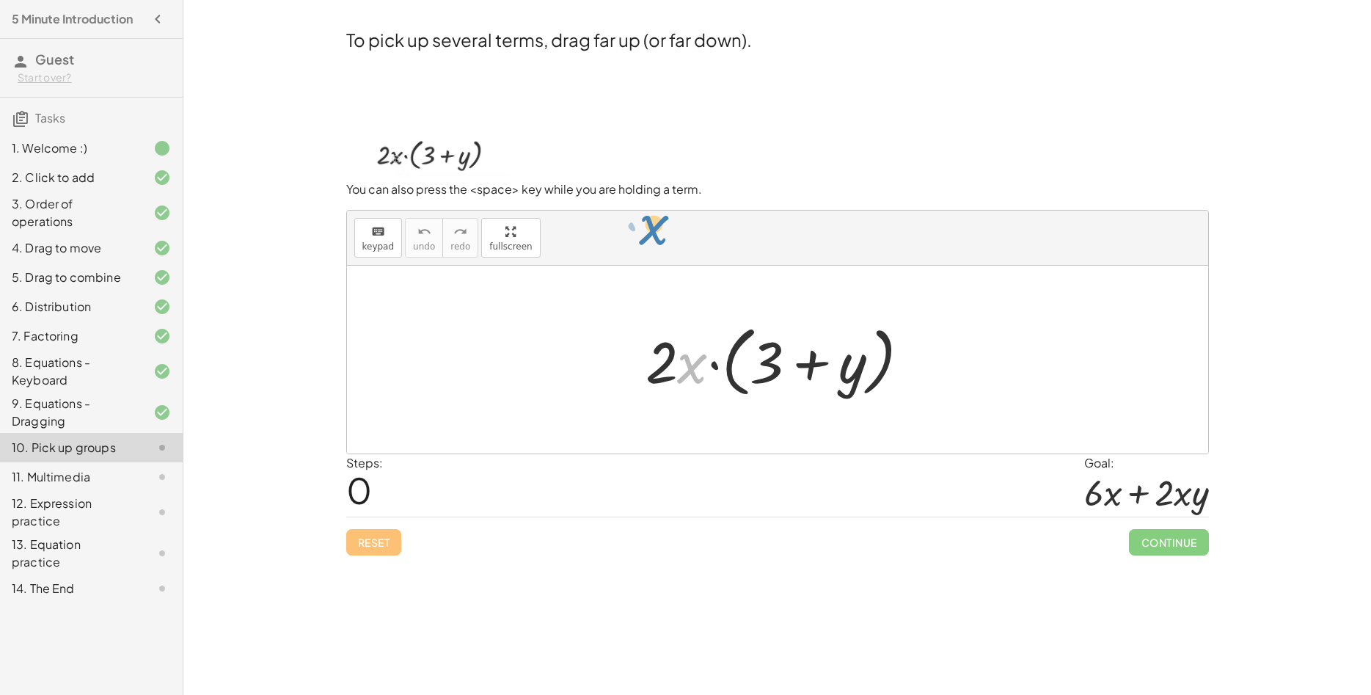
drag, startPoint x: 694, startPoint y: 369, endPoint x: 651, endPoint y: 228, distance: 147.3
click at [770, 361] on div "· x · 2 · x · ( + 3 + y )" at bounding box center [770, 361] width 0 height 0
drag, startPoint x: 671, startPoint y: 305, endPoint x: 709, endPoint y: 351, distance: 59.9
click at [709, 351] on div at bounding box center [783, 360] width 290 height 84
drag, startPoint x: 690, startPoint y: 372, endPoint x: 764, endPoint y: 391, distance: 76.5
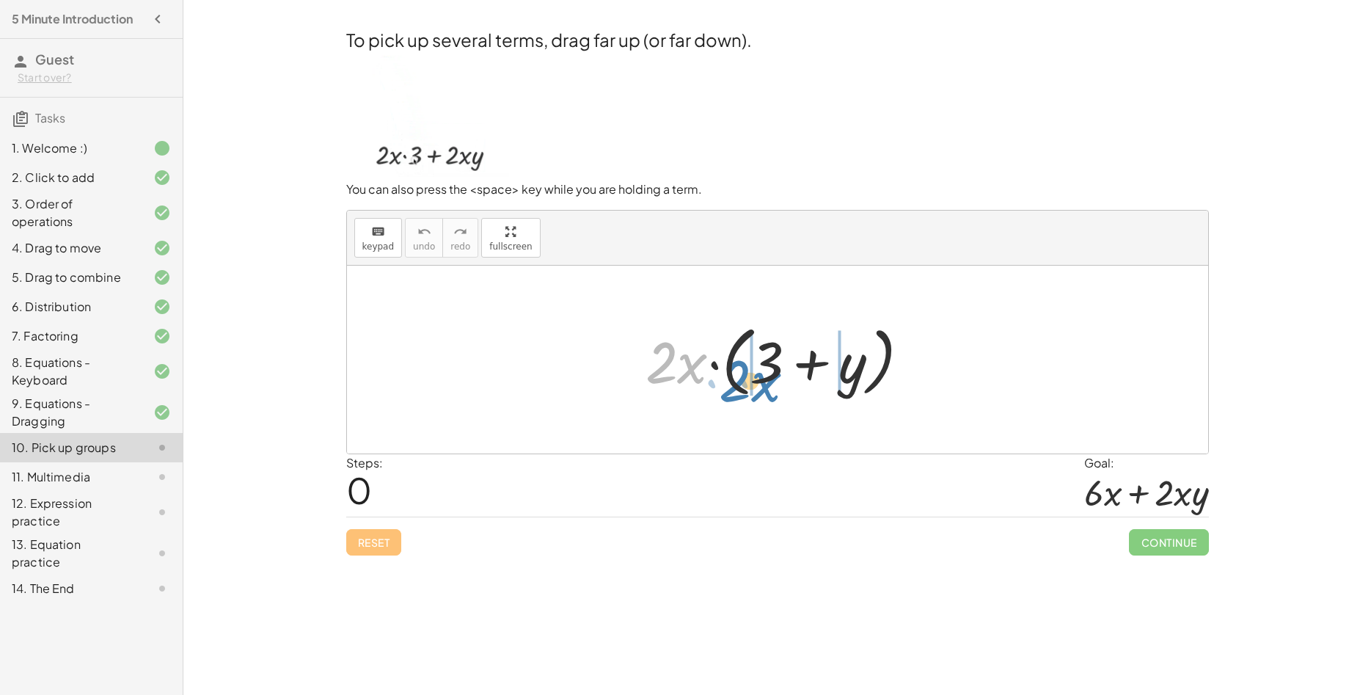
click at [764, 391] on div at bounding box center [783, 360] width 290 height 84
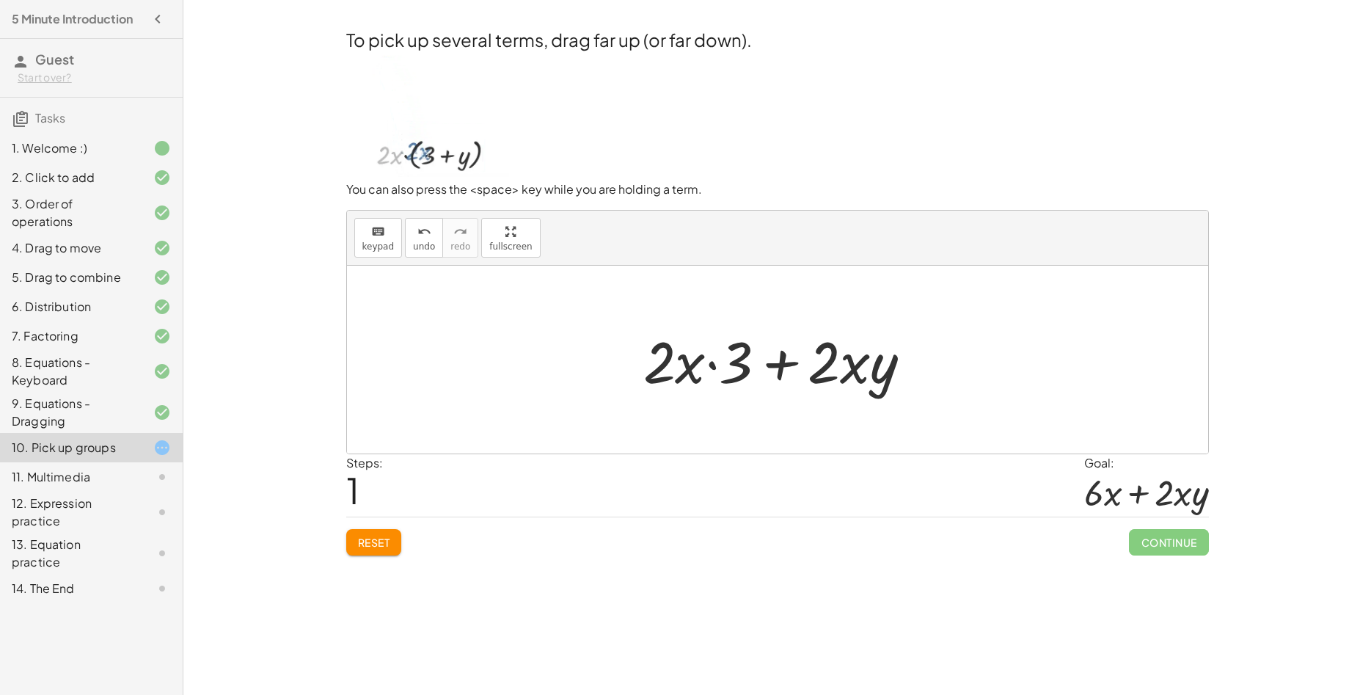
click at [709, 369] on div at bounding box center [783, 360] width 295 height 76
click at [712, 365] on div at bounding box center [783, 360] width 295 height 76
drag, startPoint x: 729, startPoint y: 369, endPoint x: 638, endPoint y: 363, distance: 91.1
click at [638, 363] on div at bounding box center [783, 360] width 295 height 76
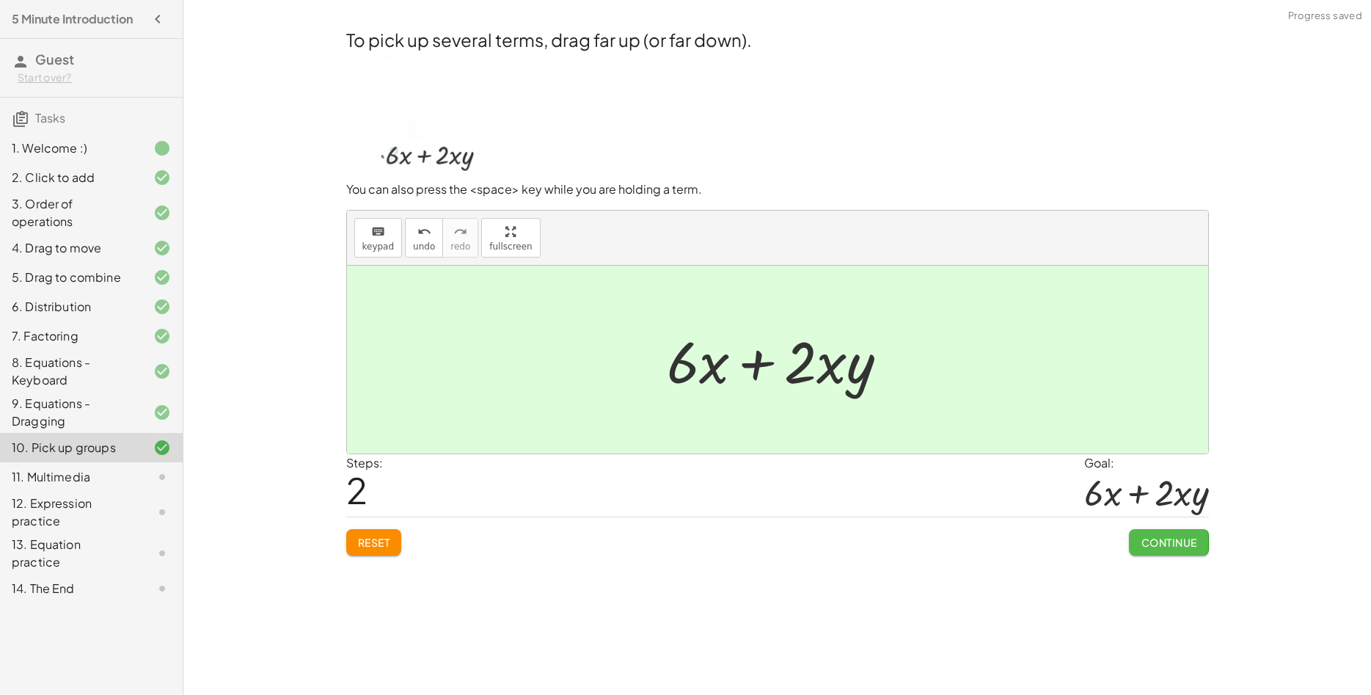
click at [1173, 535] on span "Continue" at bounding box center [1169, 541] width 56 height 13
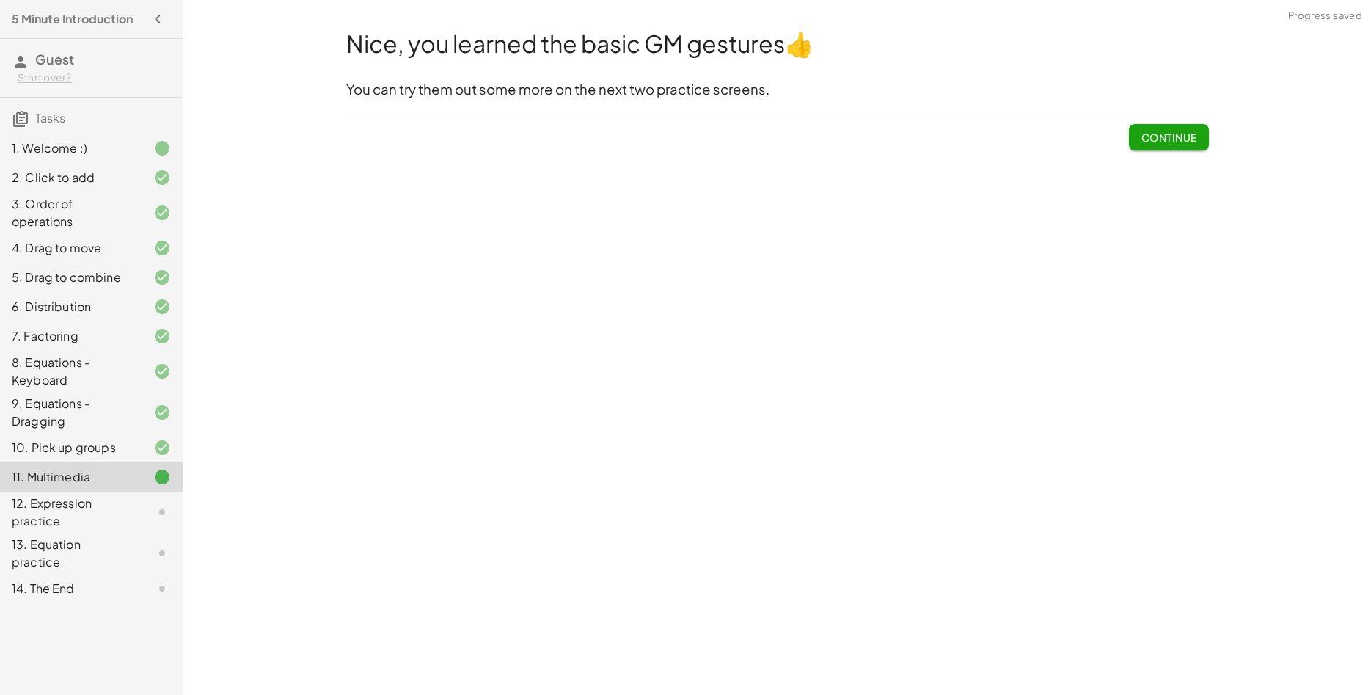
drag, startPoint x: 1165, startPoint y: 135, endPoint x: 1172, endPoint y: 247, distance: 112.5
click at [1172, 246] on div "Welcome to Graspable Math! Graspable Math turns math symbols into objects you c…" at bounding box center [777, 347] width 1188 height 695
click at [1155, 136] on span "Continue" at bounding box center [1169, 137] width 56 height 13
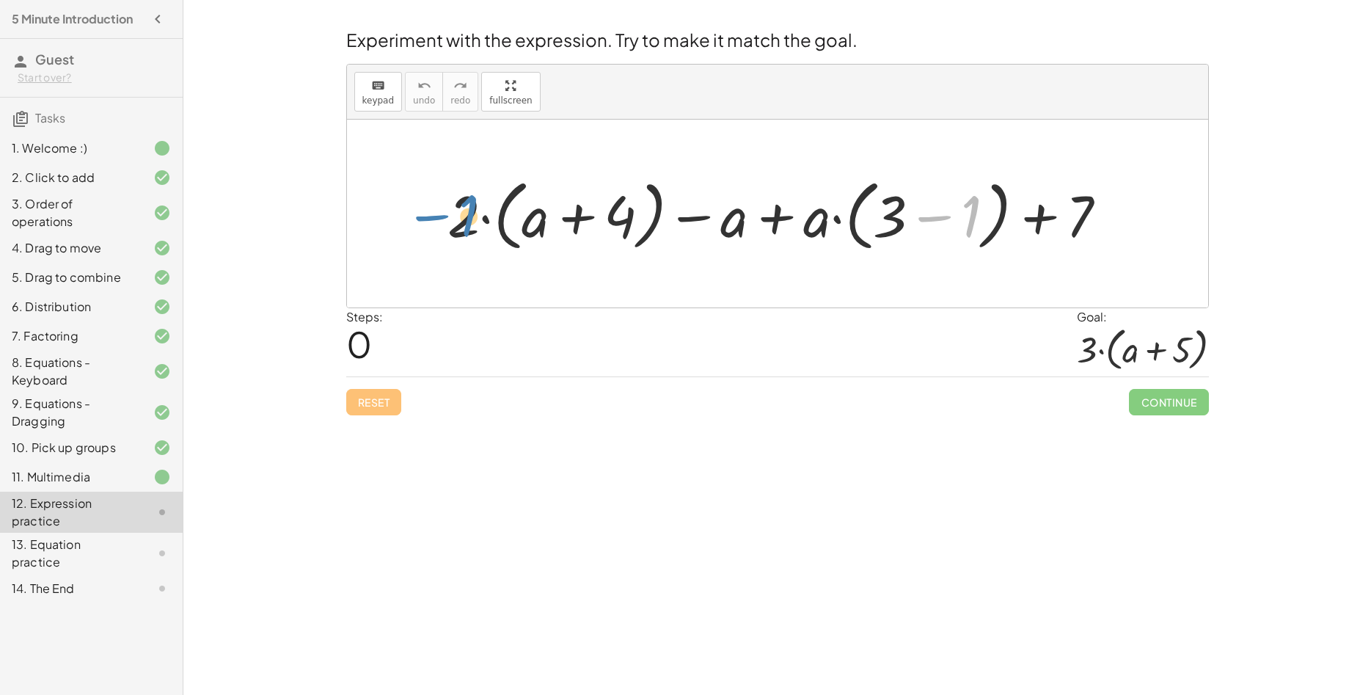
drag, startPoint x: 965, startPoint y: 213, endPoint x: 463, endPoint y: 213, distance: 502.5
click at [463, 213] on div at bounding box center [783, 214] width 686 height 84
click at [940, 218] on div at bounding box center [783, 214] width 686 height 84
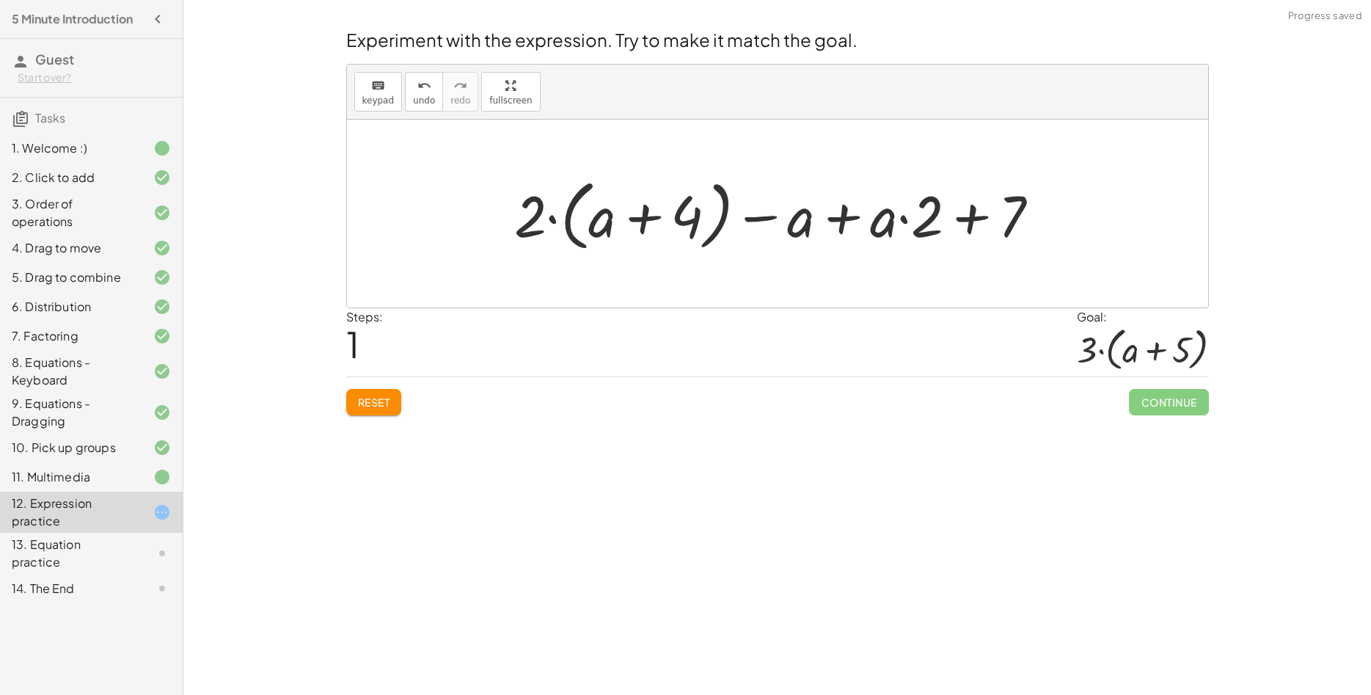
click at [646, 224] on div at bounding box center [783, 214] width 552 height 84
click at [985, 213] on div at bounding box center [783, 214] width 552 height 84
click at [835, 218] on div at bounding box center [783, 214] width 552 height 84
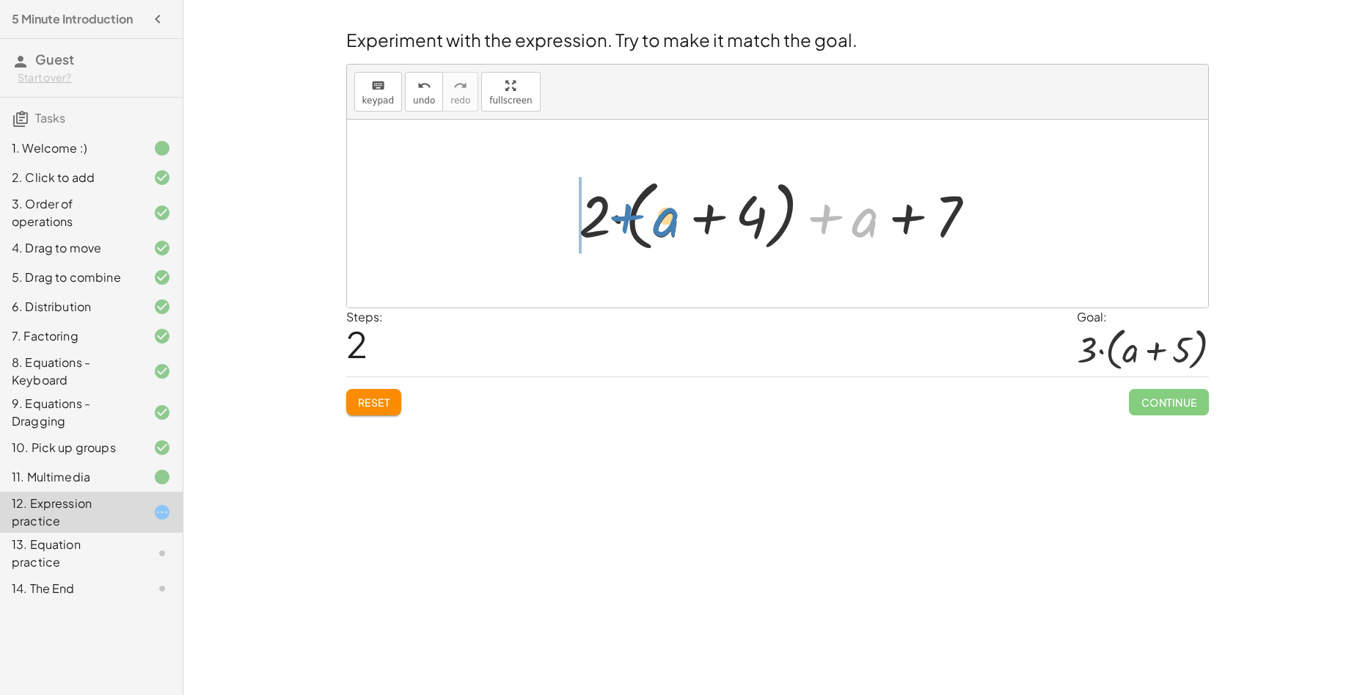
drag, startPoint x: 852, startPoint y: 227, endPoint x: 653, endPoint y: 224, distance: 199.5
click at [653, 224] on div at bounding box center [782, 214] width 423 height 84
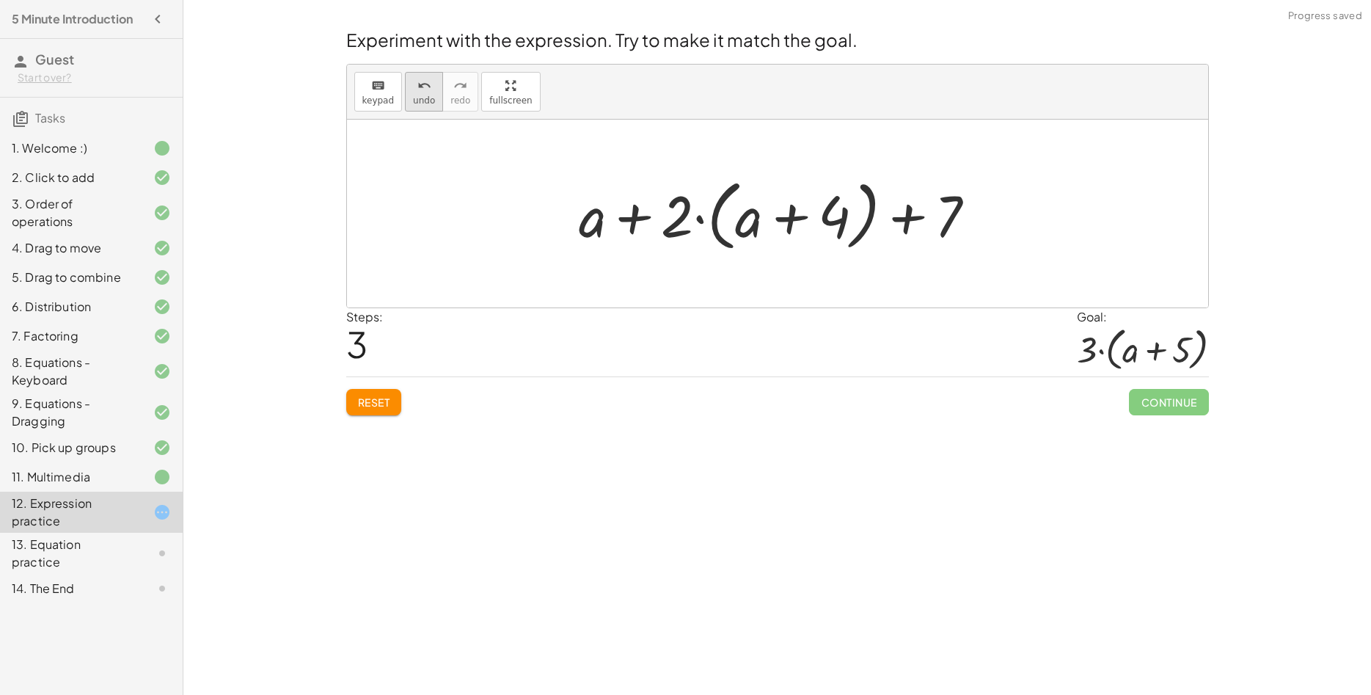
click at [423, 100] on span "undo" at bounding box center [424, 100] width 22 height 10
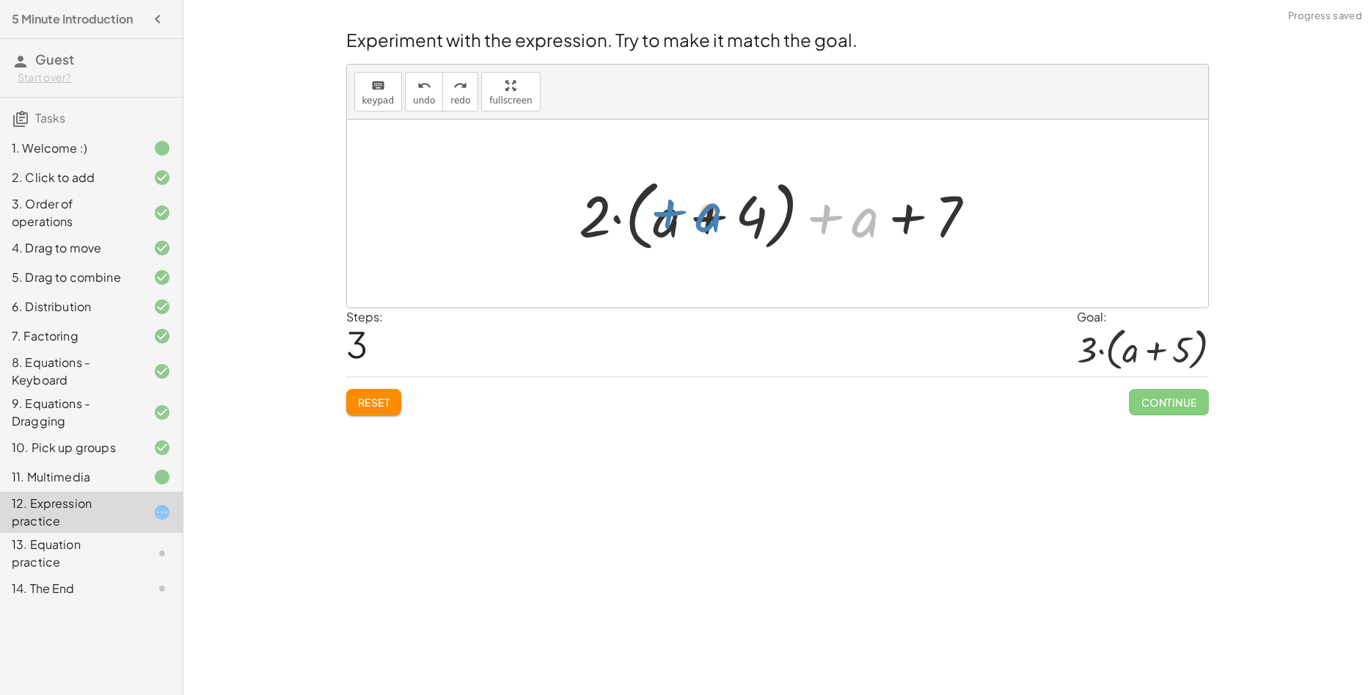
drag, startPoint x: 858, startPoint y: 224, endPoint x: 683, endPoint y: 220, distance: 174.6
click at [683, 220] on div at bounding box center [782, 214] width 423 height 84
click at [900, 222] on div at bounding box center [782, 214] width 423 height 84
click at [615, 224] on div at bounding box center [782, 214] width 423 height 84
click at [611, 221] on div at bounding box center [782, 214] width 423 height 84
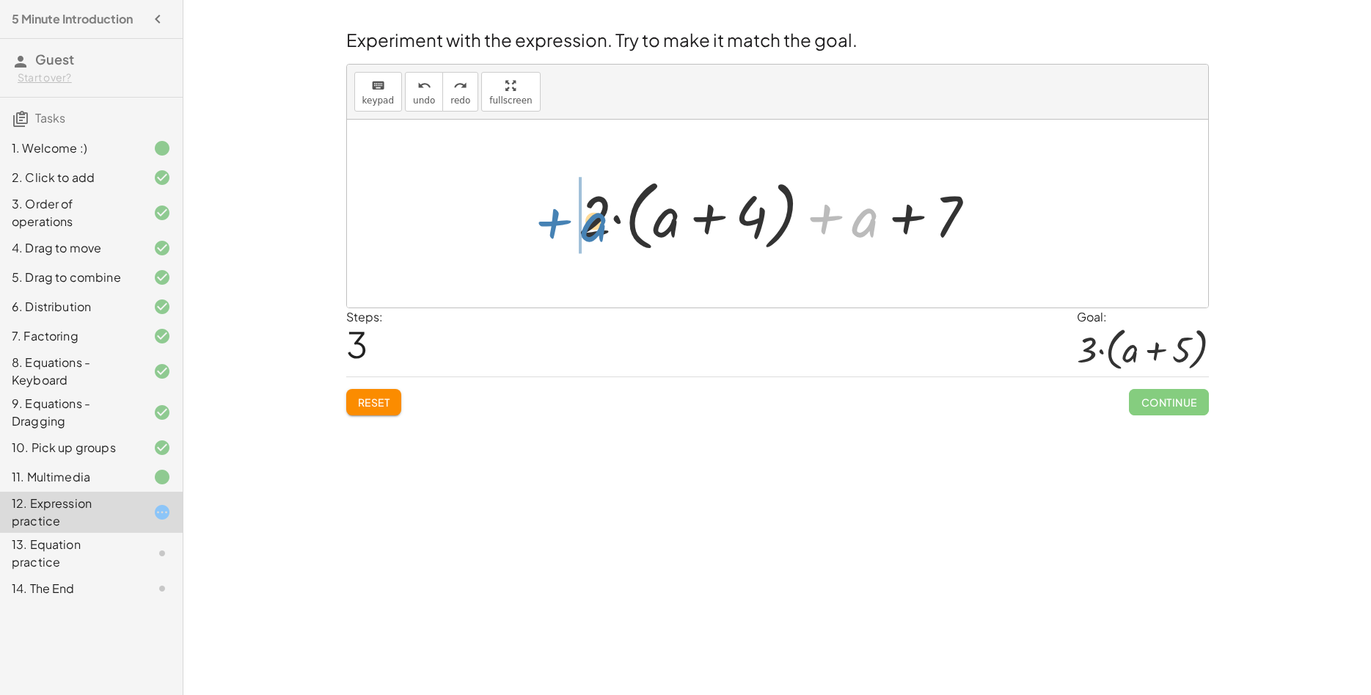
drag, startPoint x: 860, startPoint y: 226, endPoint x: 590, endPoint y: 233, distance: 270.0
click at [590, 233] on div at bounding box center [782, 214] width 423 height 84
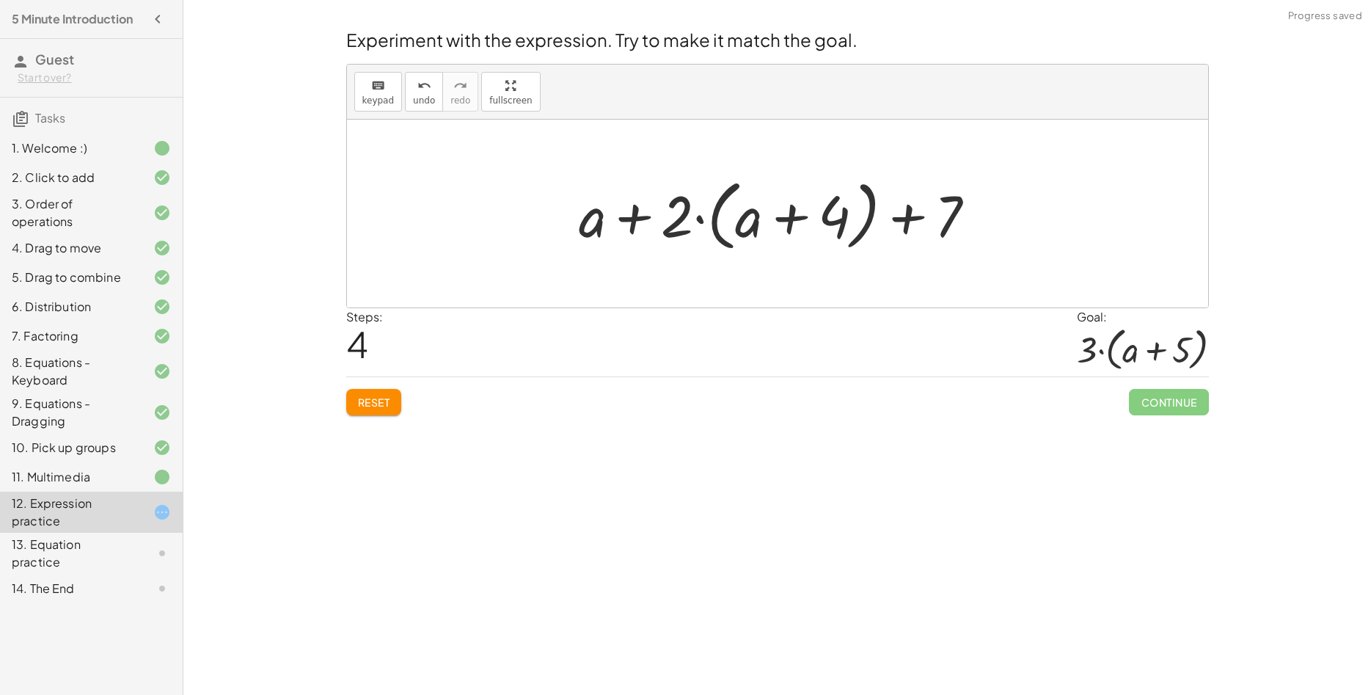
click at [639, 219] on div at bounding box center [782, 214] width 423 height 84
drag, startPoint x: 946, startPoint y: 218, endPoint x: 798, endPoint y: 225, distance: 148.4
click at [798, 225] on div at bounding box center [782, 214] width 423 height 84
drag, startPoint x: 941, startPoint y: 212, endPoint x: 638, endPoint y: 226, distance: 303.3
click at [638, 226] on div at bounding box center [782, 214] width 423 height 84
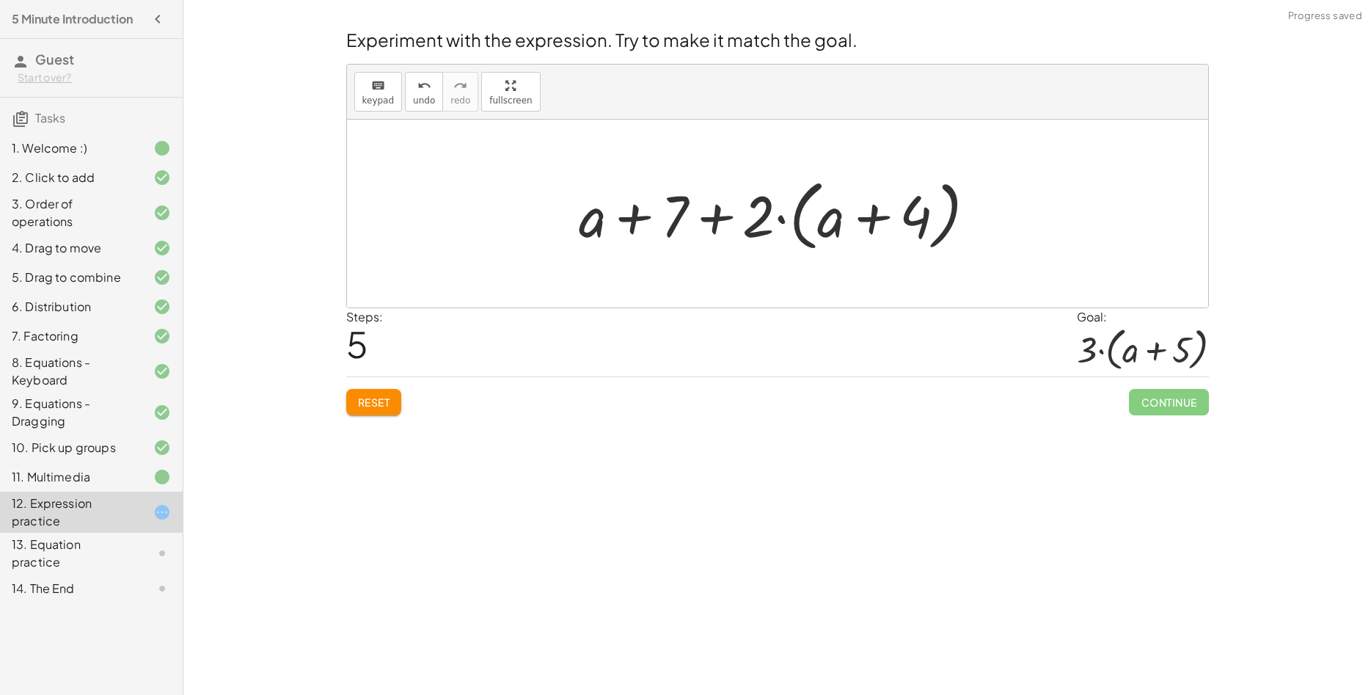
click at [717, 220] on div at bounding box center [782, 214] width 423 height 84
click at [656, 215] on div at bounding box center [782, 214] width 423 height 84
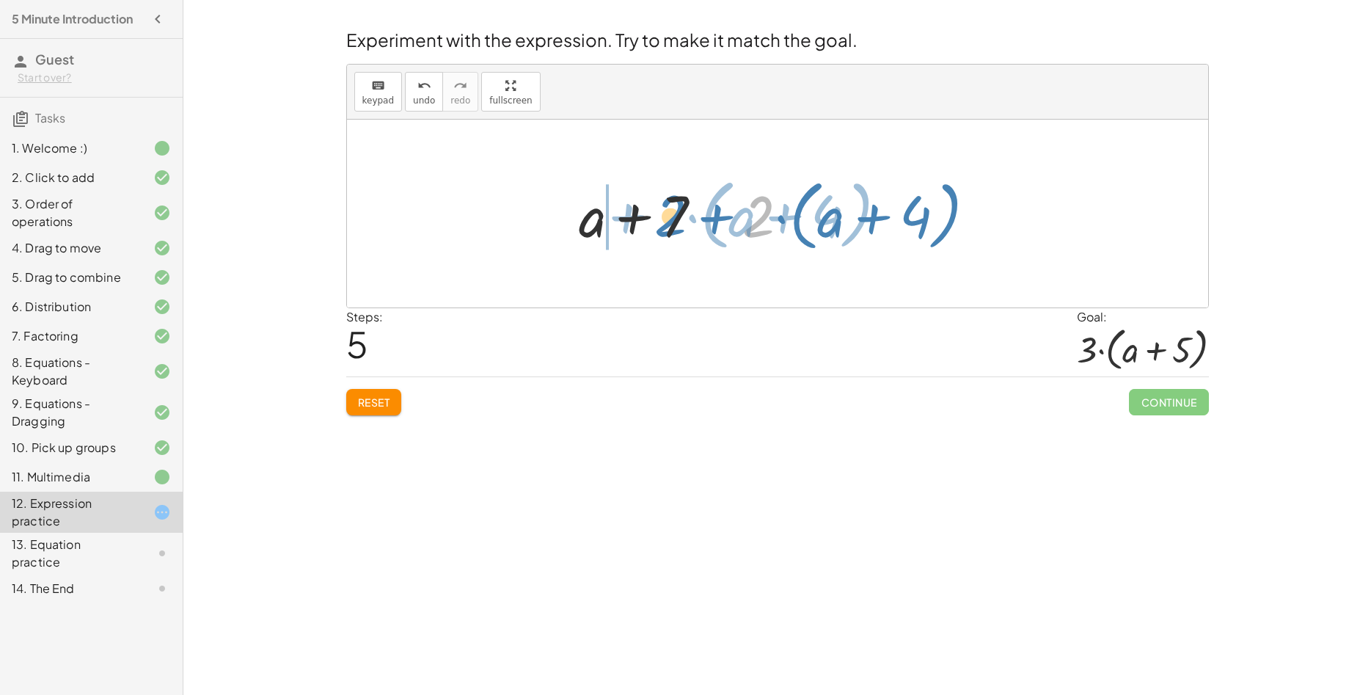
drag, startPoint x: 760, startPoint y: 219, endPoint x: 670, endPoint y: 218, distance: 89.5
click at [670, 218] on div at bounding box center [782, 214] width 423 height 84
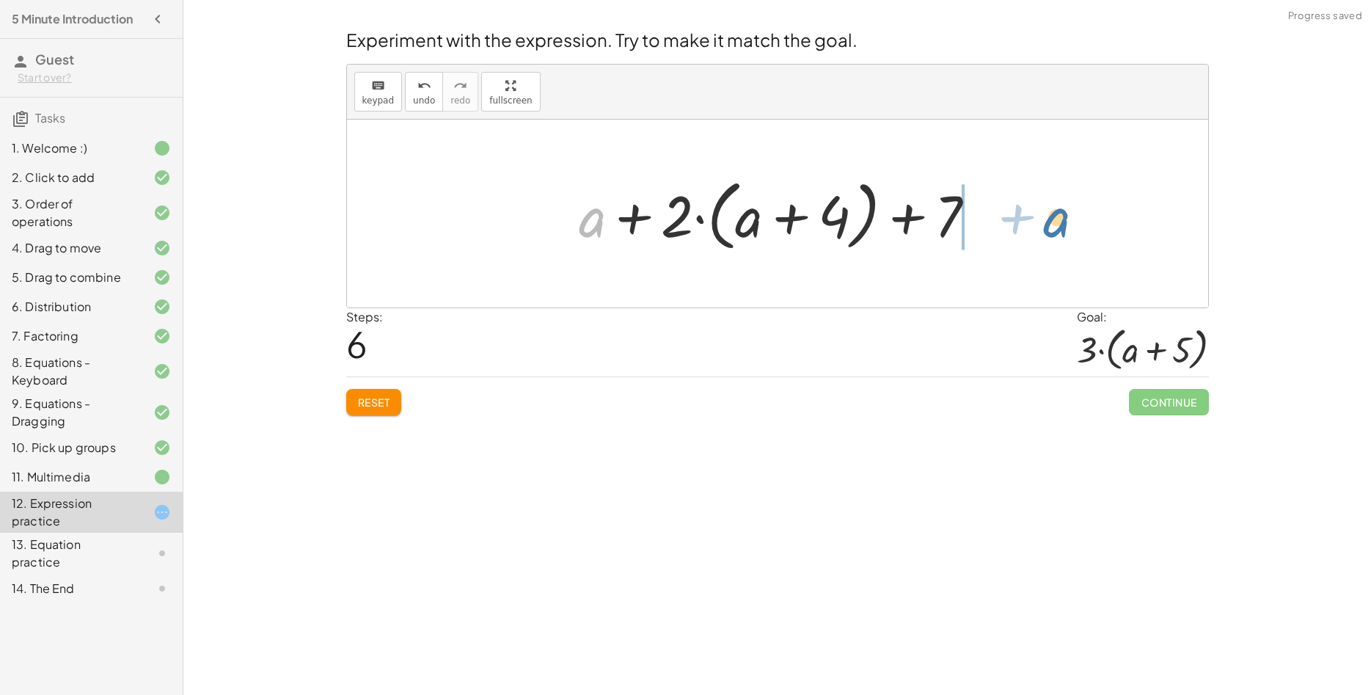
drag, startPoint x: 598, startPoint y: 227, endPoint x: 1060, endPoint y: 227, distance: 462.1
click at [1060, 227] on div "+ · 2 · ( + a + 4 ) − a + · a · ( + 3 − 1 ) + 7 + · 2 · ( + a + 4 ) − a + · a ·…" at bounding box center [777, 214] width 861 height 188
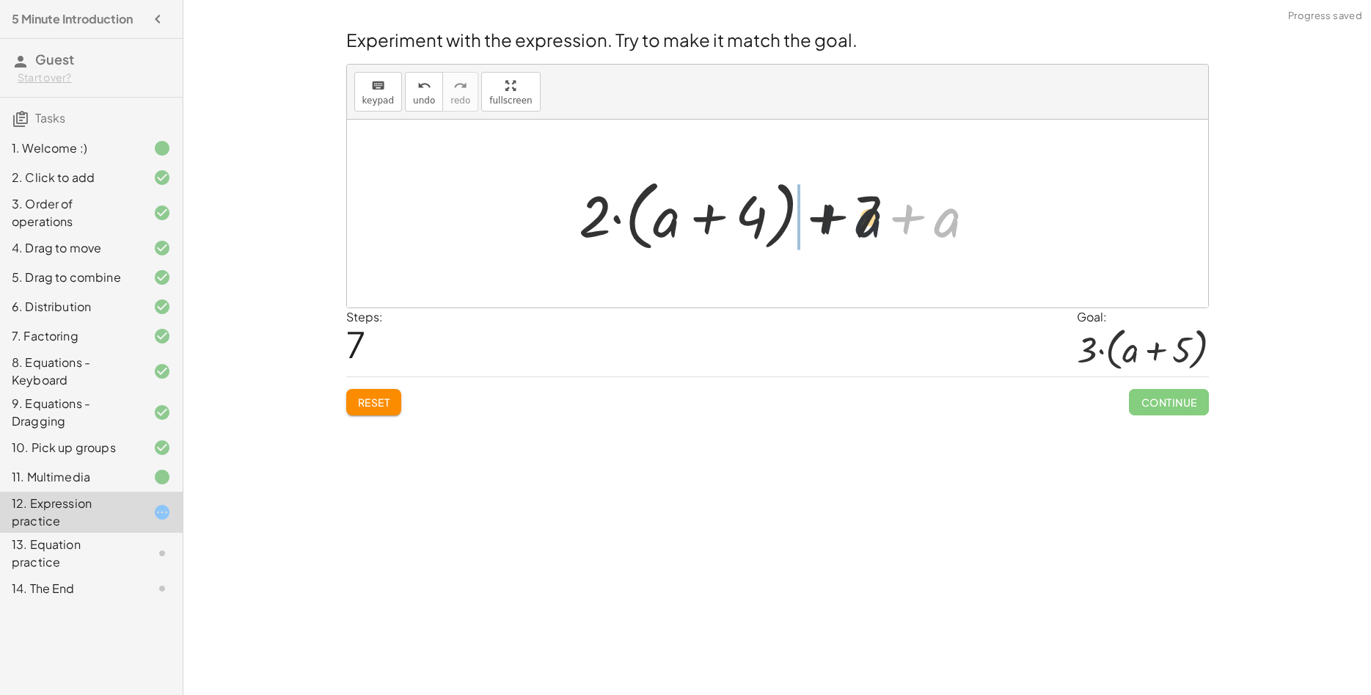
drag, startPoint x: 945, startPoint y: 229, endPoint x: 852, endPoint y: 228, distance: 93.2
click at [852, 228] on div at bounding box center [782, 214] width 423 height 84
click at [728, 224] on div at bounding box center [782, 214] width 423 height 84
click at [719, 221] on div at bounding box center [782, 214] width 423 height 84
click at [366, 401] on span "Reset" at bounding box center [374, 401] width 32 height 13
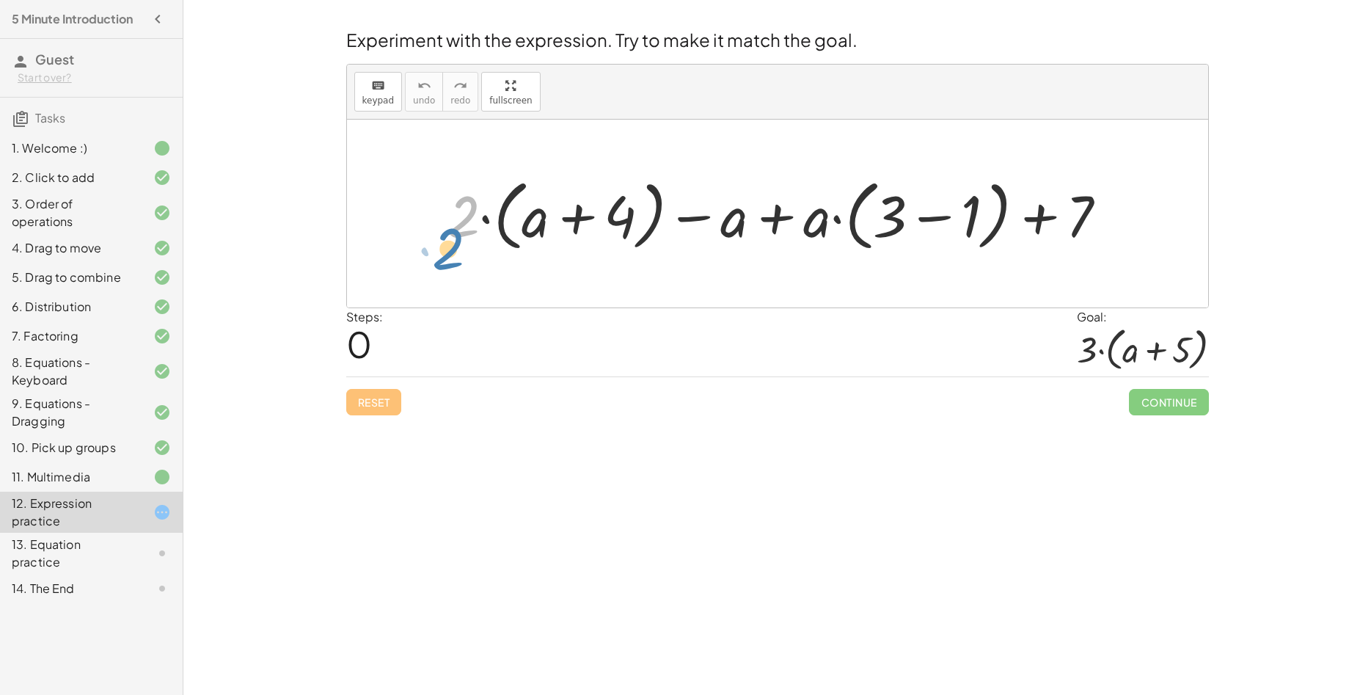
drag, startPoint x: 505, startPoint y: 168, endPoint x: 452, endPoint y: 245, distance: 93.8
click at [452, 245] on div at bounding box center [783, 214] width 686 height 84
click at [787, 222] on div at bounding box center [783, 214] width 686 height 84
click at [689, 216] on div at bounding box center [783, 214] width 686 height 84
click at [1123, 340] on div at bounding box center [1142, 349] width 131 height 46
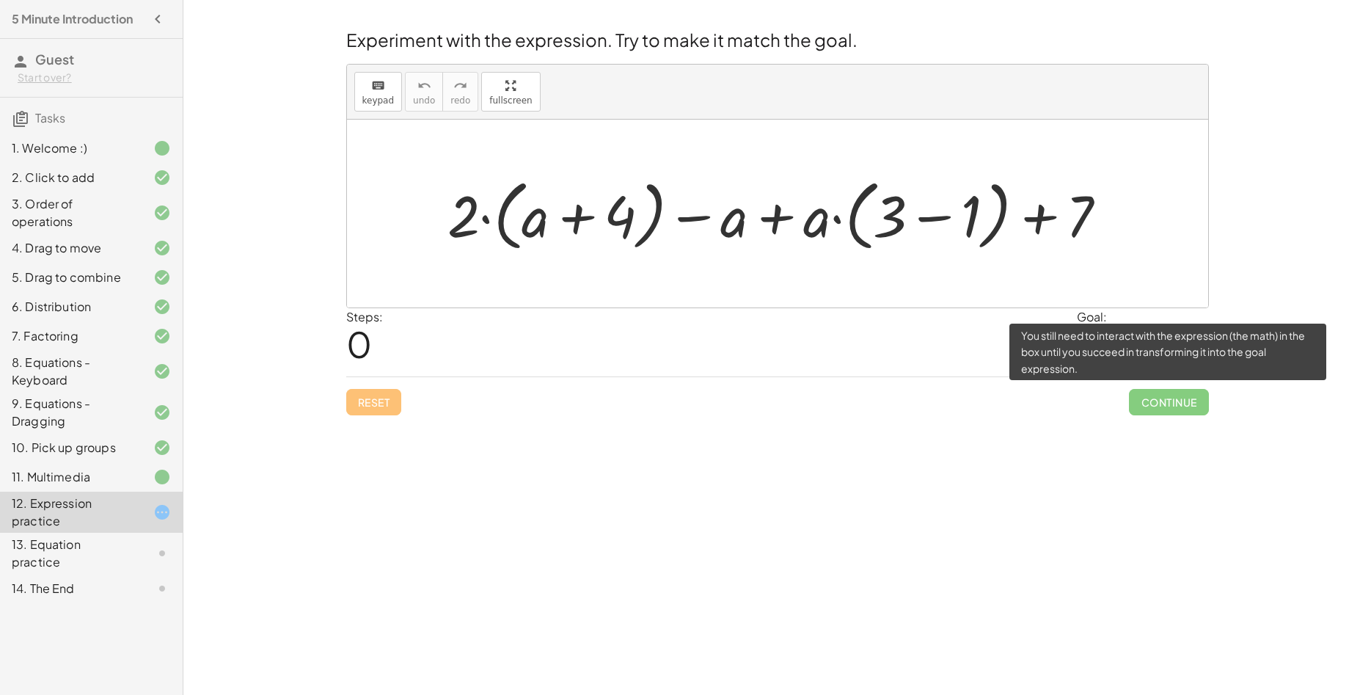
click at [1160, 403] on span "Continue" at bounding box center [1168, 402] width 79 height 26
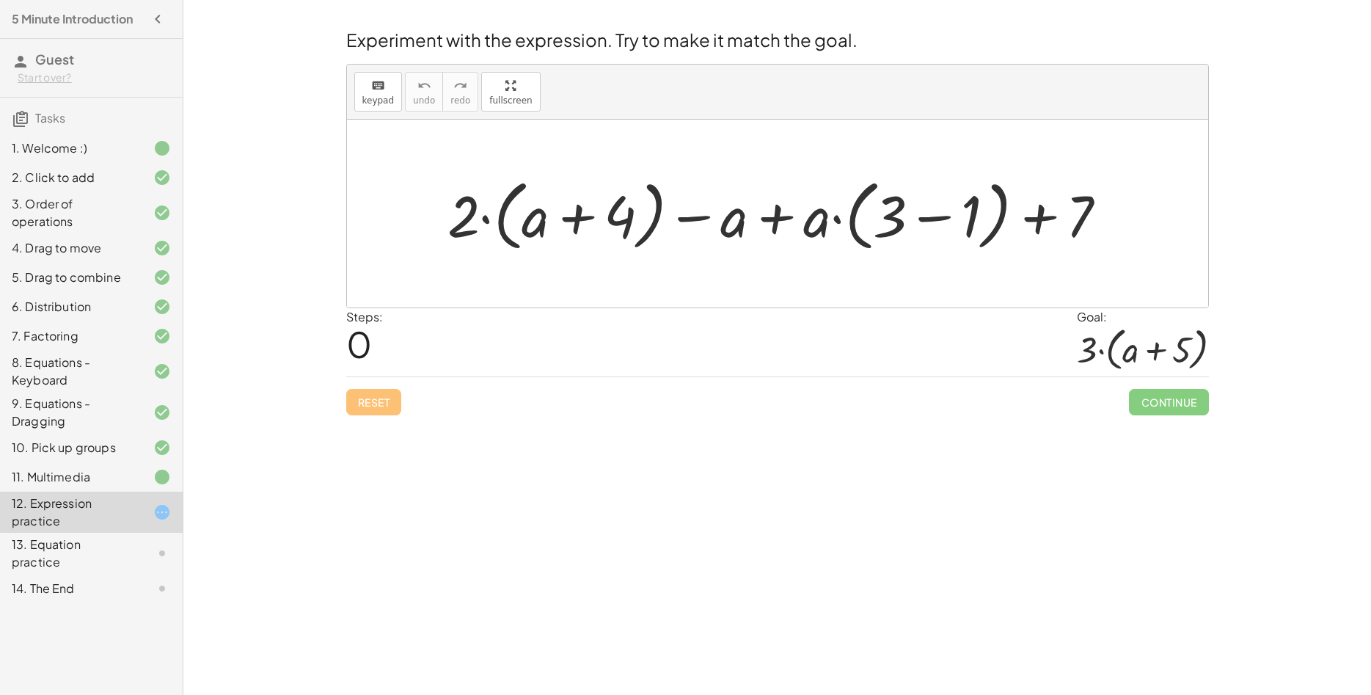
click at [66, 596] on div "14. The End" at bounding box center [71, 588] width 118 height 18
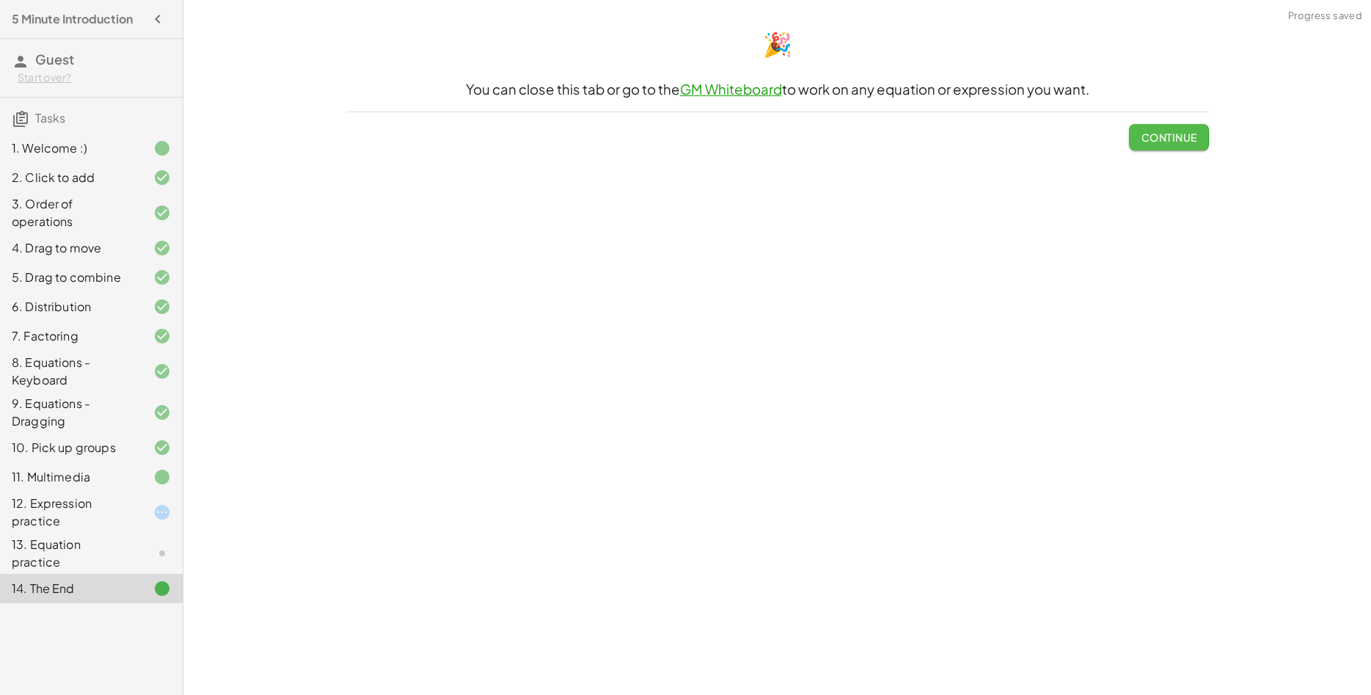
click at [1171, 141] on span "Continue" at bounding box center [1169, 137] width 56 height 13
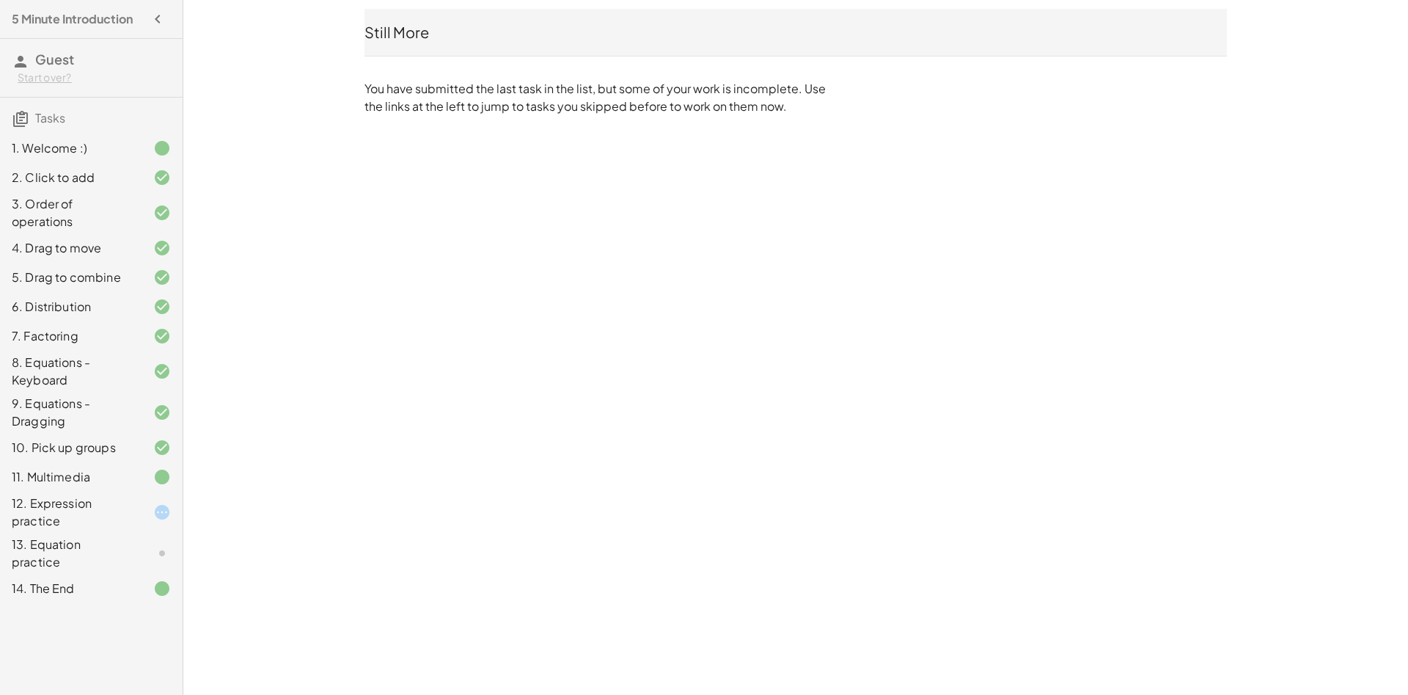
click at [142, 23] on div "5 Minute Introduction" at bounding box center [91, 19] width 171 height 26
click at [150, 21] on icon "button" at bounding box center [158, 19] width 18 height 18
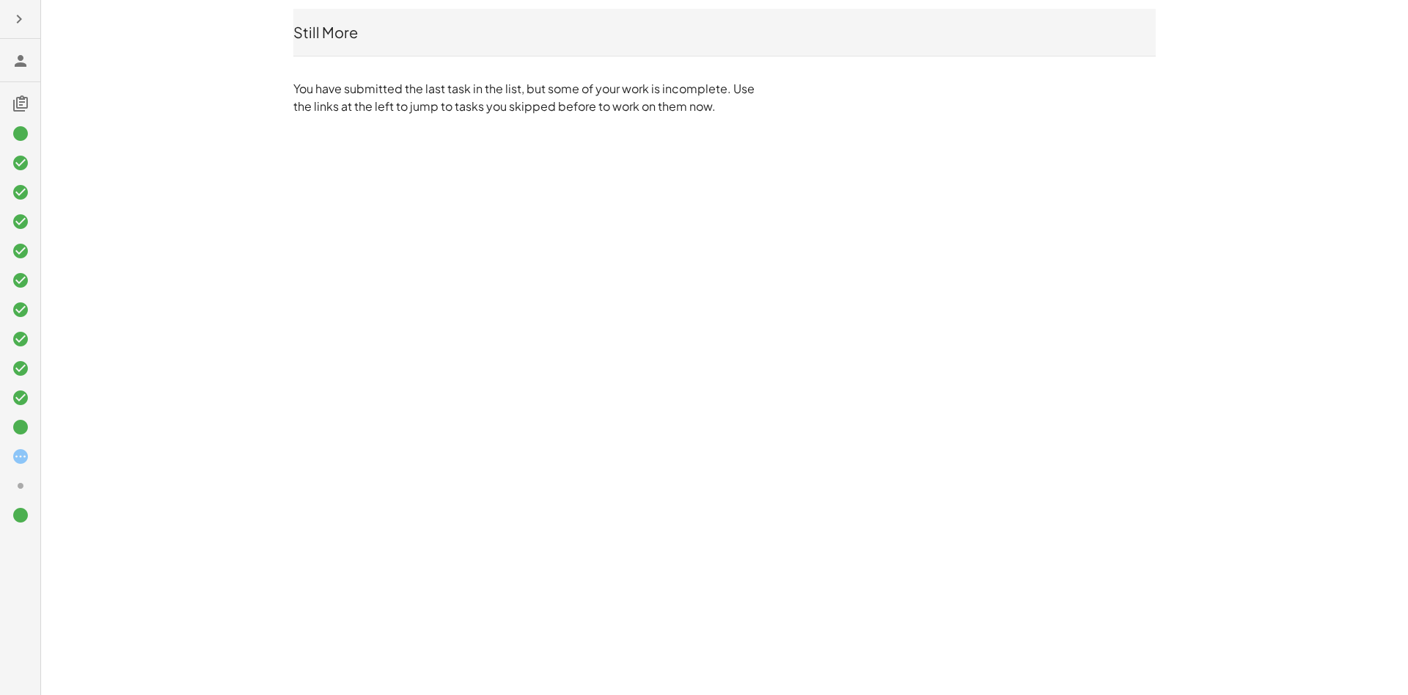
click at [28, 20] on button "button" at bounding box center [19, 19] width 26 height 26
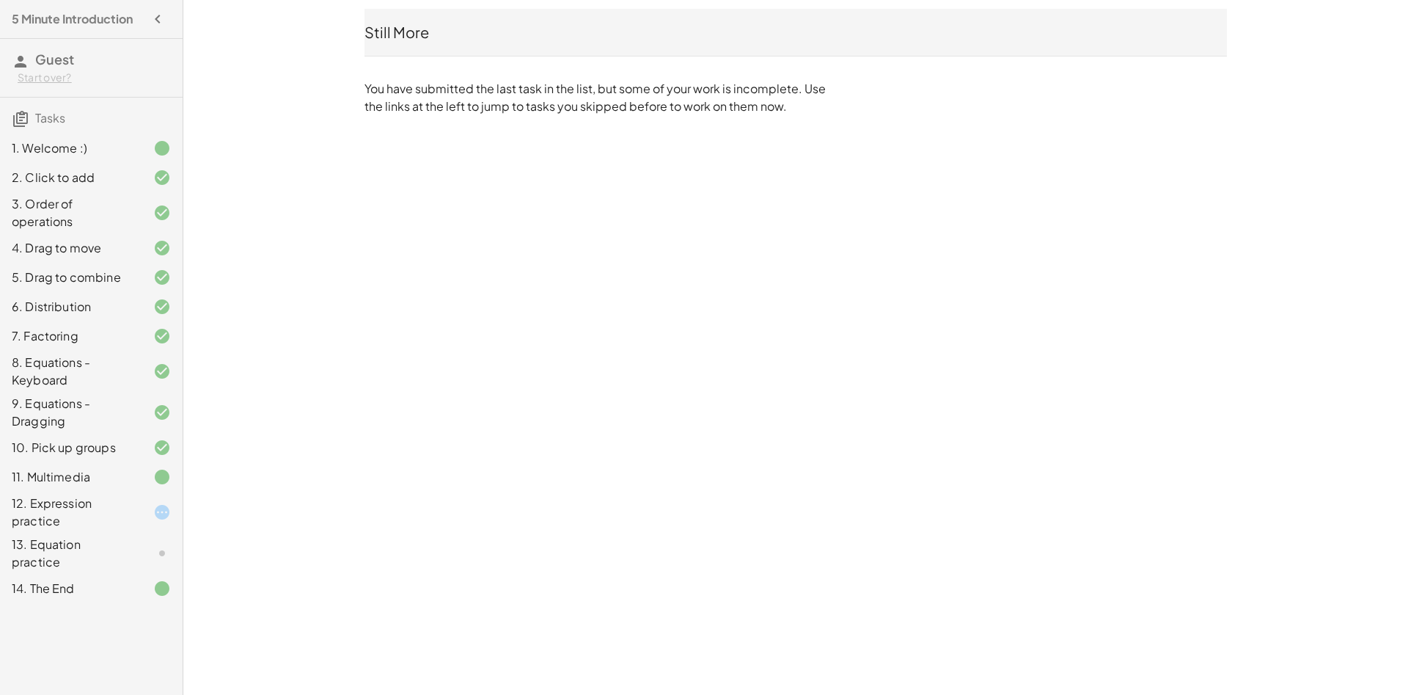
click at [56, 80] on div "Start over?" at bounding box center [94, 77] width 153 height 15
click at [63, 107] on div "Yes, start from scratch!" at bounding box center [94, 109] width 130 height 18
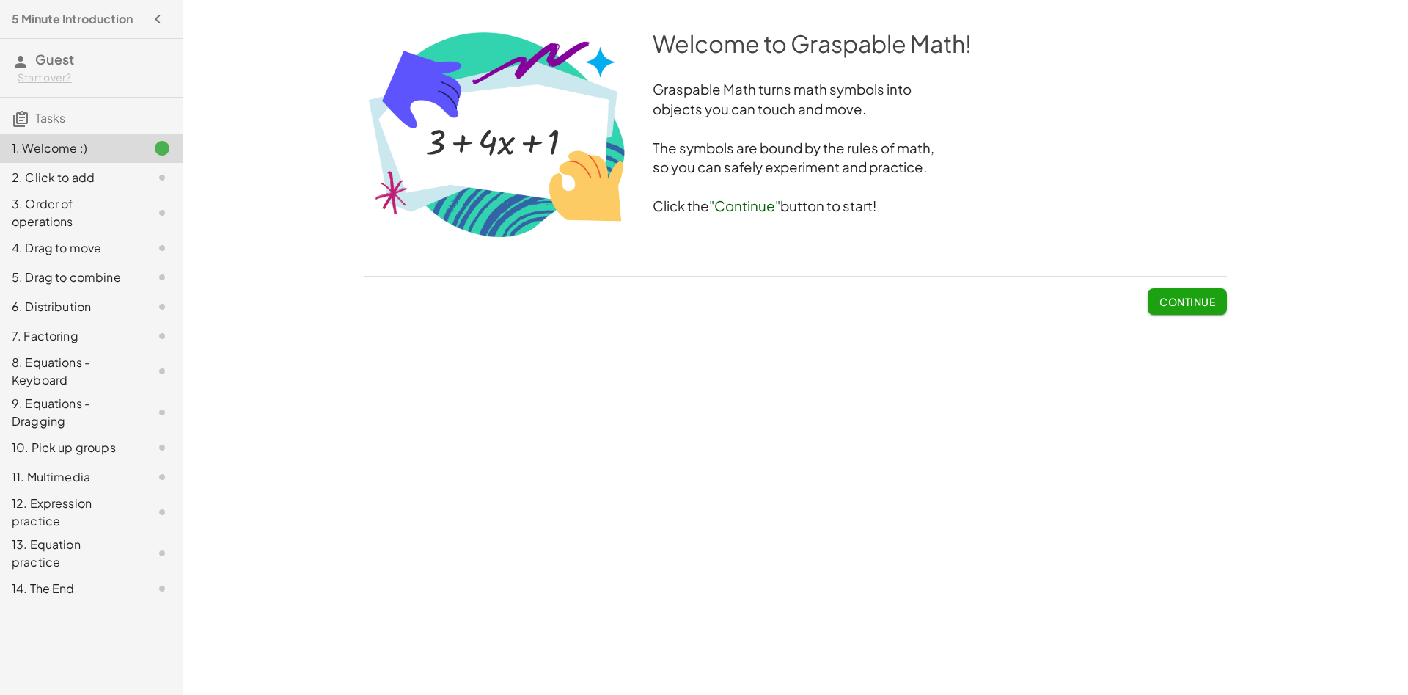
click at [129, 23] on h4 "5 Minute Introduction" at bounding box center [72, 19] width 121 height 18
click at [149, 20] on icon "button" at bounding box center [158, 19] width 18 height 18
